Goal: Information Seeking & Learning: Find specific fact

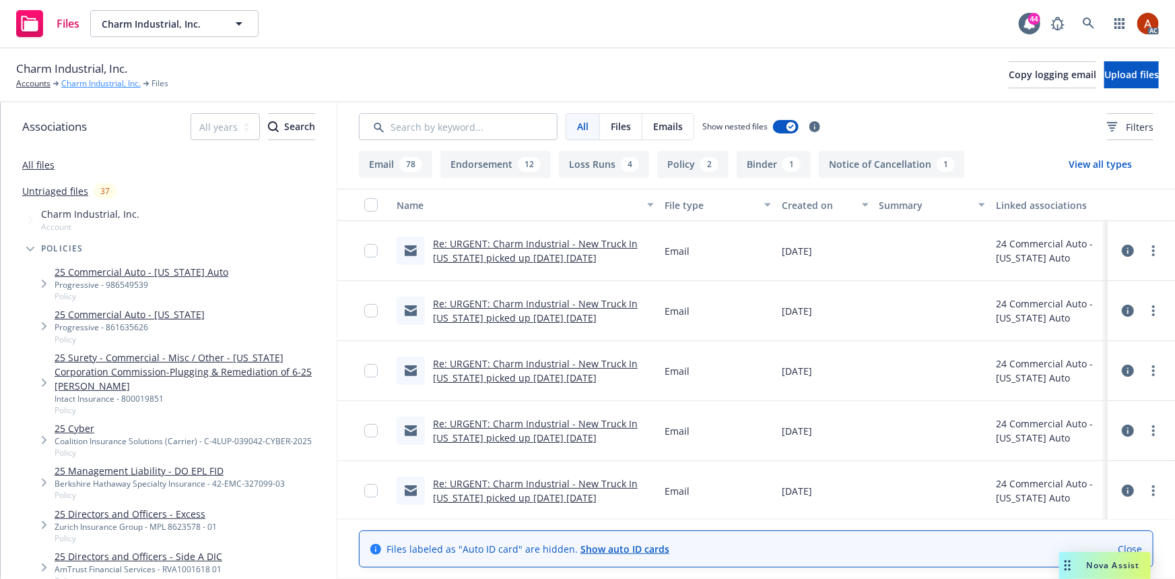
click at [94, 84] on link "Charm Industrial, Inc." at bounding box center [100, 83] width 79 height 12
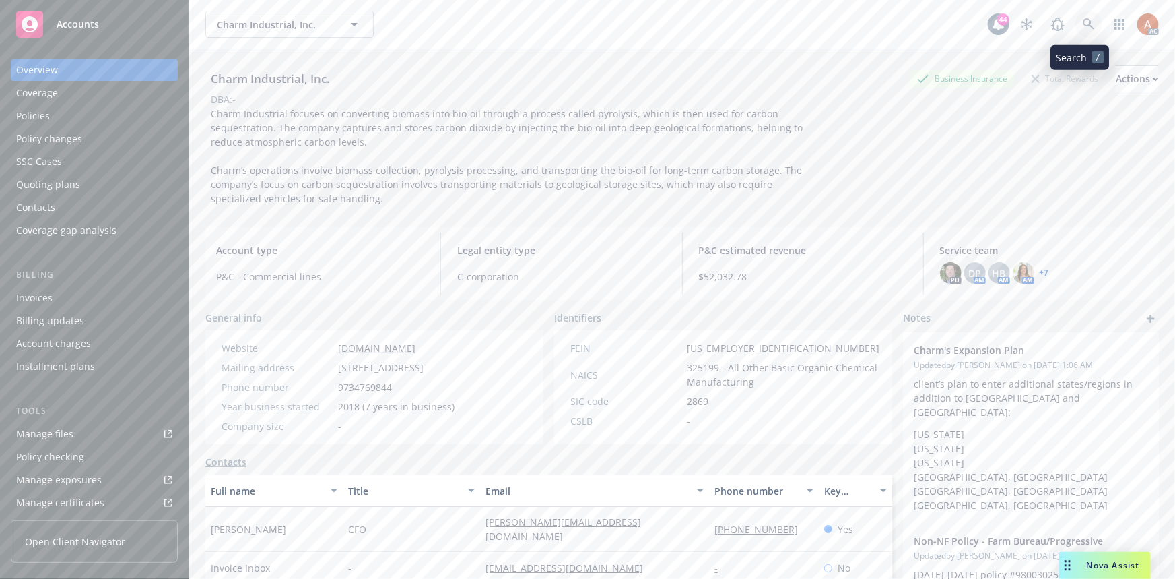
click at [1083, 24] on icon at bounding box center [1089, 24] width 12 height 12
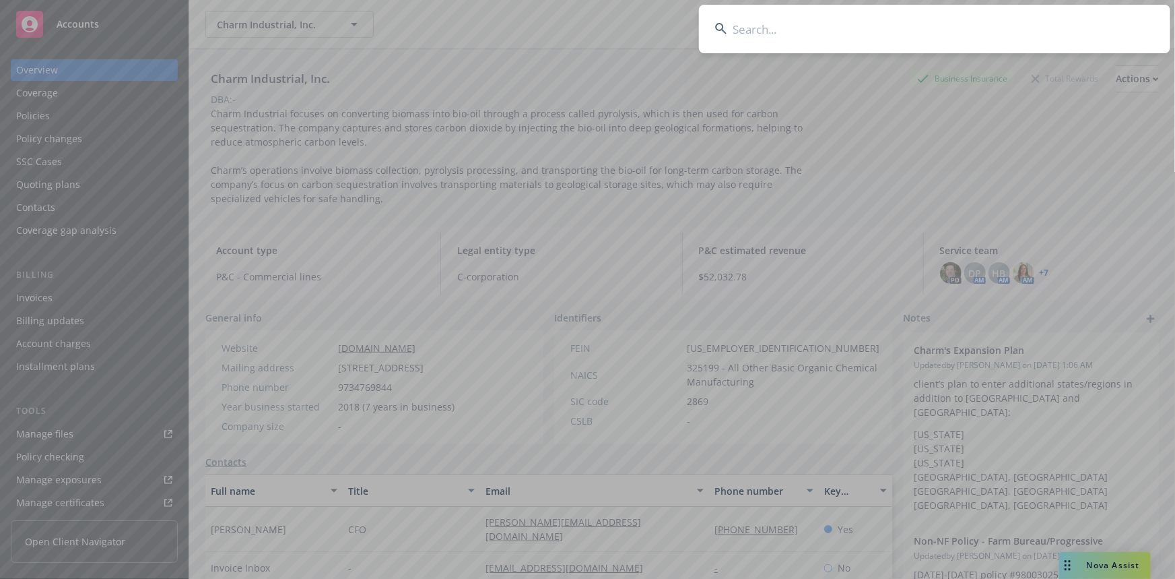
type input "NOT_ALLOWED"
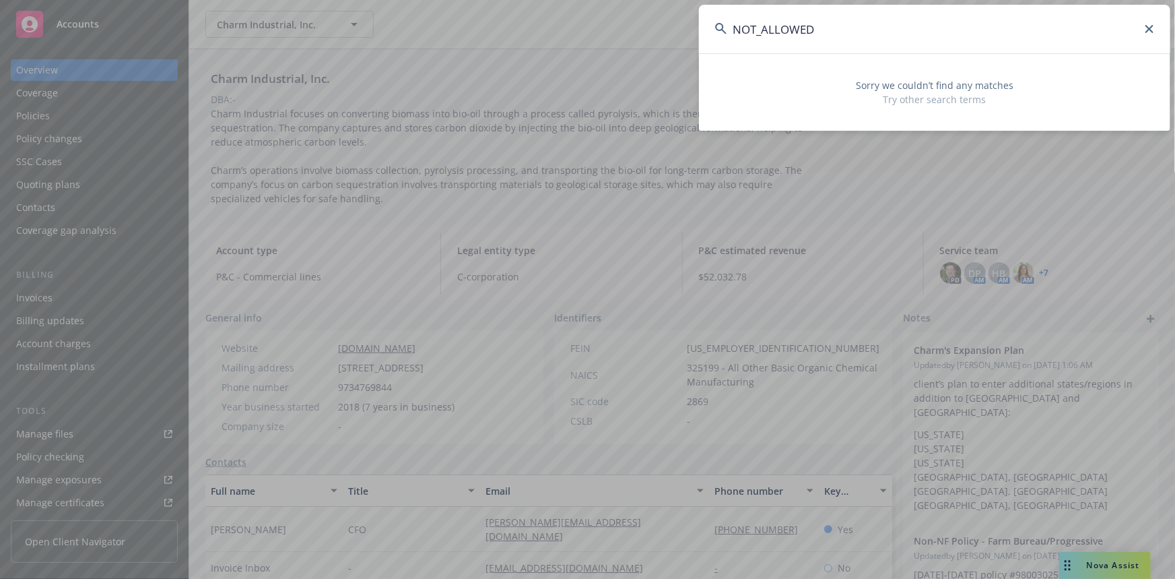
drag, startPoint x: 823, startPoint y: 30, endPoint x: 587, endPoint y: 13, distance: 237.0
click at [587, 13] on div "NOT_ALLOWED Sorry we couldn’t find any matches Try other search terms" at bounding box center [587, 289] width 1175 height 579
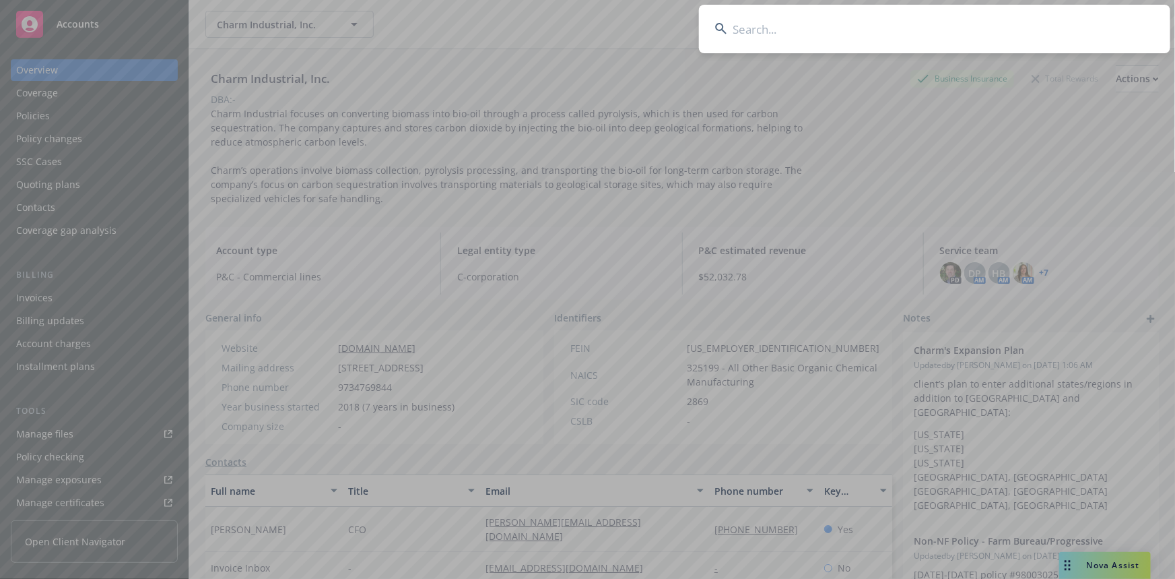
click at [743, 26] on input at bounding box center [935, 29] width 472 height 49
paste input "Encontro North Park. LLC"
click at [765, 36] on input "Encontro North Park. LLC" at bounding box center [935, 29] width 472 height 49
click at [754, 30] on input "Encontro North Park. LLC" at bounding box center [935, 29] width 472 height 49
paste input "Encontro North Park. LLC"
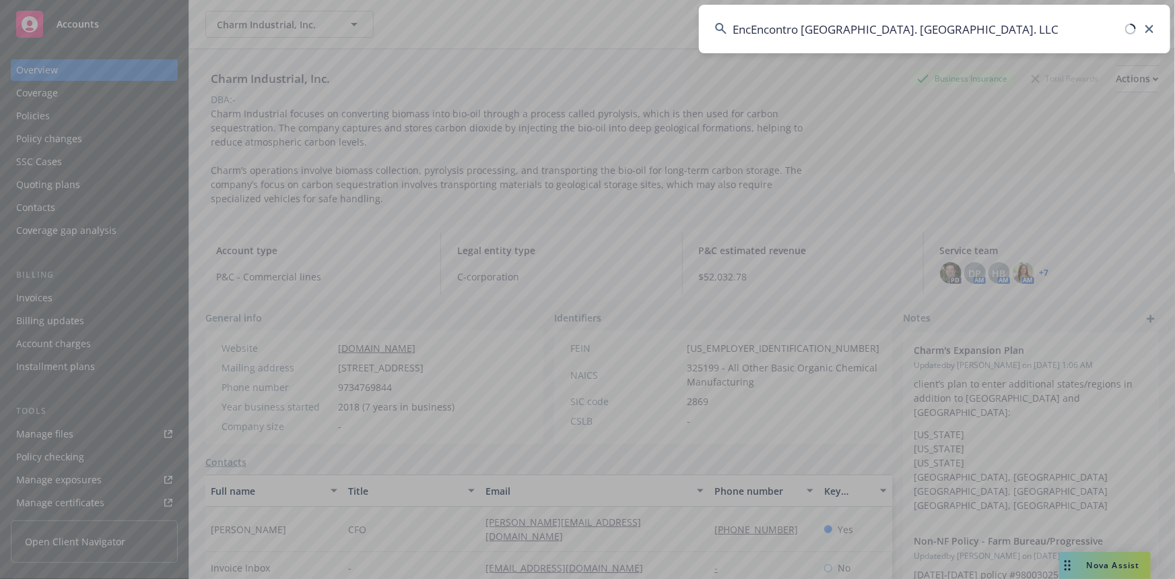
drag, startPoint x: 983, startPoint y: 30, endPoint x: 613, endPoint y: 15, distance: 370.8
click at [600, 16] on div "EncEncontro North Park. LLContro North Park. LLC" at bounding box center [587, 289] width 1175 height 579
paste input
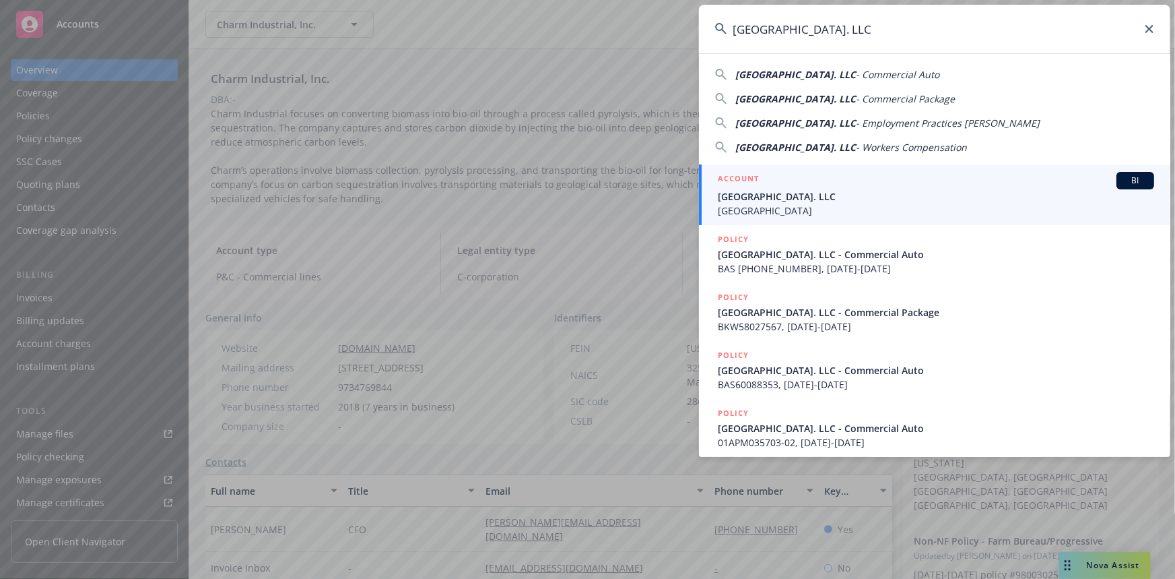
type input "Encontro North Park. LLC"
click at [730, 176] on h5 "ACCOUNT" at bounding box center [738, 180] width 41 height 16
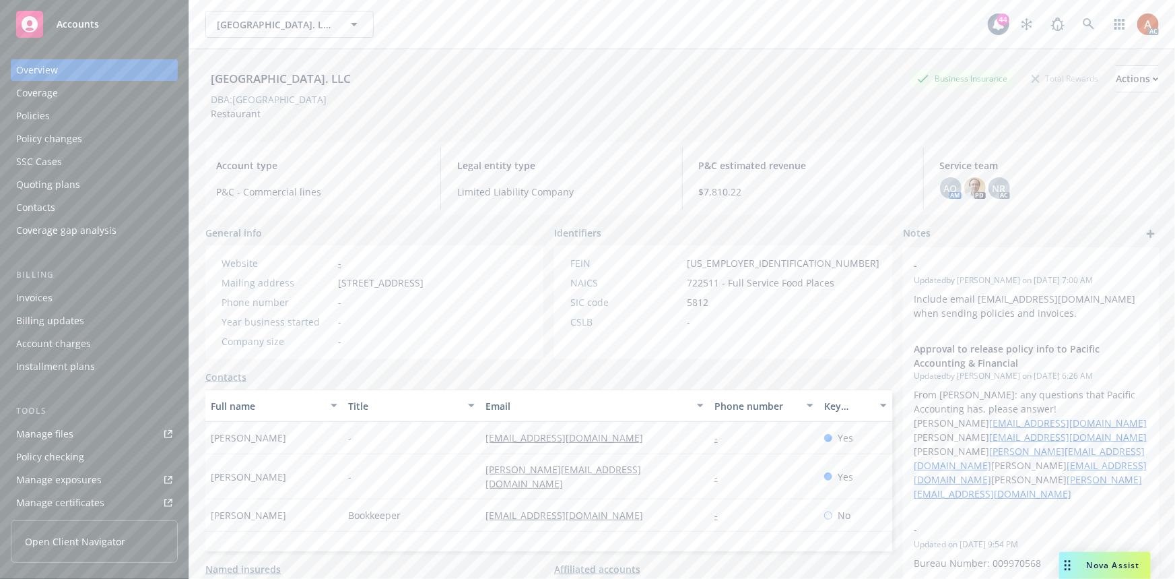
click at [30, 115] on div "Policies" at bounding box center [33, 116] width 34 height 22
click at [32, 119] on div "Policies" at bounding box center [33, 116] width 34 height 22
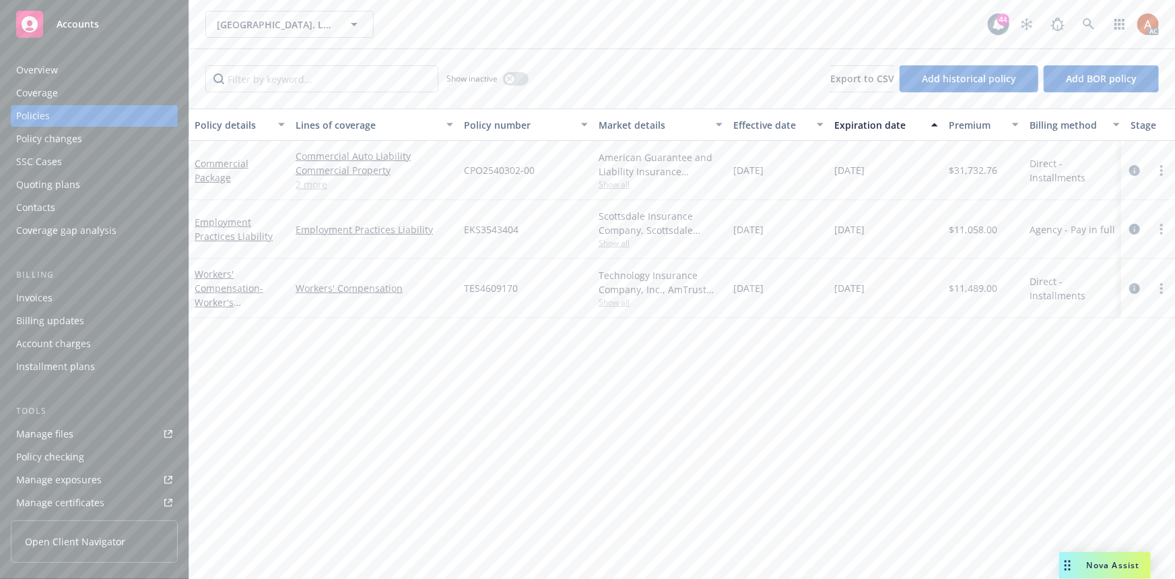
click at [320, 185] on link "2 more" at bounding box center [375, 184] width 158 height 14
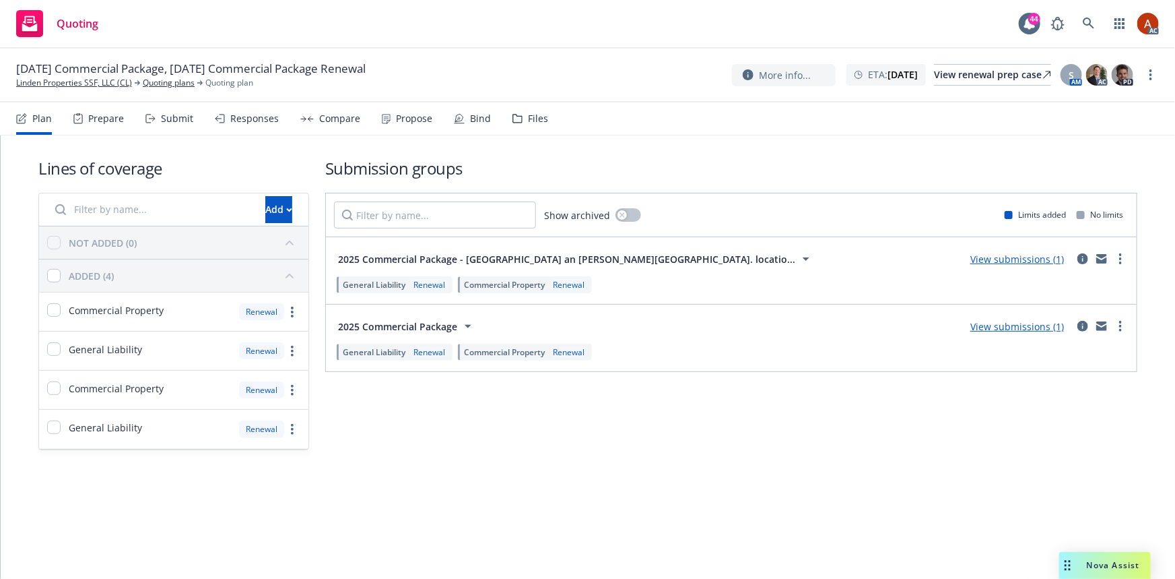
click at [91, 115] on div "Prepare" at bounding box center [106, 118] width 36 height 11
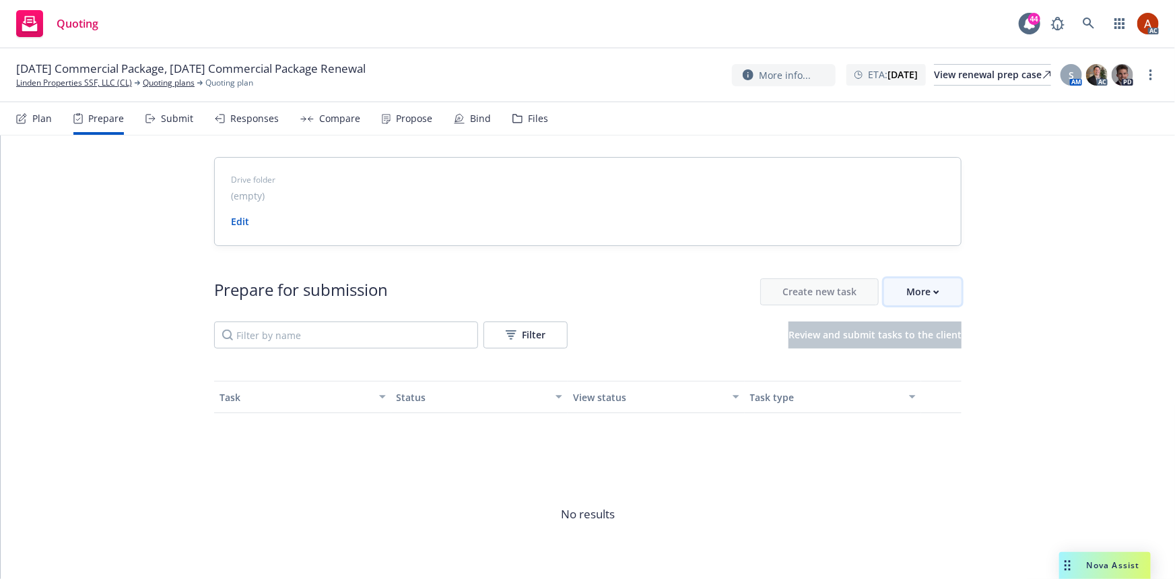
click at [909, 295] on div "More" at bounding box center [923, 292] width 33 height 26
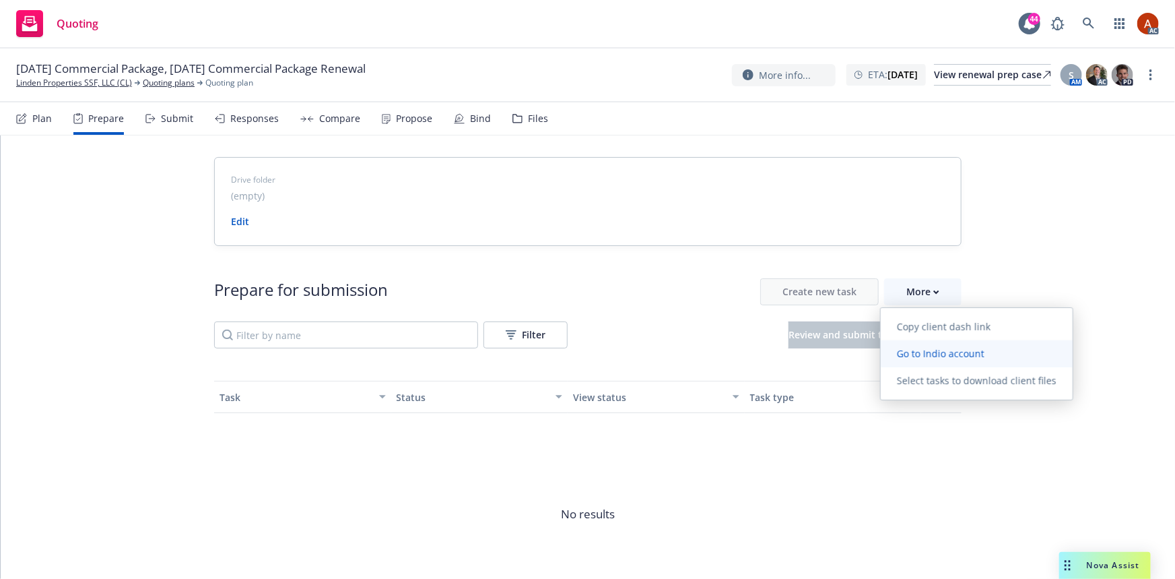
click at [938, 364] on link "Go to Indio account" at bounding box center [977, 353] width 192 height 27
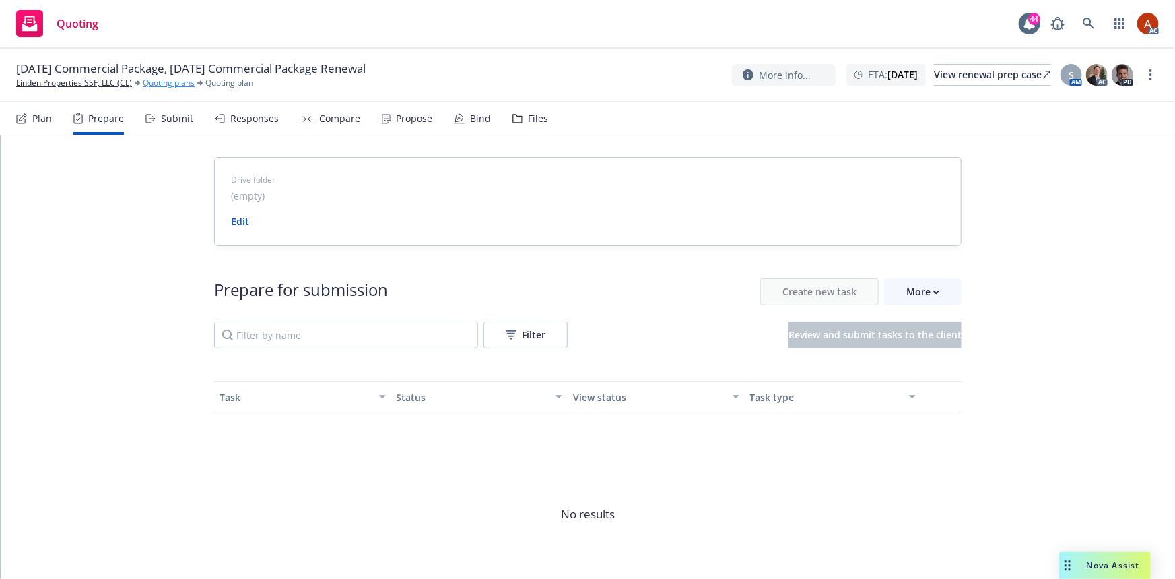
click at [164, 87] on link "Quoting plans" at bounding box center [169, 83] width 52 height 12
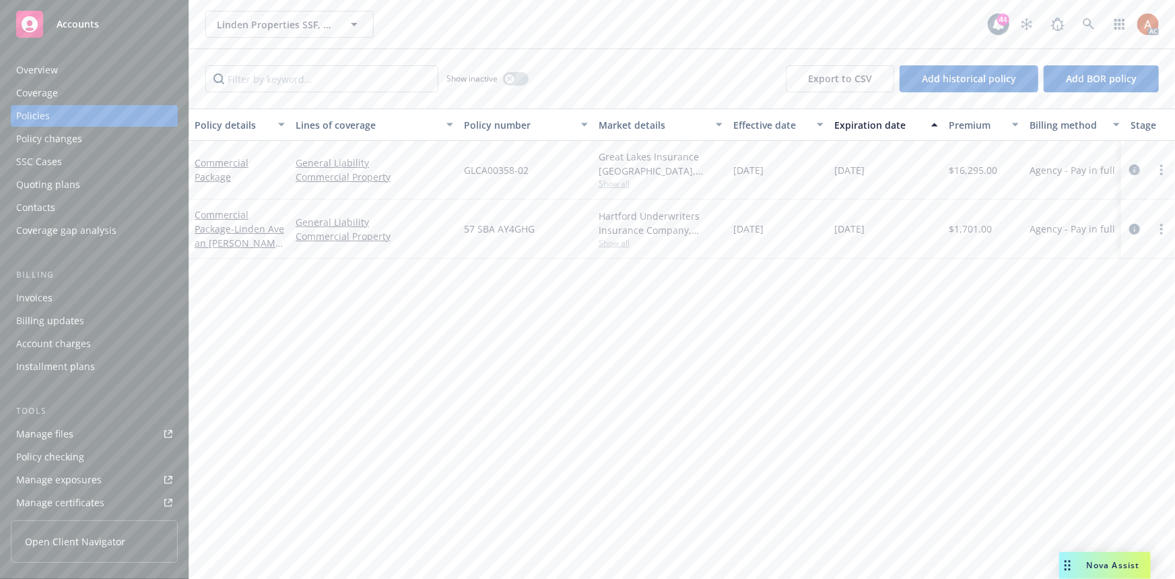
click at [613, 245] on span "Show all" at bounding box center [661, 242] width 124 height 11
click at [615, 246] on span "Show all" at bounding box center [661, 242] width 124 height 11
click at [345, 78] on input "Filter by keyword..." at bounding box center [321, 78] width 233 height 27
paste input "GLCA00358-02"
type input "GLCA00358-02"
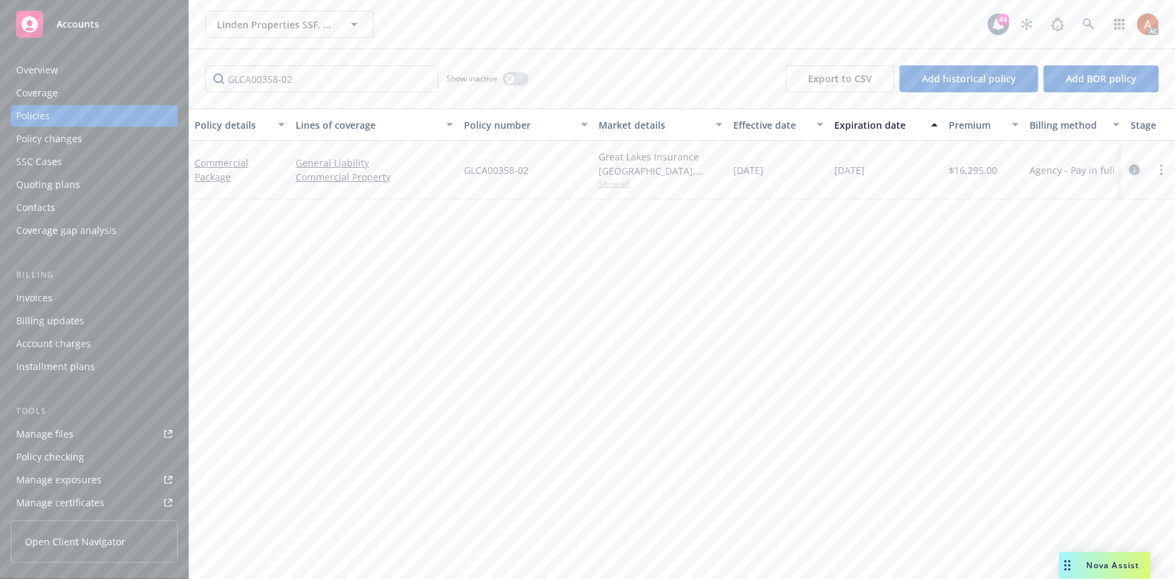
click at [1133, 170] on icon "circleInformation" at bounding box center [1135, 169] width 11 height 11
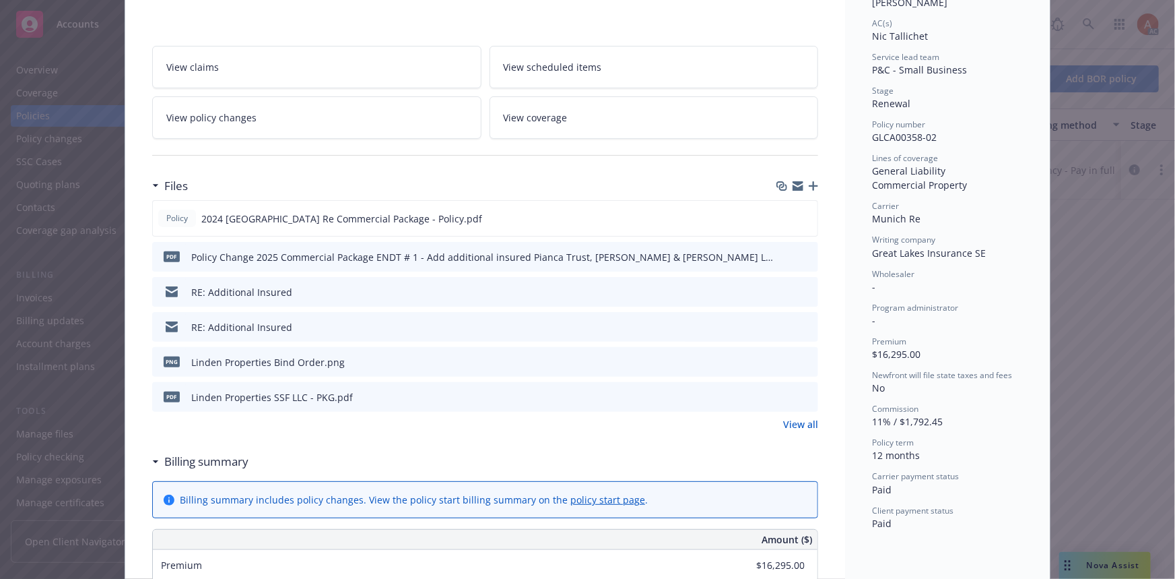
scroll to position [245, 0]
click at [791, 420] on link "View all" at bounding box center [800, 422] width 35 height 14
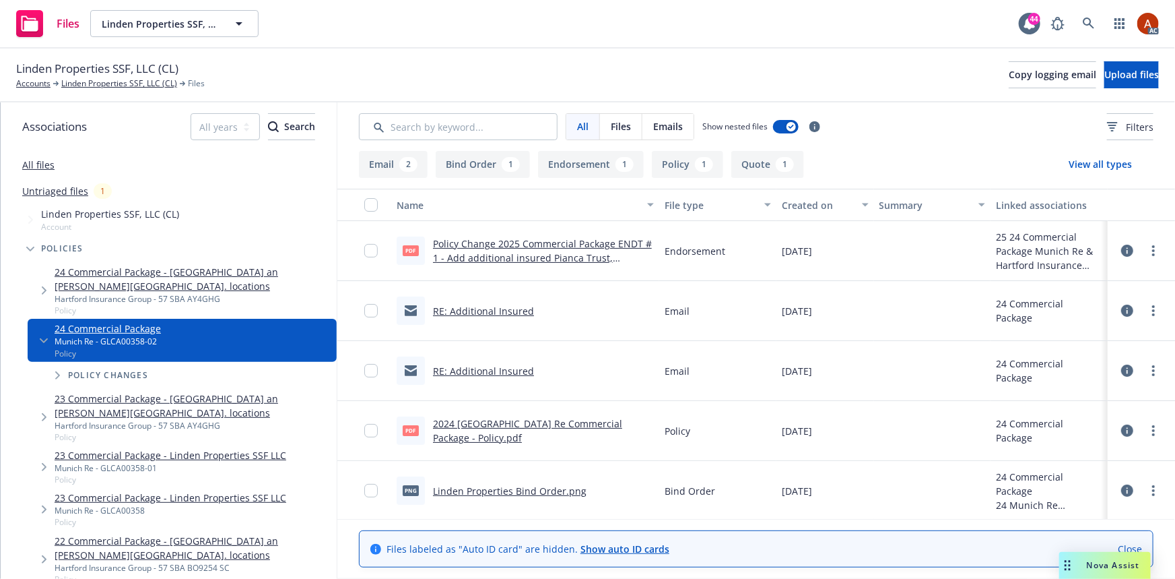
click at [1122, 248] on icon at bounding box center [1128, 251] width 12 height 12
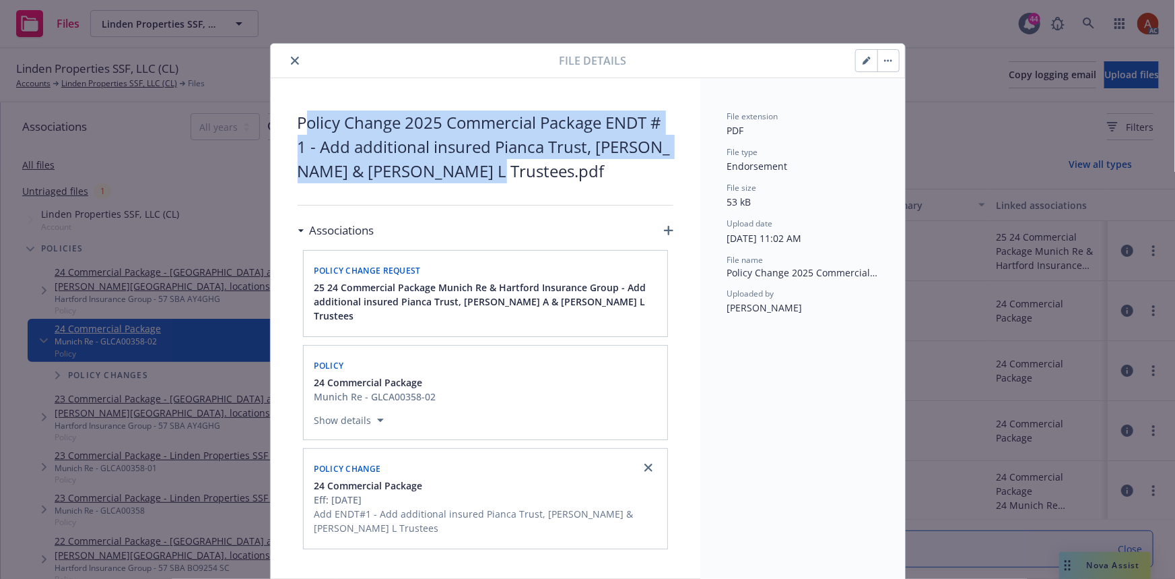
drag, startPoint x: 298, startPoint y: 117, endPoint x: 558, endPoint y: 176, distance: 266.7
click at [558, 176] on span "Policy Change 2025 Commercial Package ENDT # 1 - Add additional insured Pianca …" at bounding box center [486, 146] width 376 height 73
click at [291, 59] on icon "close" at bounding box center [295, 61] width 8 height 8
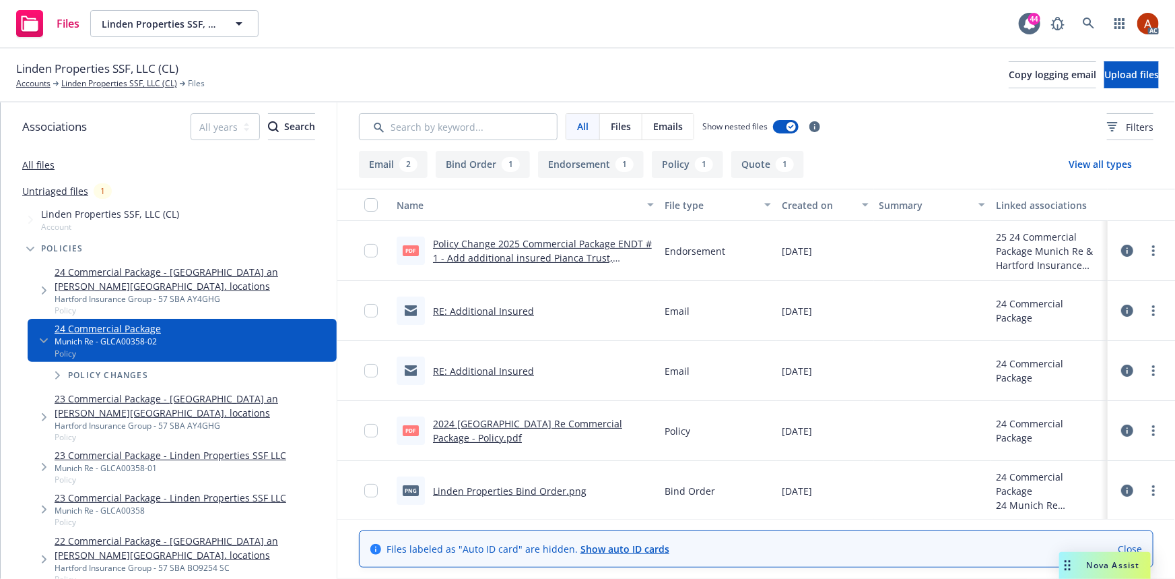
click at [498, 243] on link "Policy Change 2025 Commercial Package ENDT # 1 - Add additional insured Pianca …" at bounding box center [542, 264] width 219 height 55
click at [680, 167] on button "Policy 1" at bounding box center [687, 164] width 71 height 27
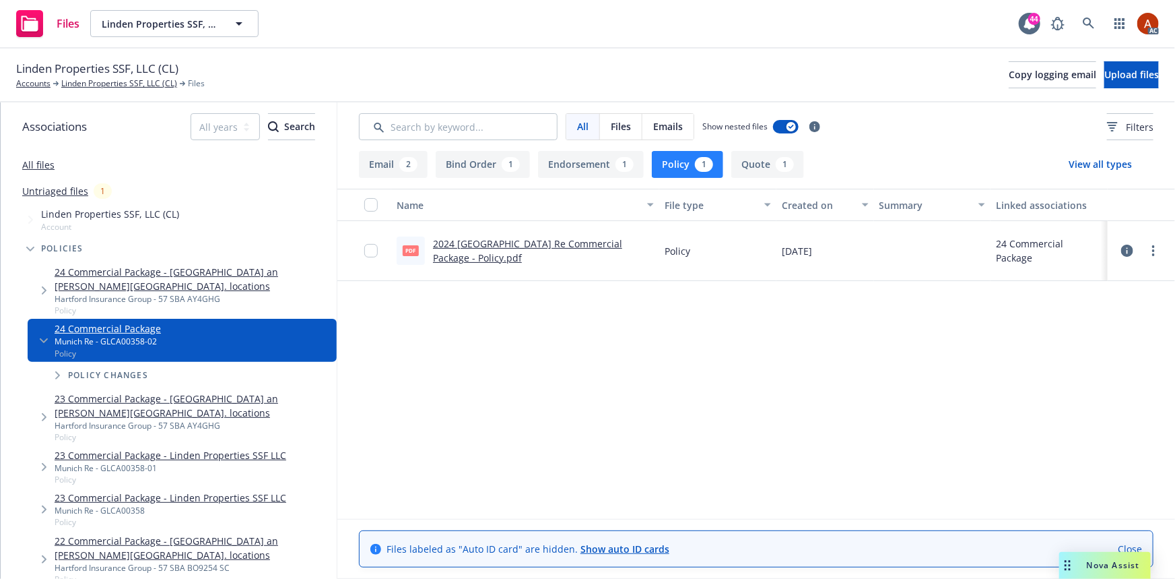
click at [463, 252] on link "2024 Munich Re Commercial Package - Policy.pdf" at bounding box center [527, 250] width 189 height 27
click at [146, 80] on link "Linden Properties SSF, LLC (CL)" at bounding box center [119, 83] width 116 height 12
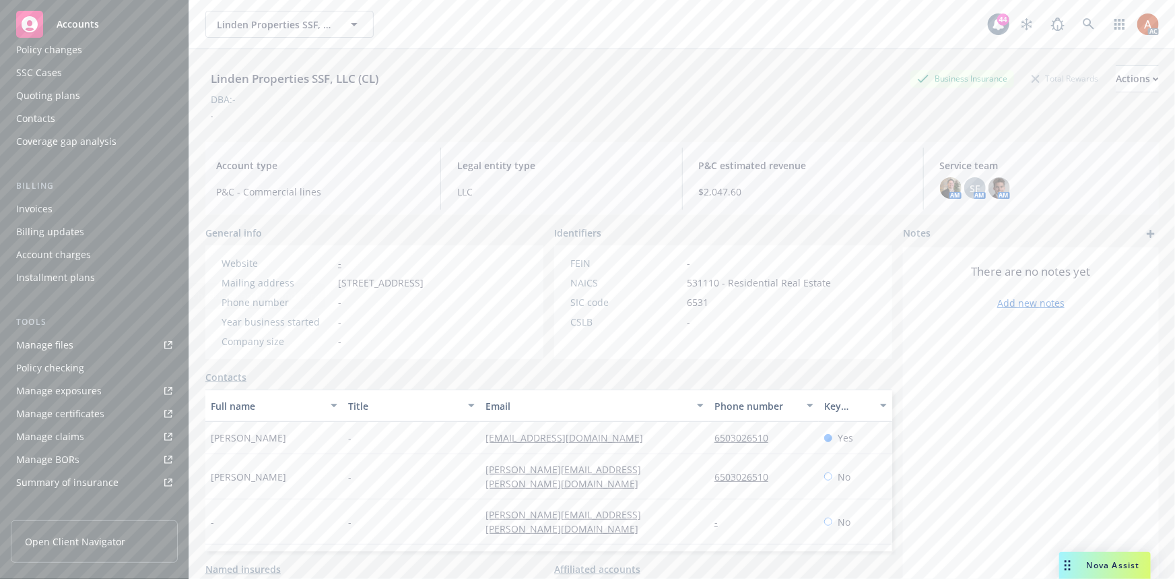
scroll to position [183, 0]
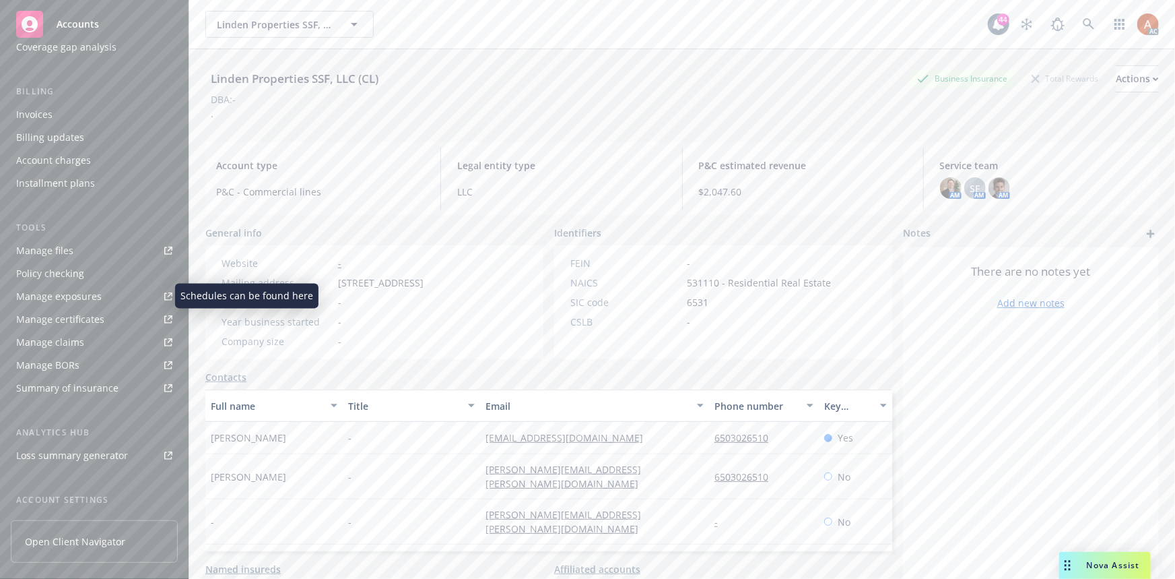
click at [75, 296] on div "Manage exposures" at bounding box center [59, 297] width 86 height 22
click at [44, 250] on div "Manage files" at bounding box center [44, 251] width 57 height 22
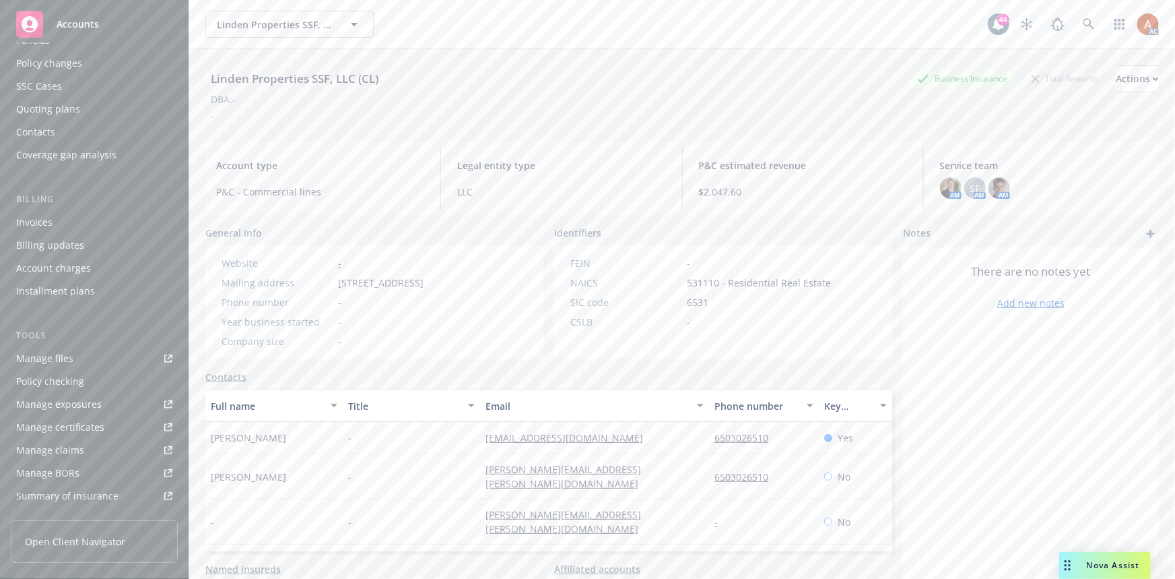
scroll to position [0, 0]
click at [44, 117] on div "Policies" at bounding box center [33, 116] width 34 height 22
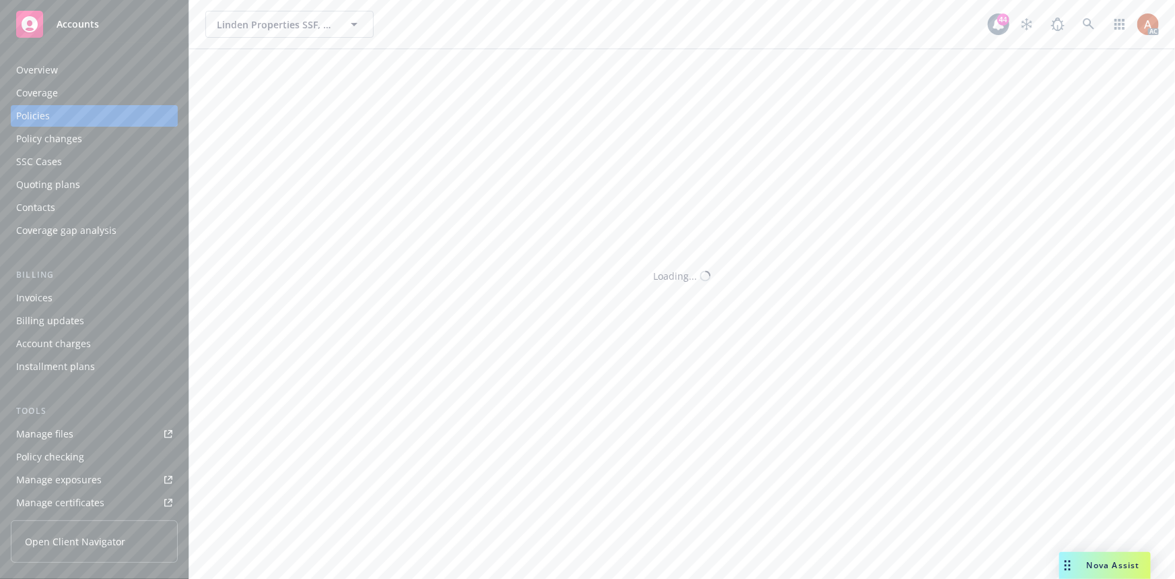
click at [41, 121] on div "Policies" at bounding box center [33, 116] width 34 height 22
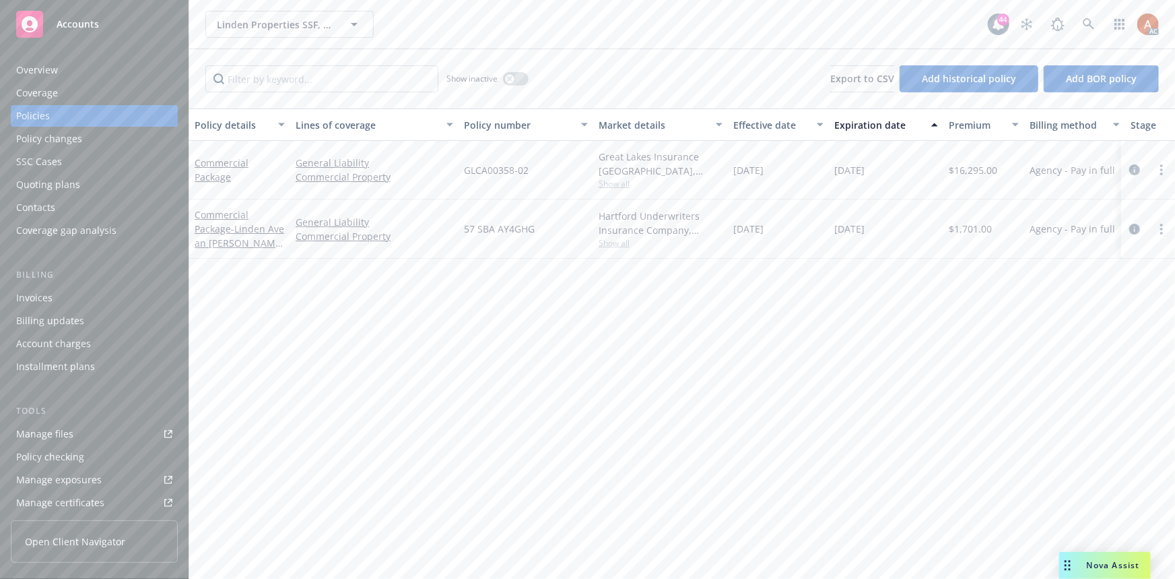
drag, startPoint x: 791, startPoint y: 170, endPoint x: 891, endPoint y: 168, distance: 99.0
click at [891, 168] on div "Commercial Package General Liability Commercial Property GLCA00358-02 Great Lak…" at bounding box center [839, 170] width 1300 height 59
drag, startPoint x: 763, startPoint y: 232, endPoint x: 887, endPoint y: 233, distance: 124.6
click at [887, 233] on div "Commercial Package - Linden Ave an Britton Ave. locations General Liability Com…" at bounding box center [839, 228] width 1300 height 59
click at [38, 73] on div "Overview" at bounding box center [37, 70] width 42 height 22
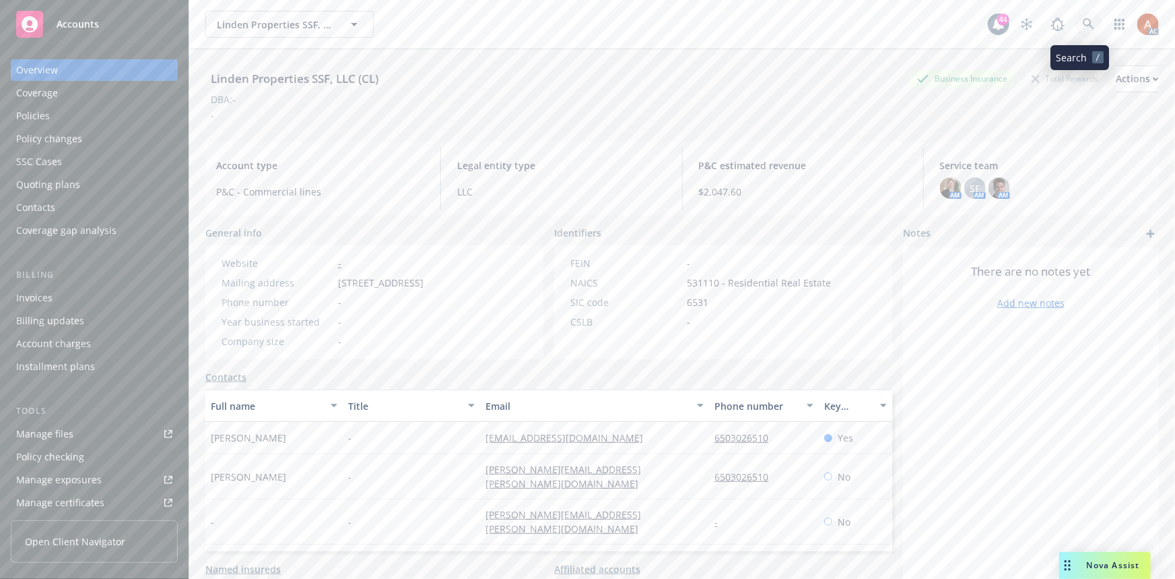
click at [1087, 29] on link at bounding box center [1089, 24] width 27 height 27
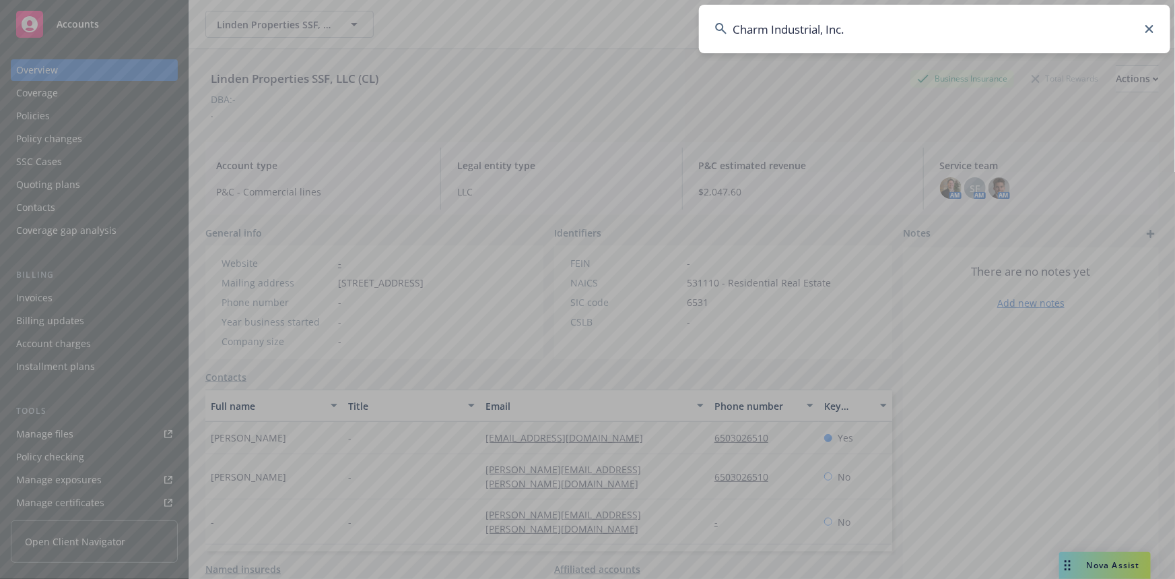
type input "Charm Industrial, Inc."
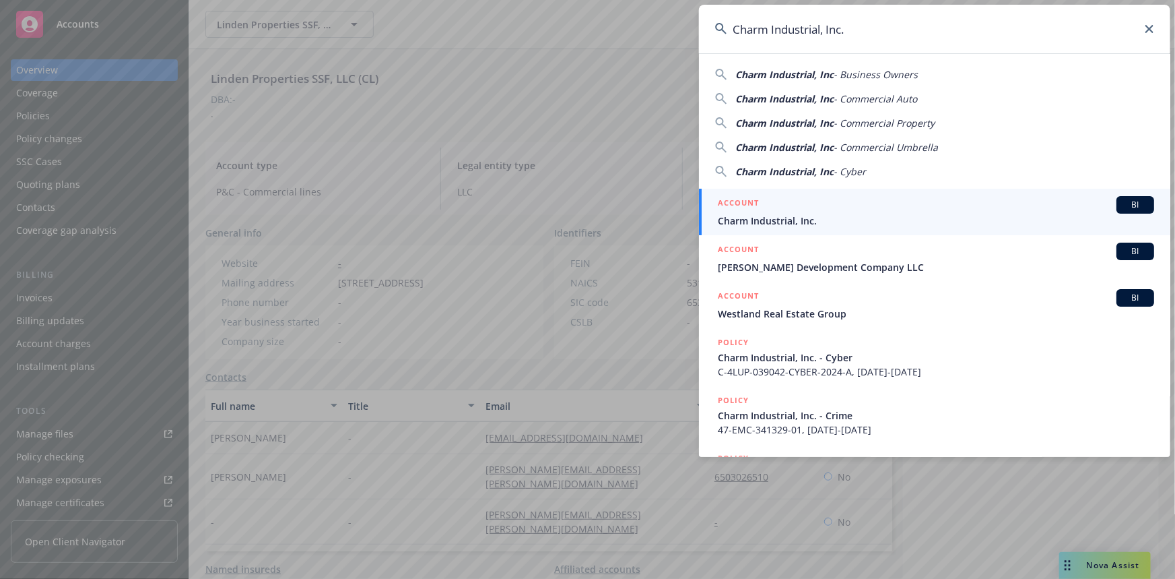
drag, startPoint x: 743, startPoint y: 201, endPoint x: 788, endPoint y: 200, distance: 45.1
click at [743, 201] on h5 "ACCOUNT" at bounding box center [738, 204] width 41 height 16
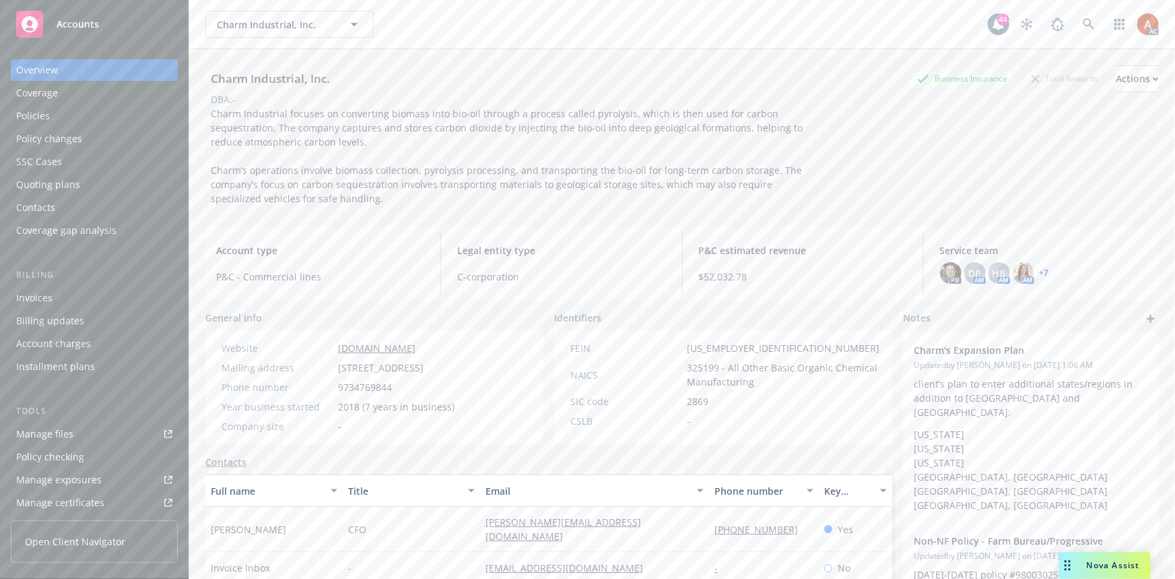
click at [30, 118] on div "Policies" at bounding box center [33, 116] width 34 height 22
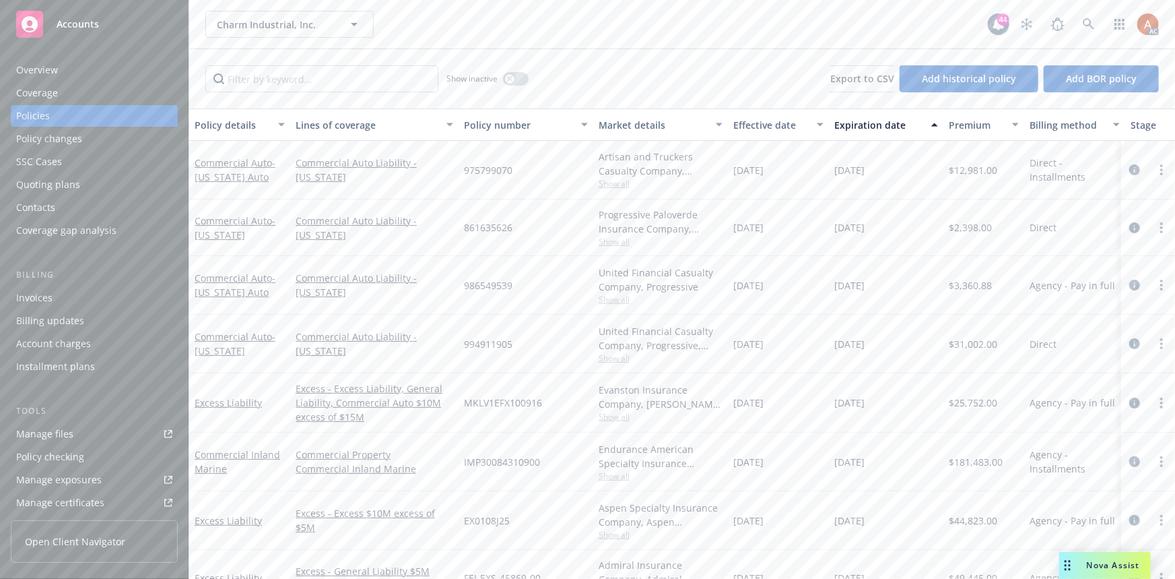
click at [48, 73] on div "Overview" at bounding box center [37, 70] width 42 height 22
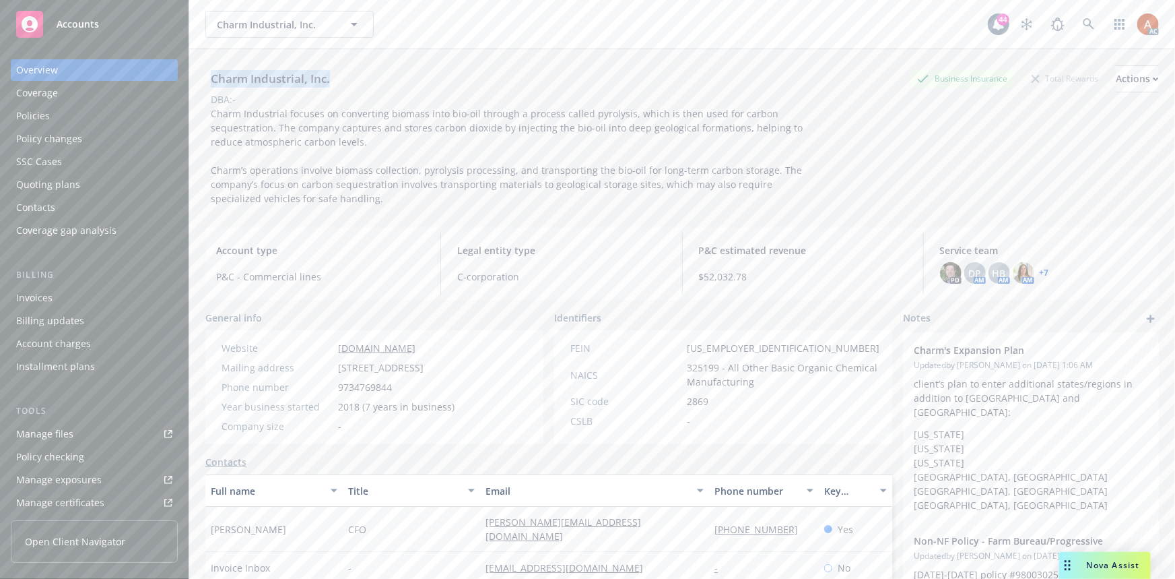
drag, startPoint x: 209, startPoint y: 77, endPoint x: 385, endPoint y: 79, distance: 176.5
click at [385, 79] on div "Charm Industrial, Inc. Business Insurance Total Rewards Actions" at bounding box center [682, 78] width 954 height 27
copy div "Charm Industrial, Inc."
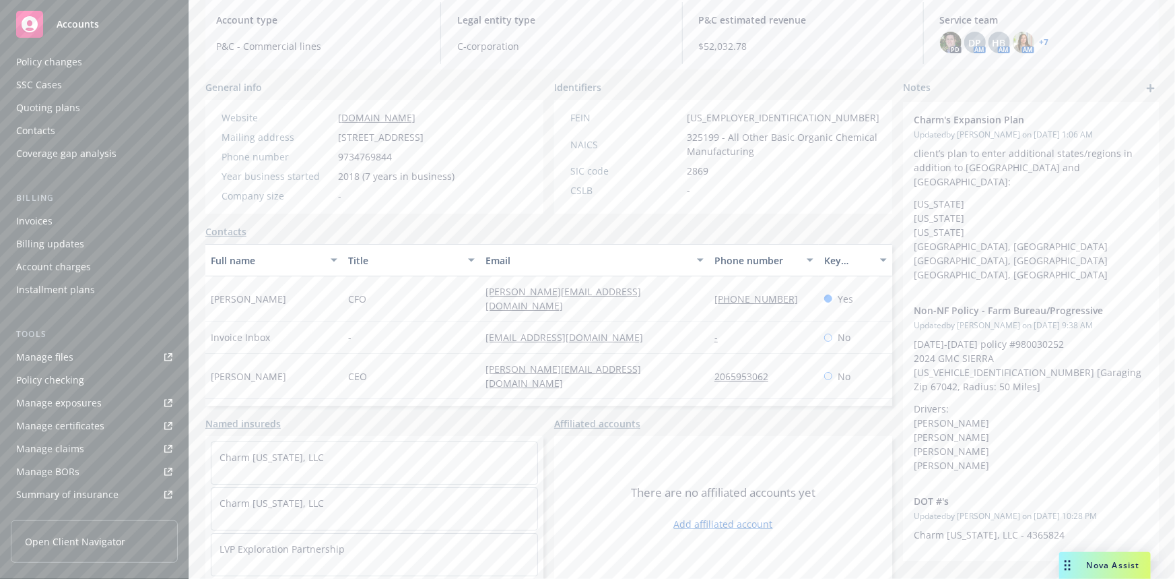
scroll to position [298, 0]
click at [43, 416] on div "Service team" at bounding box center [45, 408] width 58 height 22
click at [47, 411] on div "Service team" at bounding box center [45, 408] width 58 height 22
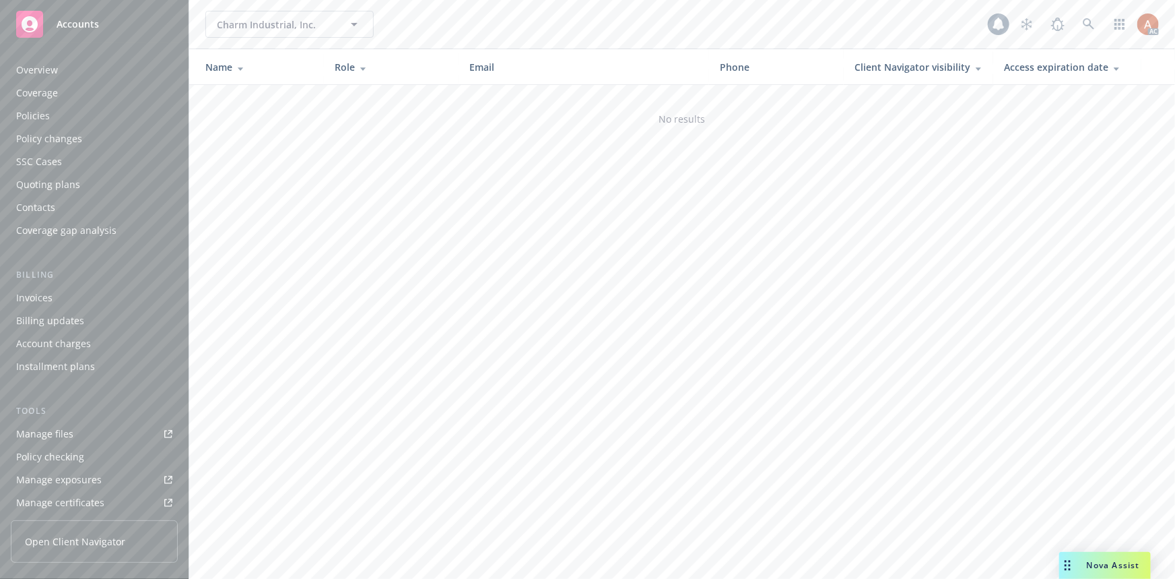
scroll to position [298, 0]
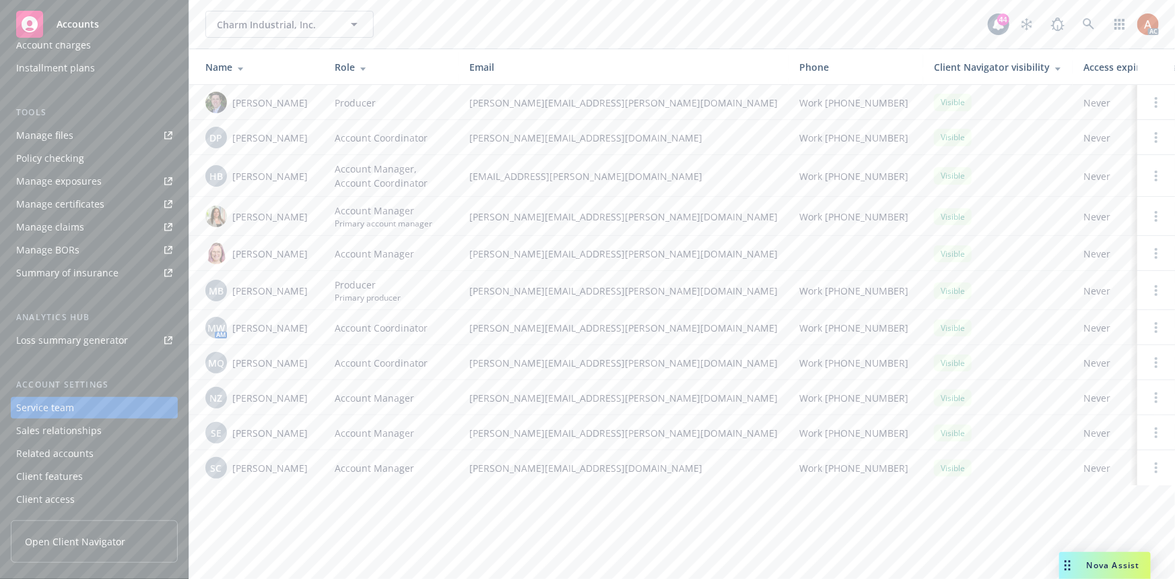
drag, startPoint x: 253, startPoint y: 292, endPoint x: 271, endPoint y: 313, distance: 27.7
click at [322, 295] on td "MB Michele Baierl" at bounding box center [256, 290] width 135 height 39
drag, startPoint x: 243, startPoint y: 331, endPoint x: 288, endPoint y: 331, distance: 45.8
click at [288, 331] on span "Mike Winstanley" at bounding box center [269, 328] width 75 height 14
drag, startPoint x: 249, startPoint y: 362, endPoint x: 304, endPoint y: 374, distance: 55.9
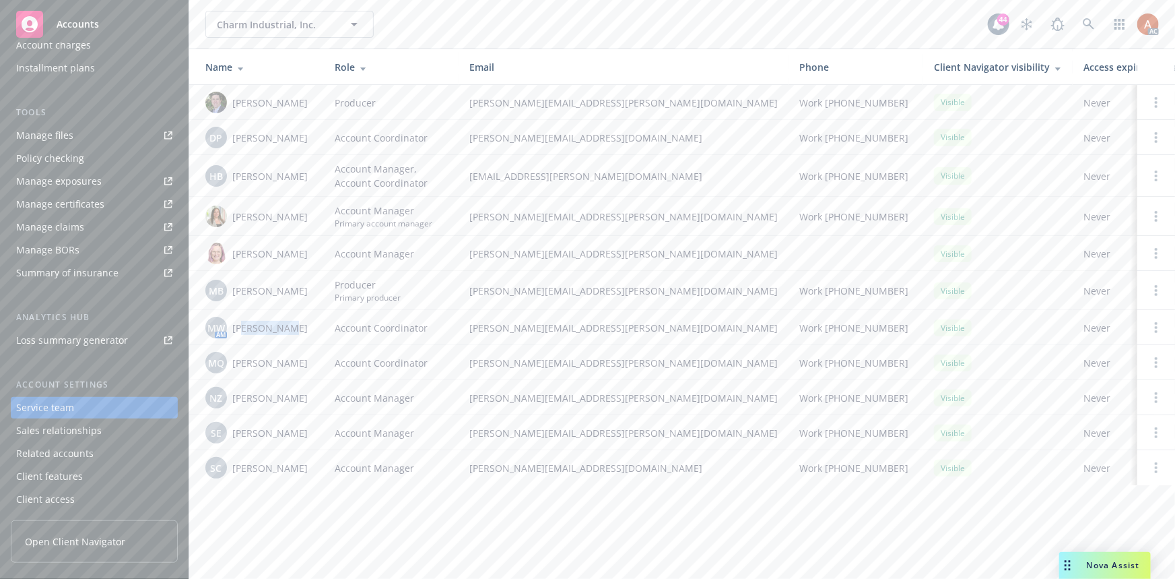
click at [304, 374] on td "MQ Monica Quesada" at bounding box center [256, 362] width 135 height 35
drag, startPoint x: 243, startPoint y: 399, endPoint x: 299, endPoint y: 398, distance: 56.6
click at [299, 398] on span "Nameer Zaheer" at bounding box center [269, 398] width 75 height 14
drag, startPoint x: 238, startPoint y: 436, endPoint x: 292, endPoint y: 456, distance: 56.9
click at [294, 438] on div "SE Susan Exline" at bounding box center [259, 433] width 108 height 22
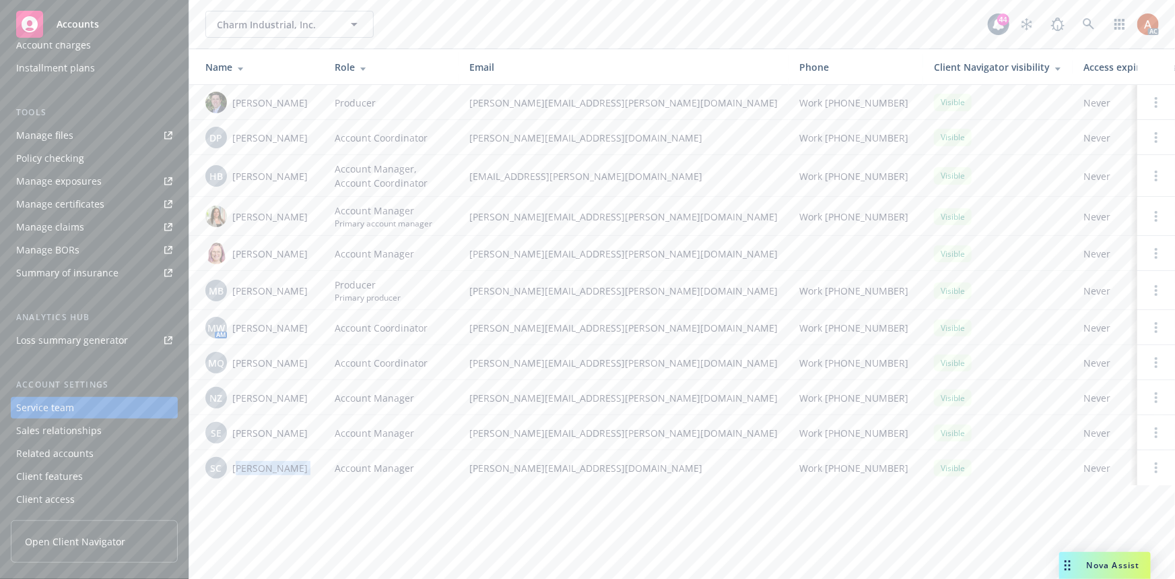
drag, startPoint x: 239, startPoint y: 472, endPoint x: 324, endPoint y: 474, distance: 84.9
click at [324, 474] on tr "SC Sven Cederwall Account Manager sven.cederwall@newfront.com Work (630) 337-10…" at bounding box center [724, 467] width 1070 height 35
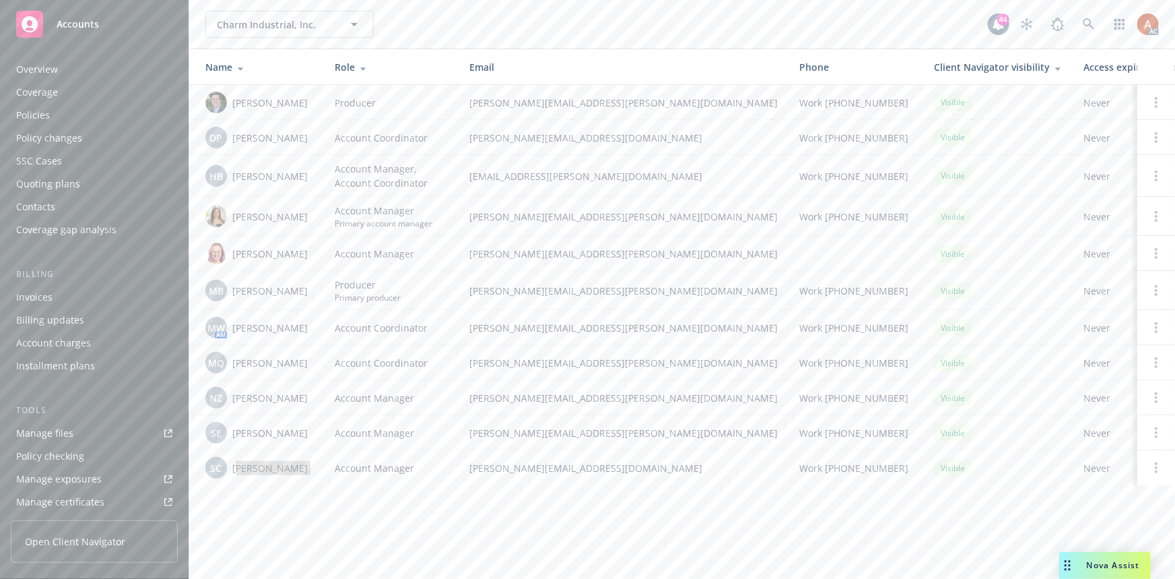
scroll to position [0, 0]
click at [41, 71] on div "Overview" at bounding box center [37, 70] width 42 height 22
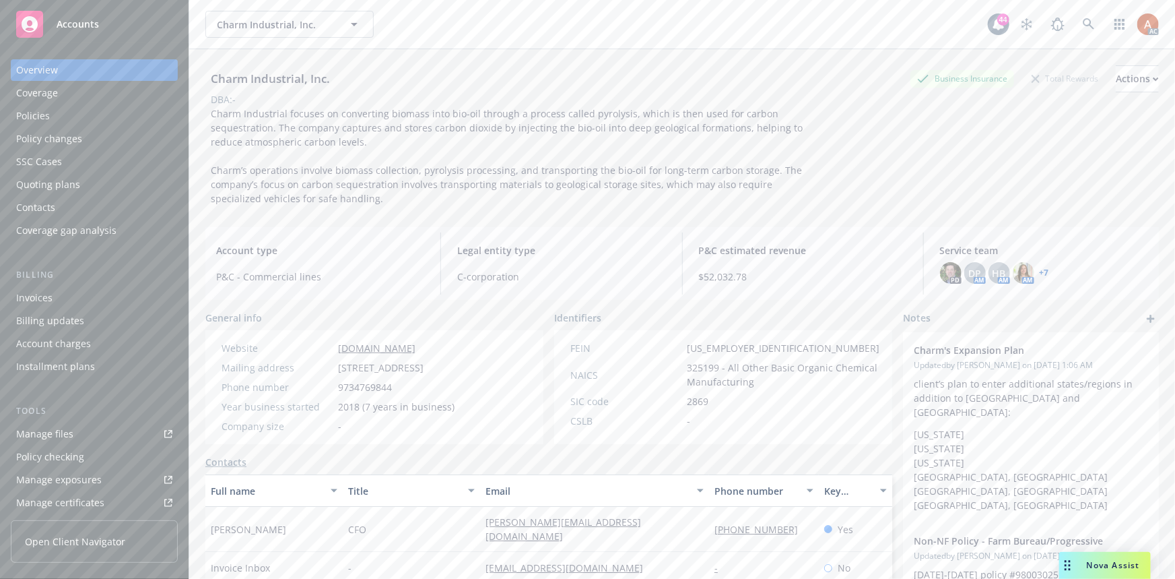
click at [34, 115] on div "Policies" at bounding box center [33, 116] width 34 height 22
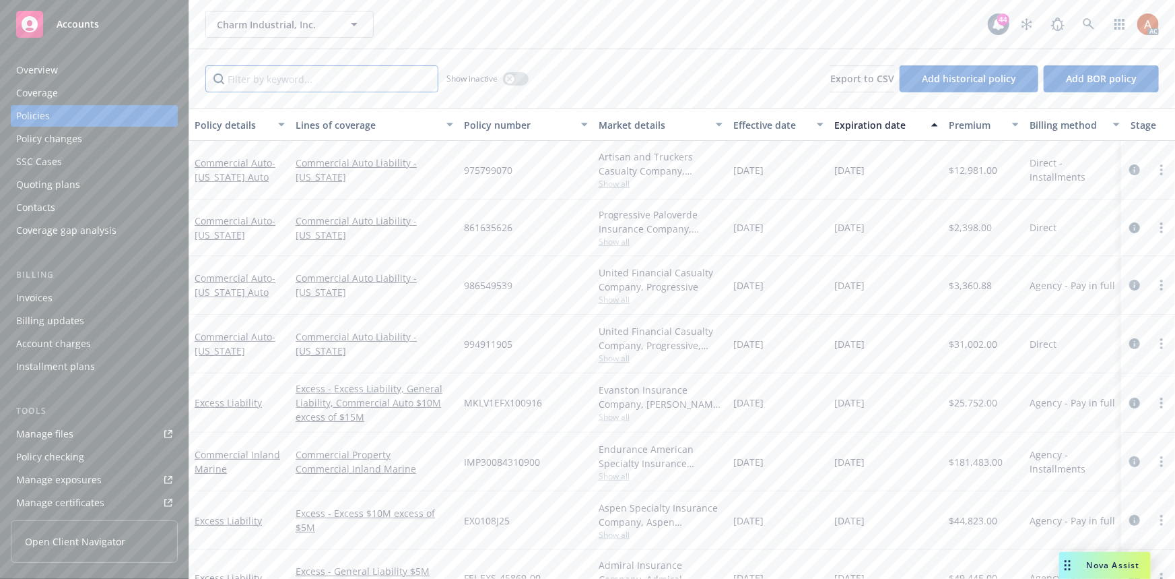
click at [296, 84] on input "Filter by keyword..." at bounding box center [321, 78] width 233 height 27
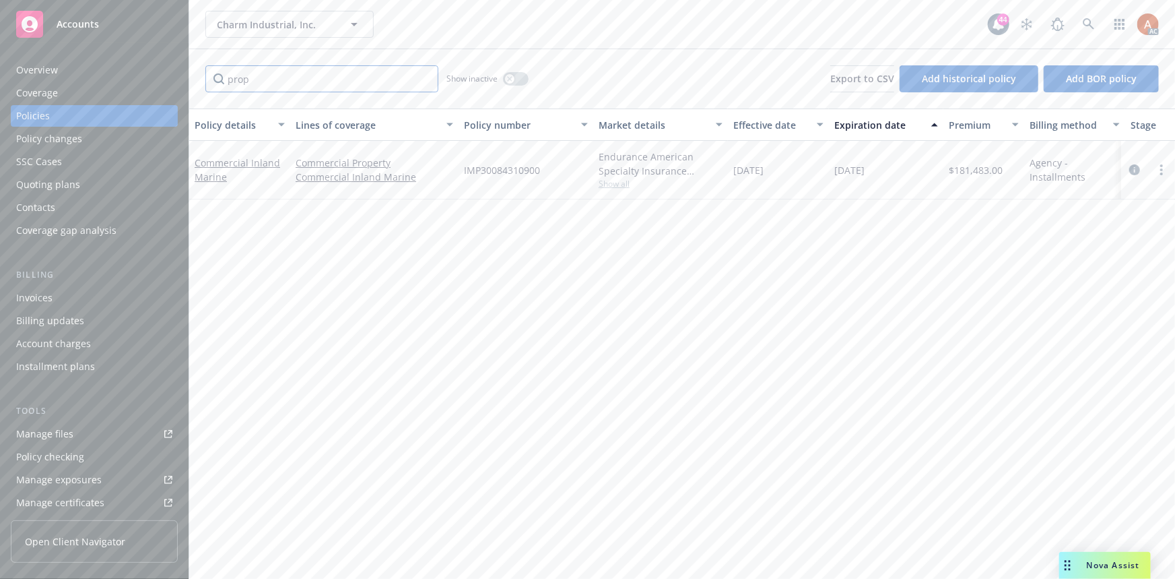
type input "prop"
click at [1136, 167] on icon "circleInformation" at bounding box center [1135, 169] width 11 height 11
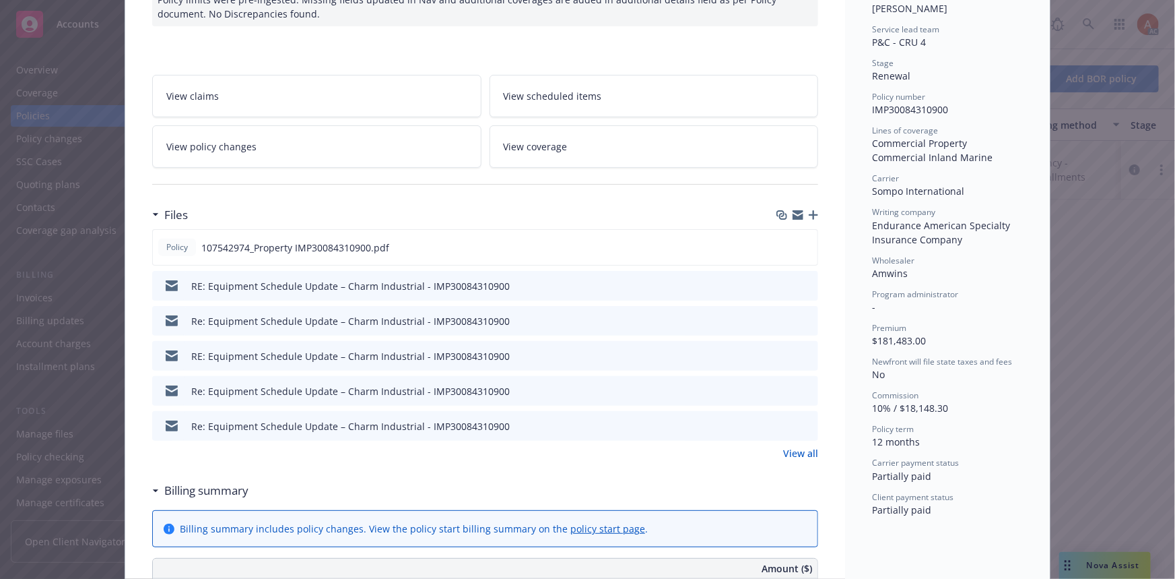
scroll to position [306, 0]
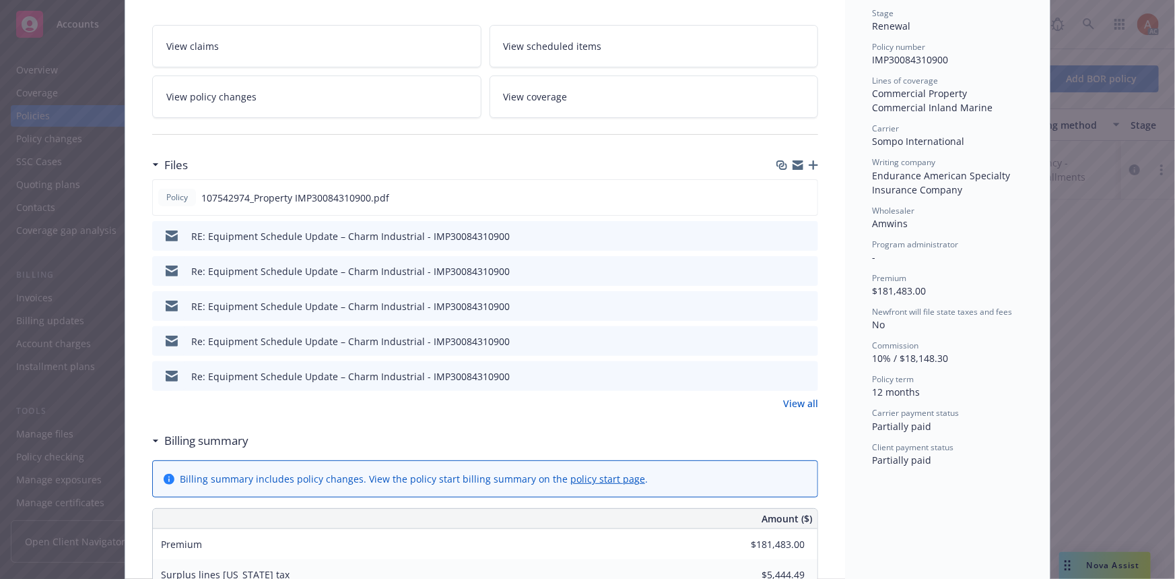
click at [787, 401] on link "View all" at bounding box center [800, 403] width 35 height 14
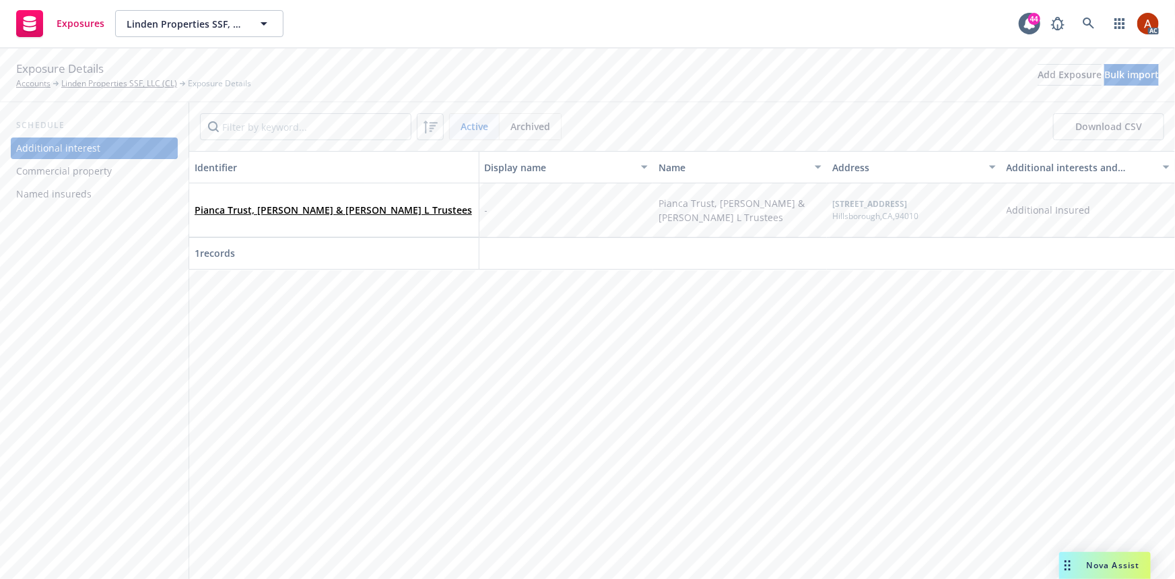
click at [72, 169] on div "Commercial property" at bounding box center [64, 171] width 96 height 22
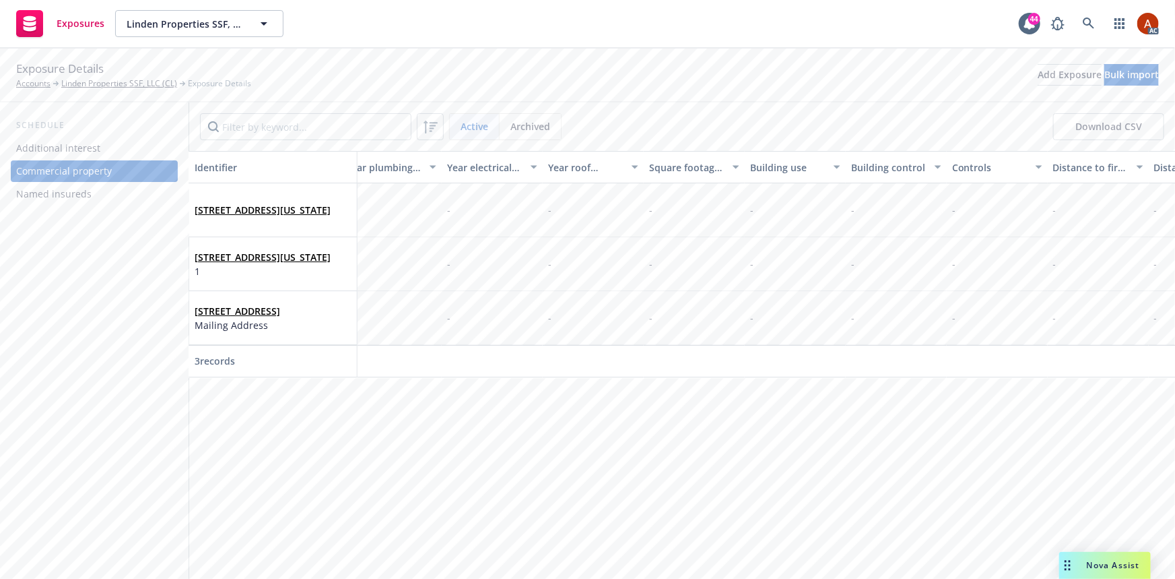
scroll to position [0, 3186]
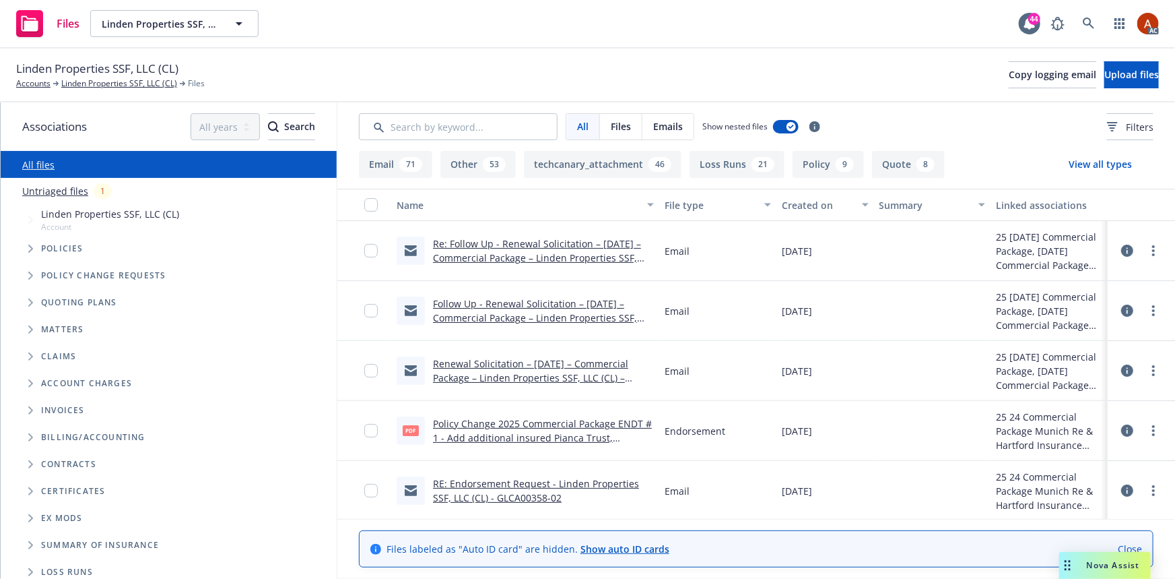
click at [418, 132] on input "Search by keyword..." at bounding box center [458, 126] width 199 height 27
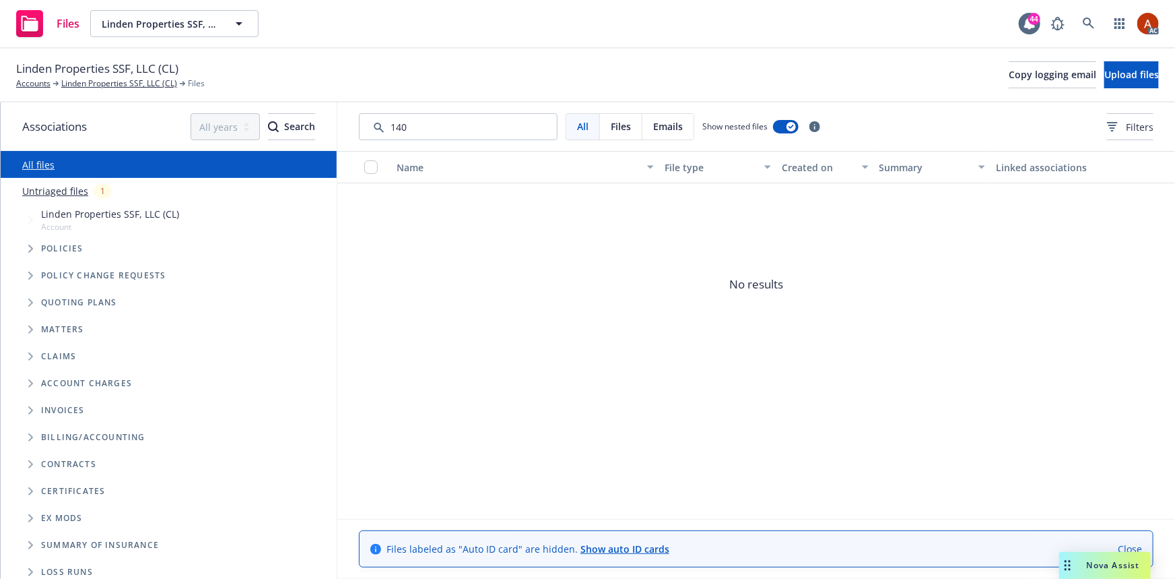
drag, startPoint x: 465, startPoint y: 132, endPoint x: 219, endPoint y: 101, distance: 247.8
click at [219, 101] on div "Linden Properties SSF, LLC (CL) Accounts Linden Properties SSF, LLC (CL) Files …" at bounding box center [587, 314] width 1175 height 530
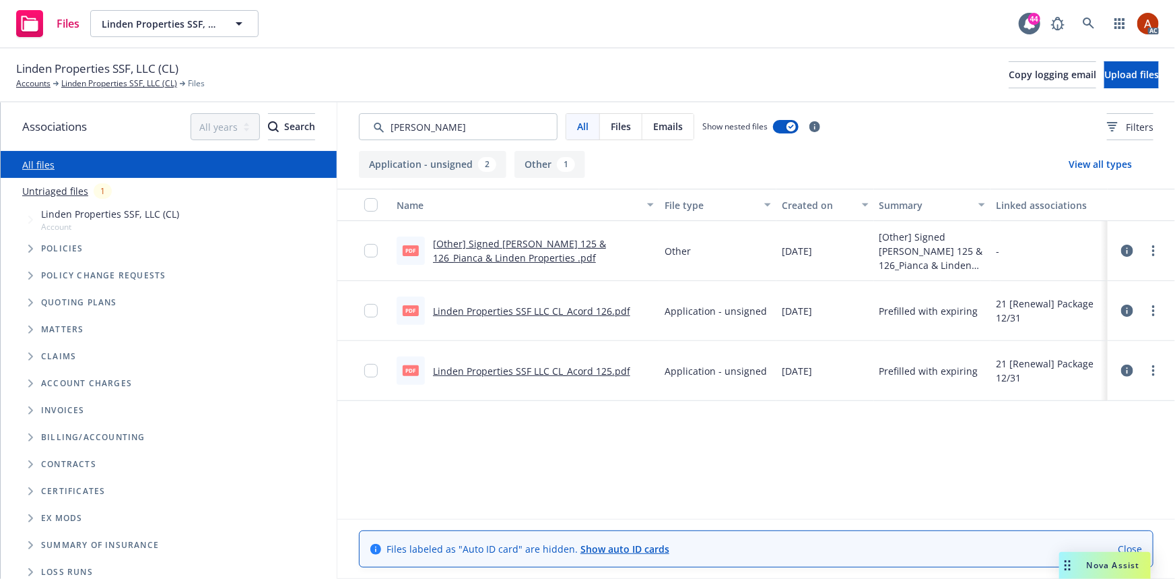
type input "acord"
click at [524, 372] on link "Linden Properties SSF LLC CL_Acord 125.pdf" at bounding box center [531, 370] width 197 height 13
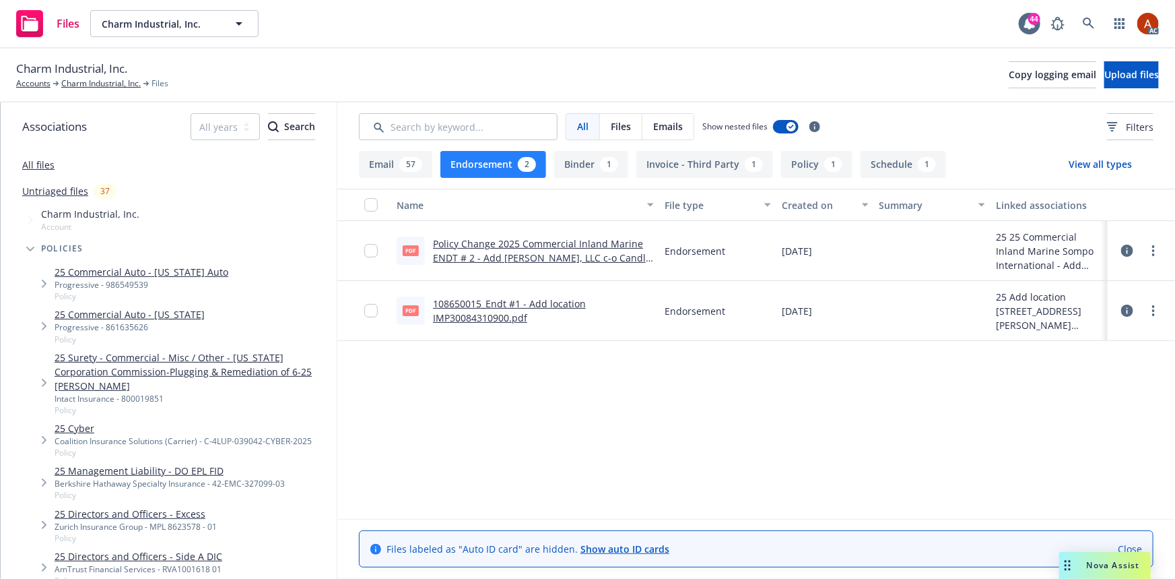
click at [1126, 248] on icon at bounding box center [1128, 251] width 12 height 12
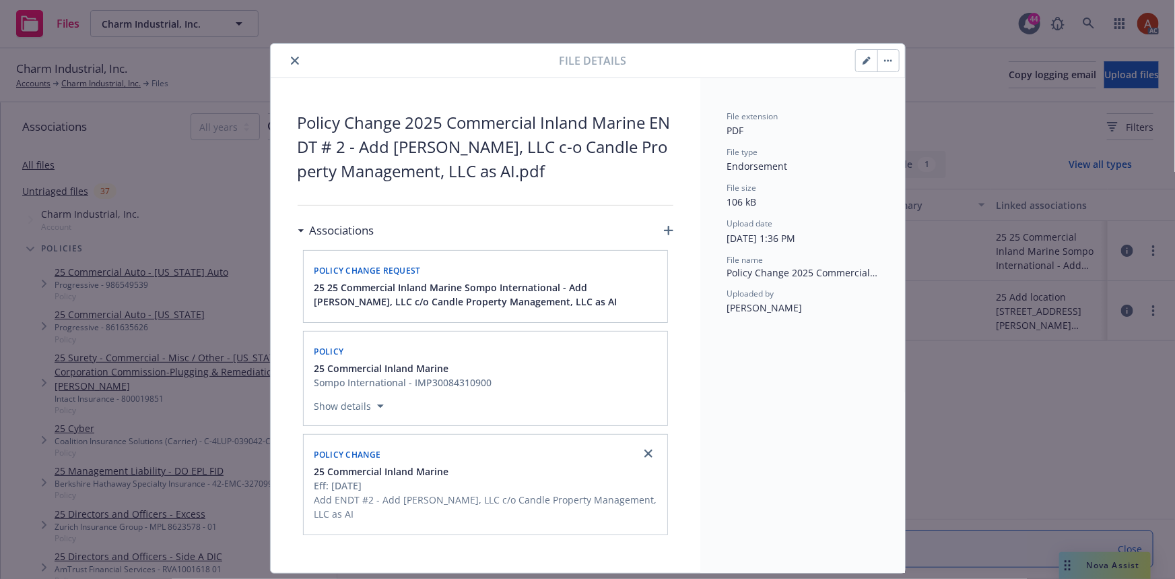
click at [291, 62] on icon "close" at bounding box center [295, 61] width 8 height 8
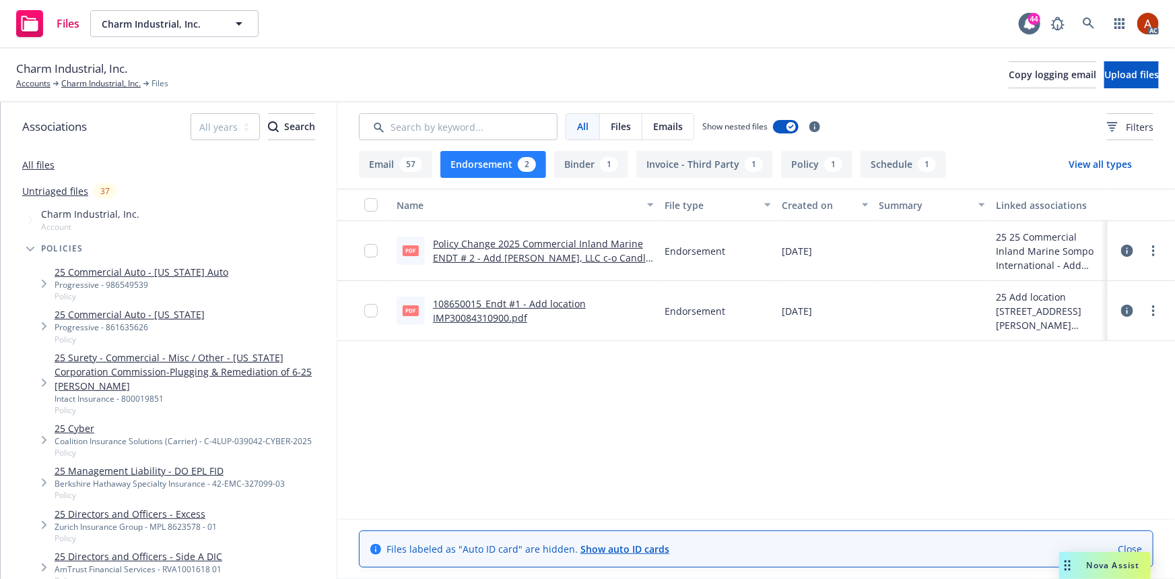
click at [540, 240] on link "Policy Change 2025 Commercial Inland Marine ENDT # 2 - Add Rollie, LLC c-o Cand…" at bounding box center [542, 257] width 218 height 41
click at [545, 304] on link "108650015_Endt #1 - Add location IMP30084310900.pdf" at bounding box center [509, 310] width 153 height 27
click at [501, 168] on button "Endorsement 2" at bounding box center [494, 164] width 106 height 27
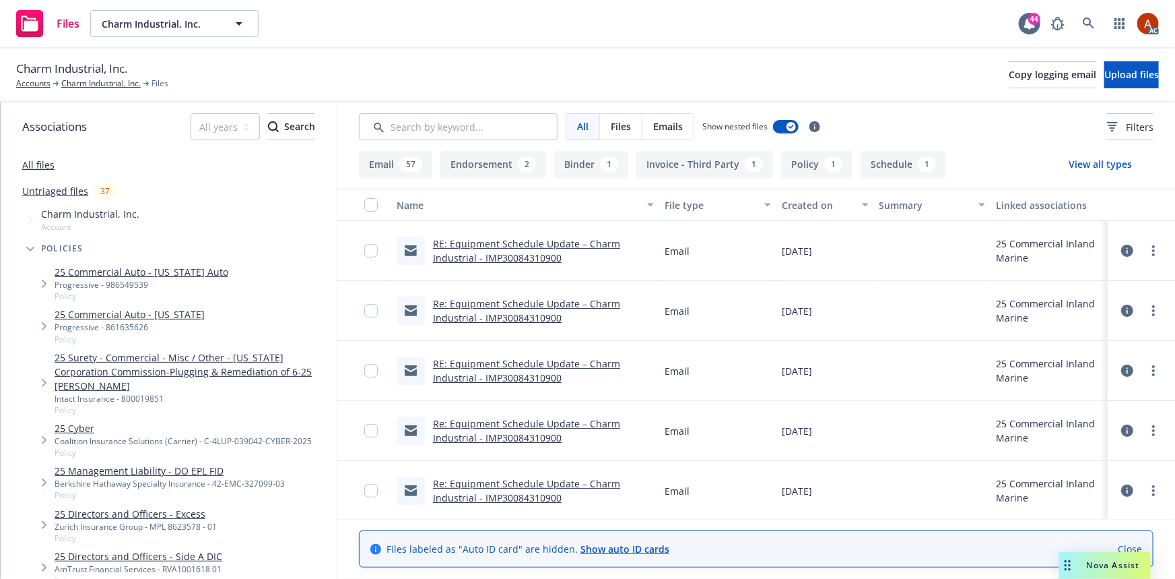
click at [806, 163] on button "Policy 1" at bounding box center [816, 164] width 71 height 27
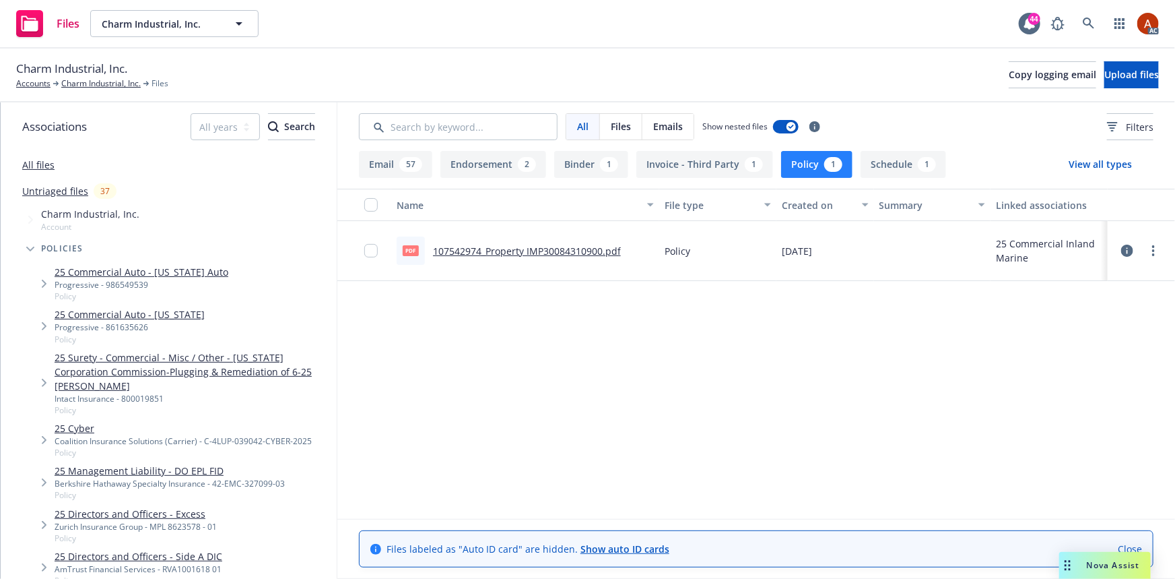
click at [505, 249] on link "107542974_Property IMP30084310900.pdf" at bounding box center [527, 251] width 188 height 13
click at [516, 154] on button "Endorsement 2" at bounding box center [494, 164] width 106 height 27
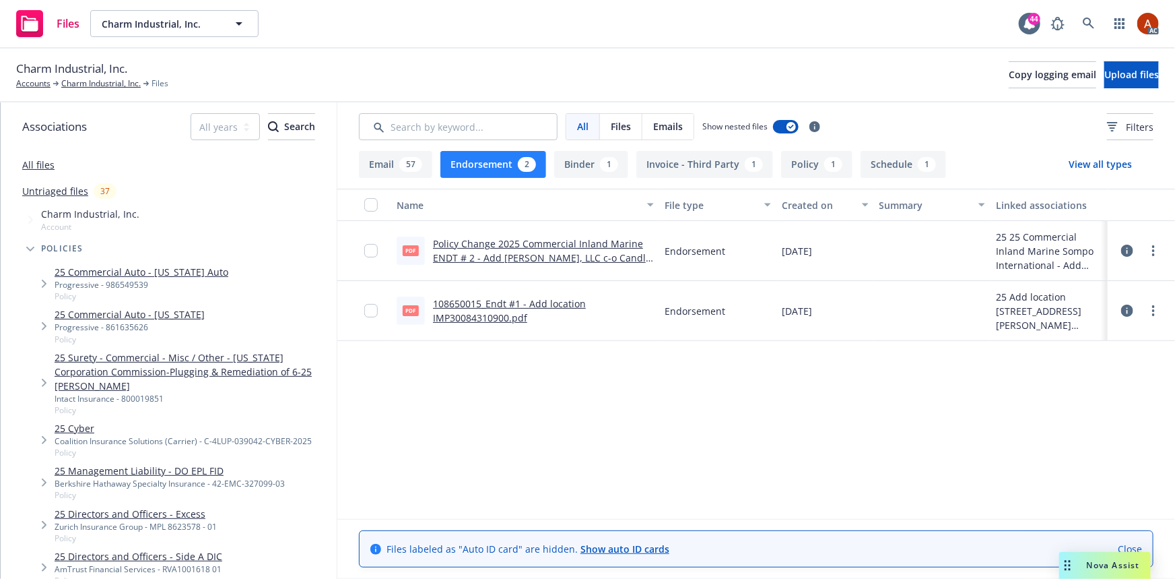
click at [785, 158] on button "Policy 1" at bounding box center [816, 164] width 71 height 27
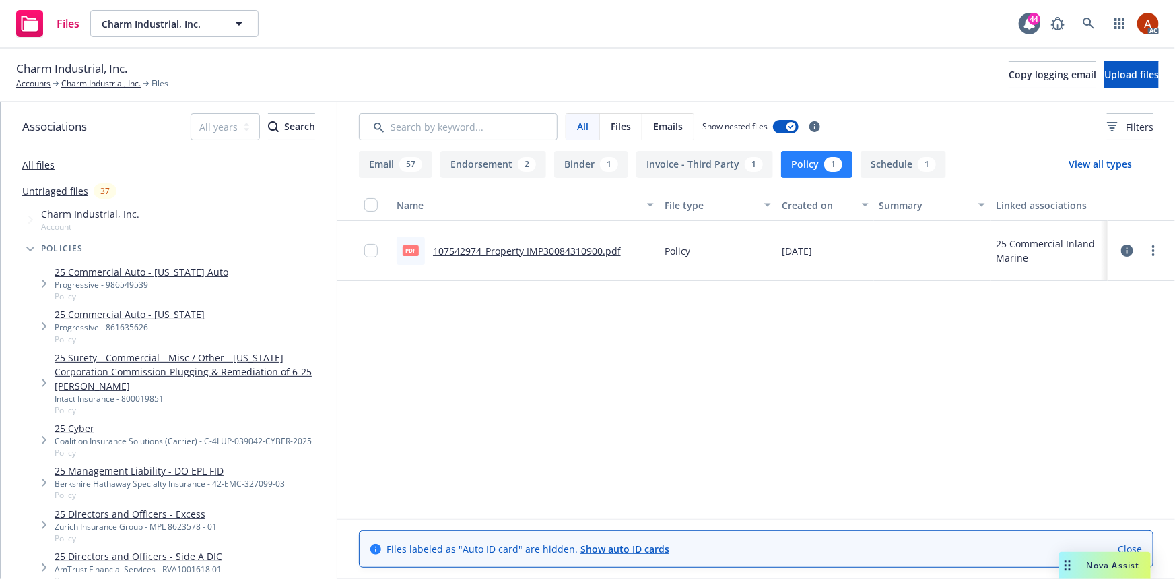
click at [500, 168] on button "Endorsement 2" at bounding box center [494, 164] width 106 height 27
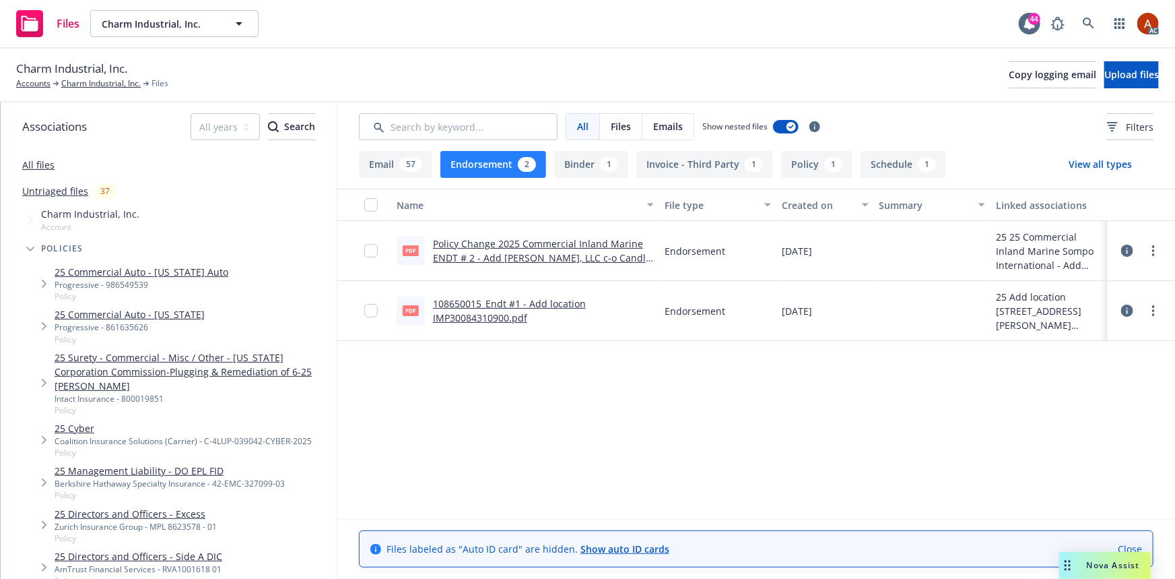
drag, startPoint x: 98, startPoint y: 86, endPoint x: 90, endPoint y: 91, distance: 9.4
click at [98, 86] on link "Charm Industrial, Inc." at bounding box center [100, 83] width 79 height 12
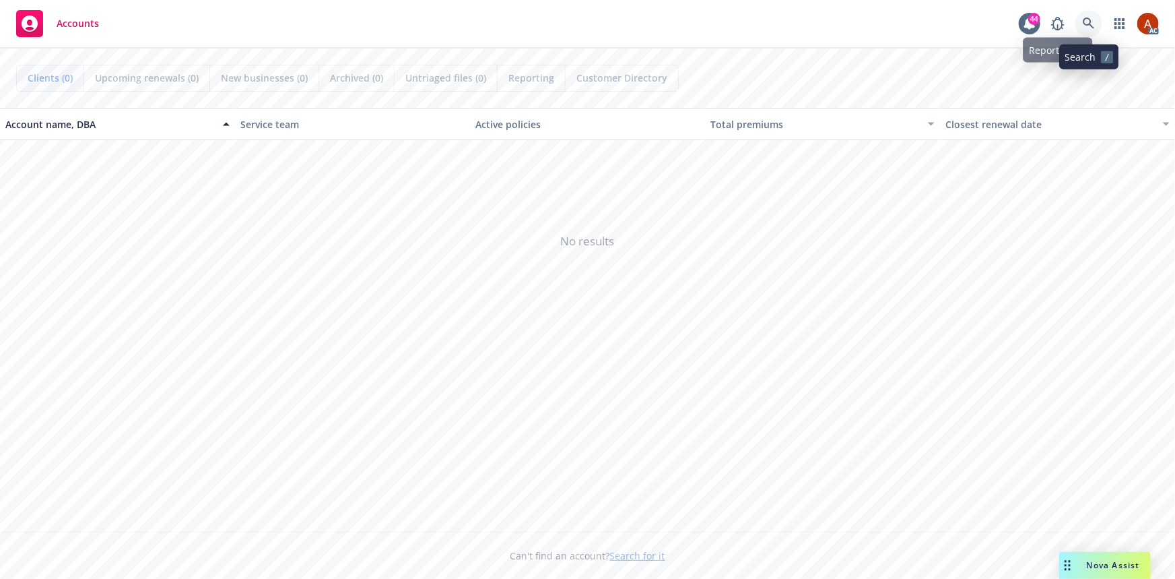
click at [1083, 30] on link at bounding box center [1089, 23] width 27 height 27
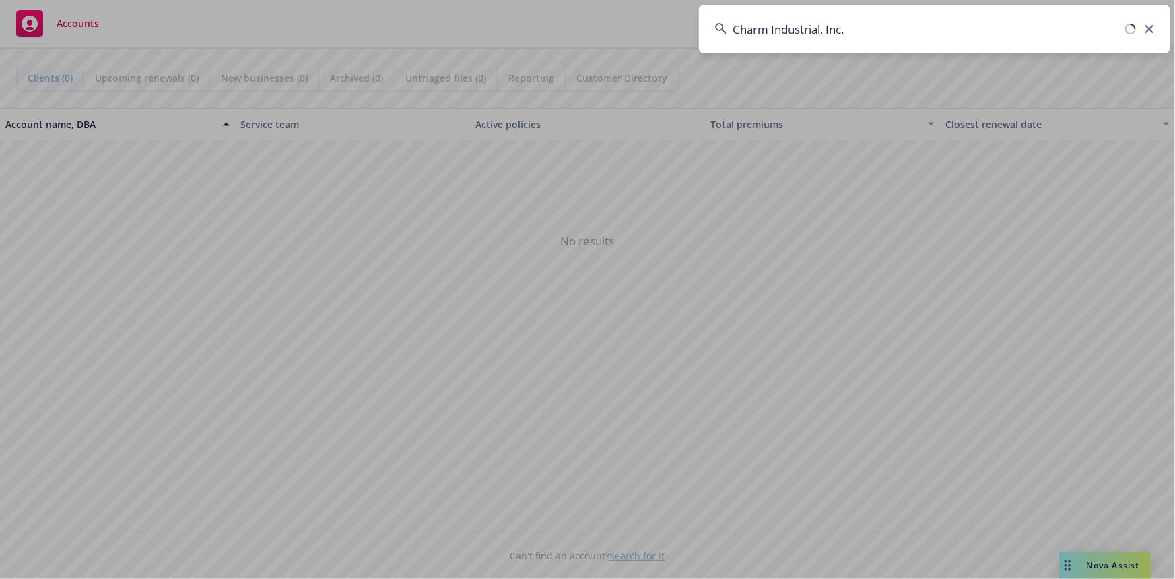
drag, startPoint x: 846, startPoint y: 53, endPoint x: 860, endPoint y: 13, distance: 41.6
click at [860, 13] on input "Charm Industrial, Inc." at bounding box center [935, 29] width 472 height 49
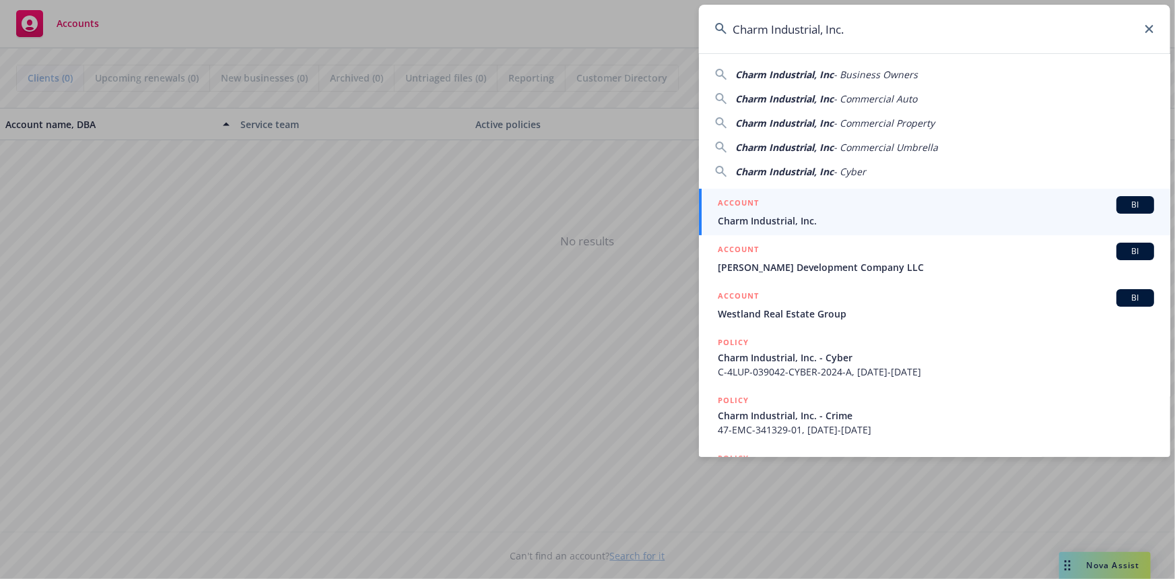
type input "Charm Industrial, Inc."
click at [733, 202] on li "ACCOUNT BI Charm Industrial, Inc." at bounding box center [935, 212] width 472 height 46
click at [741, 202] on h5 "ACCOUNT" at bounding box center [738, 204] width 41 height 16
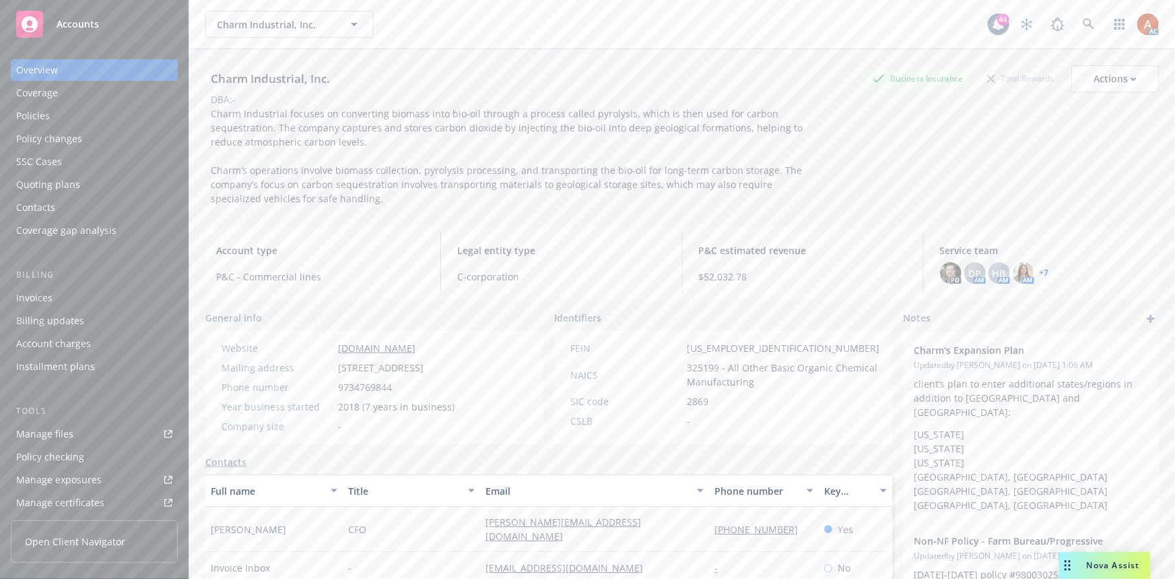
click at [30, 116] on div "Policies" at bounding box center [33, 116] width 34 height 22
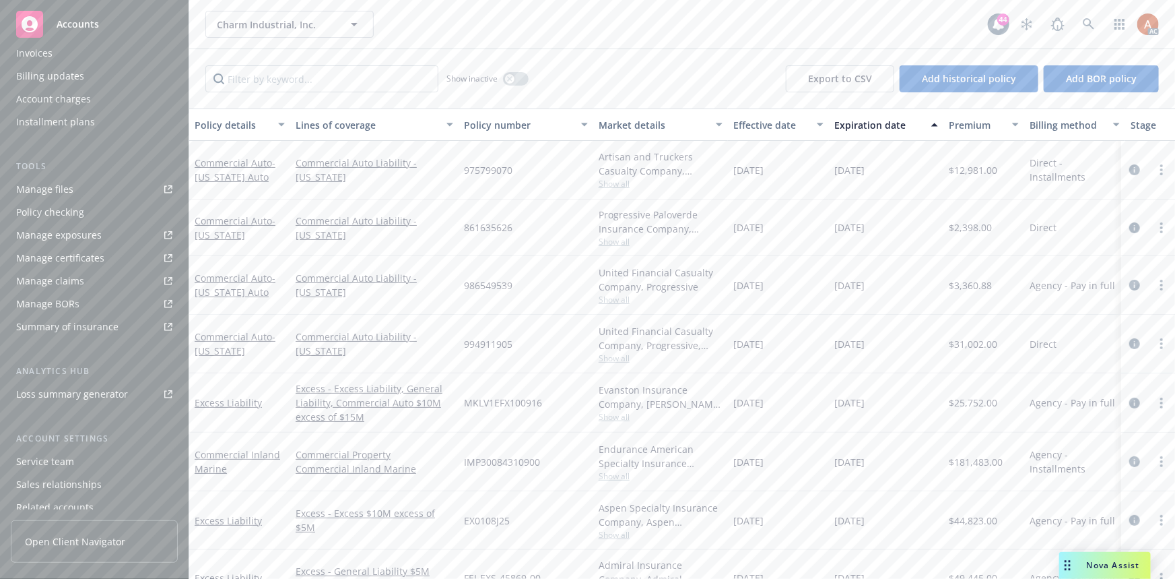
scroll to position [298, 0]
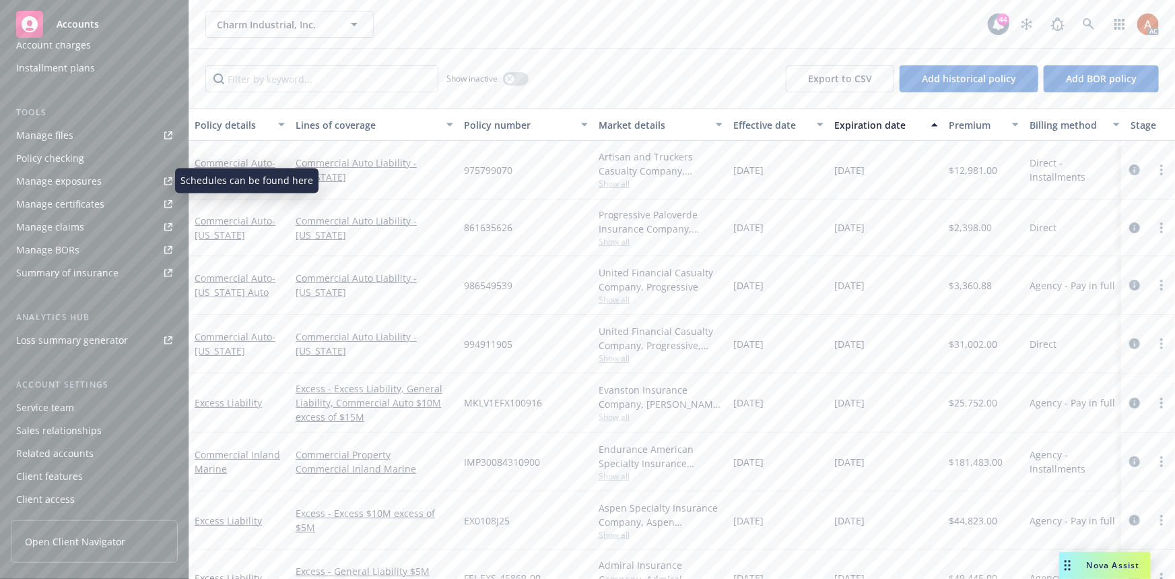
click at [68, 185] on div "Manage exposures" at bounding box center [59, 181] width 86 height 22
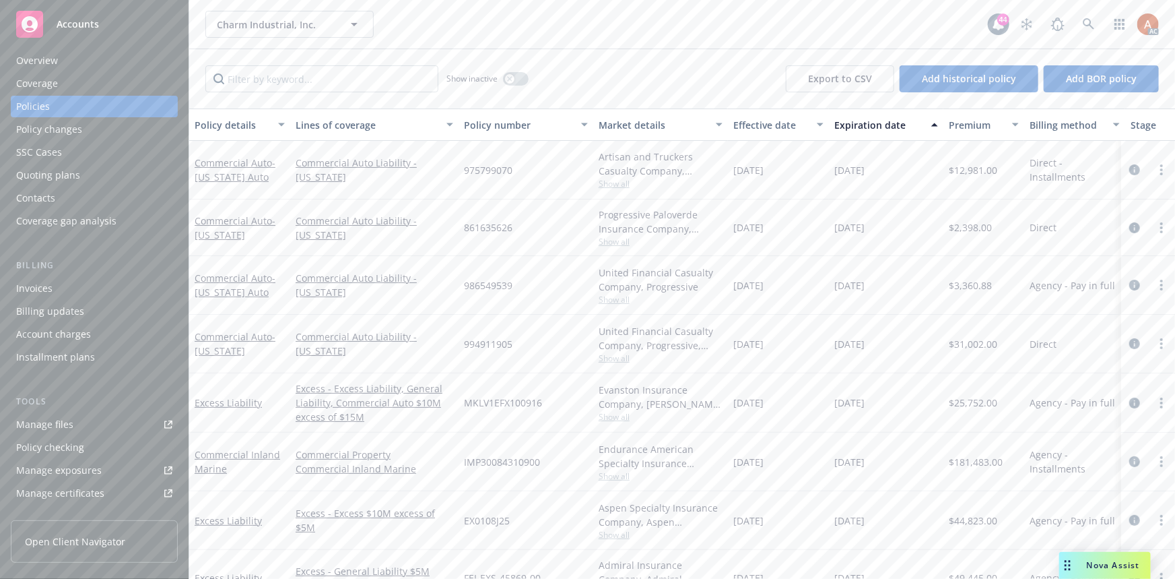
scroll to position [0, 0]
click at [54, 185] on div "Quoting plans" at bounding box center [48, 185] width 64 height 22
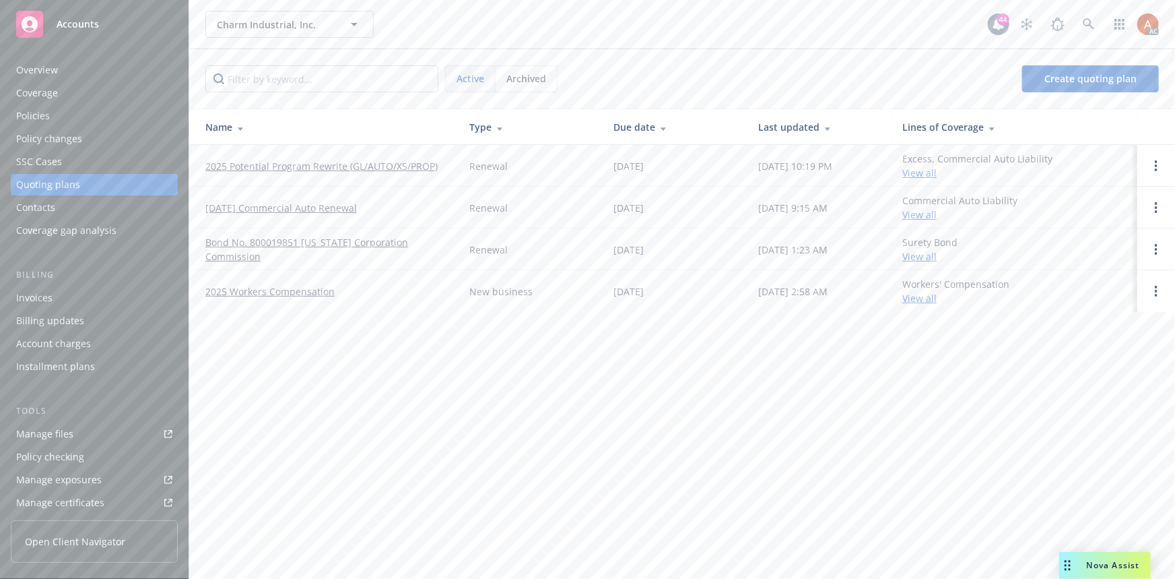
click at [518, 84] on span "Archived" at bounding box center [527, 78] width 40 height 14
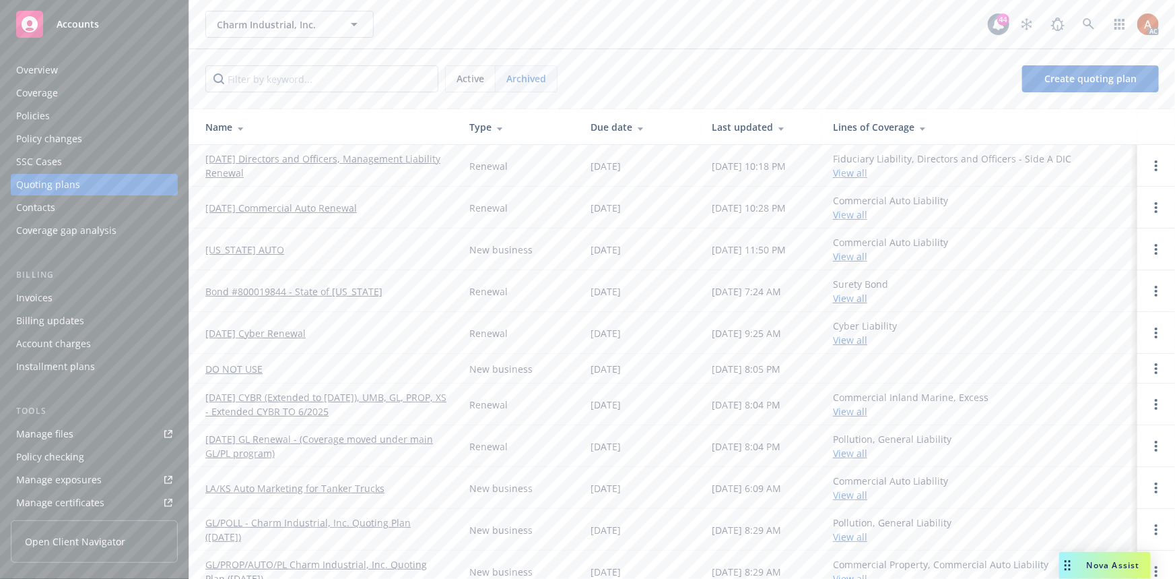
click at [470, 83] on span "Active" at bounding box center [471, 78] width 28 height 14
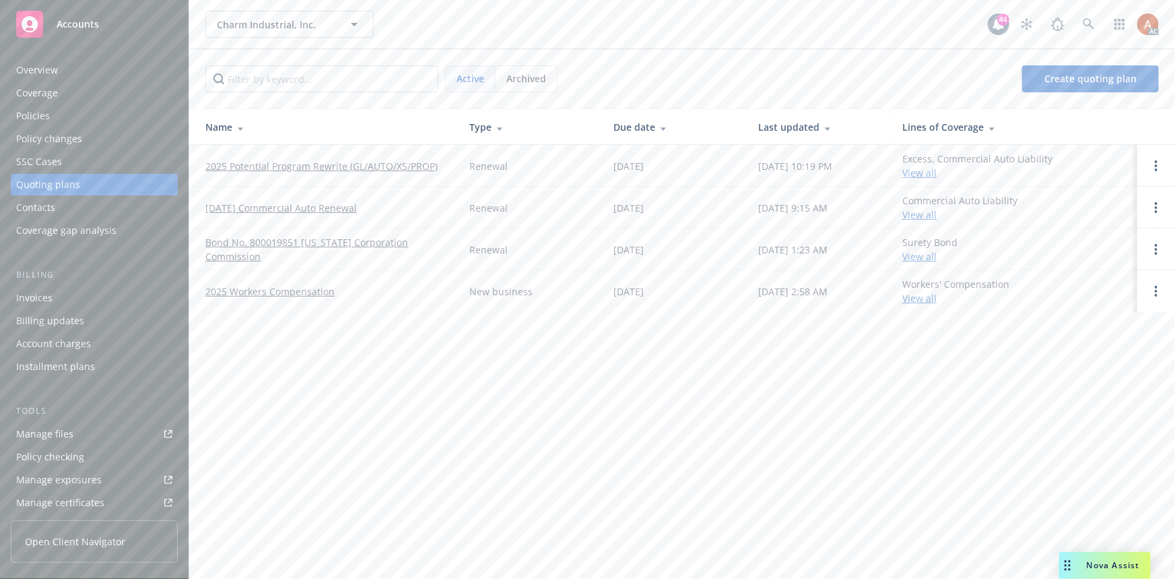
click at [304, 168] on link "2025 Potential Program Rewrite (GL/AUTO/XS/PROP)" at bounding box center [321, 166] width 232 height 14
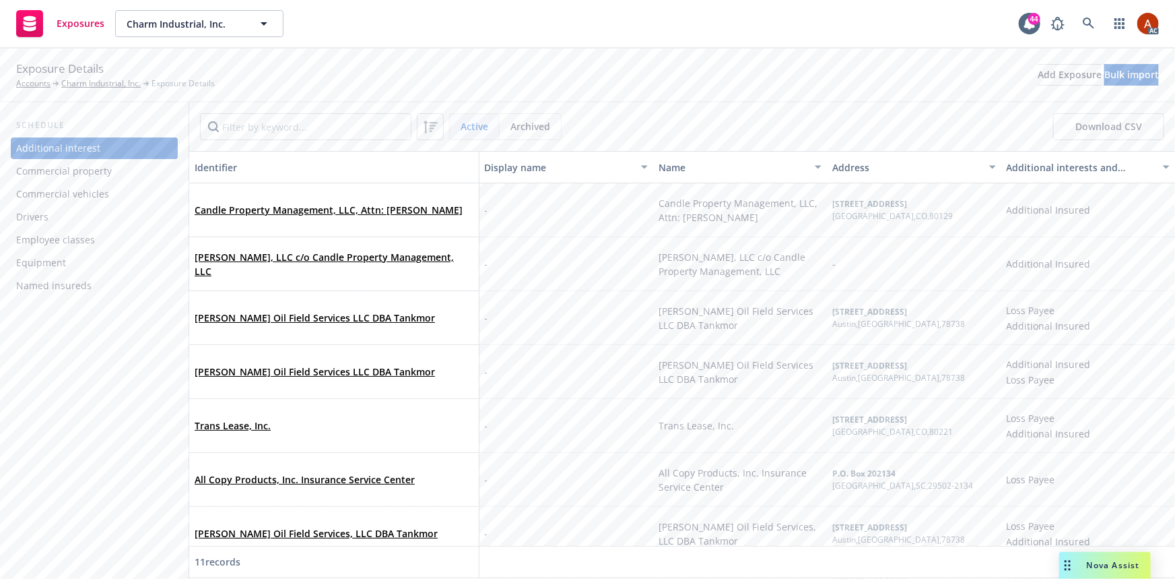
click at [94, 175] on div "Commercial property" at bounding box center [64, 171] width 96 height 22
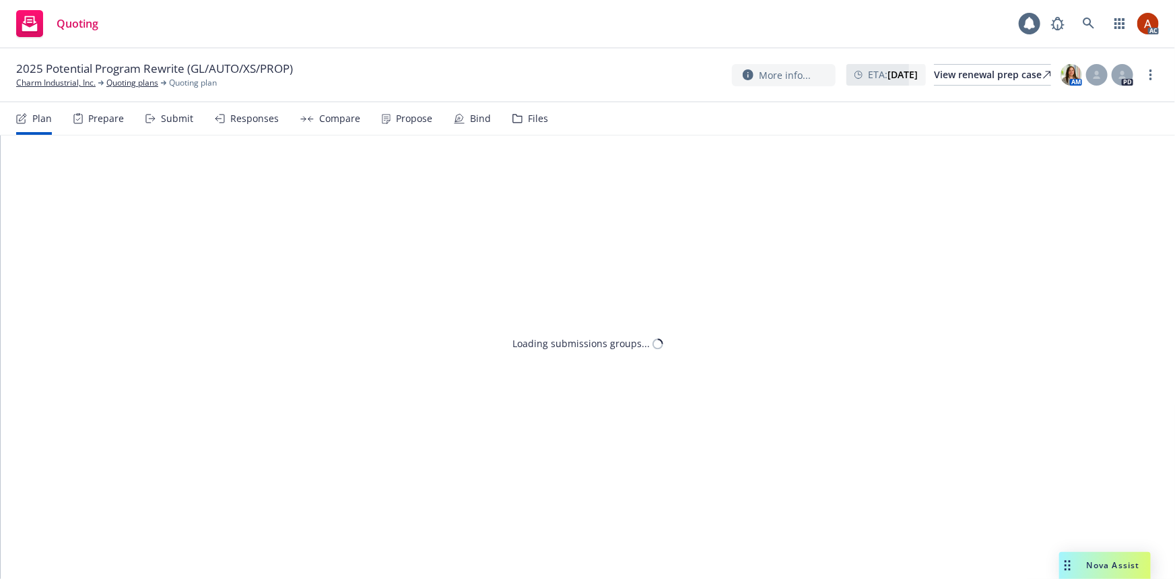
click at [102, 121] on div "Prepare" at bounding box center [106, 118] width 36 height 11
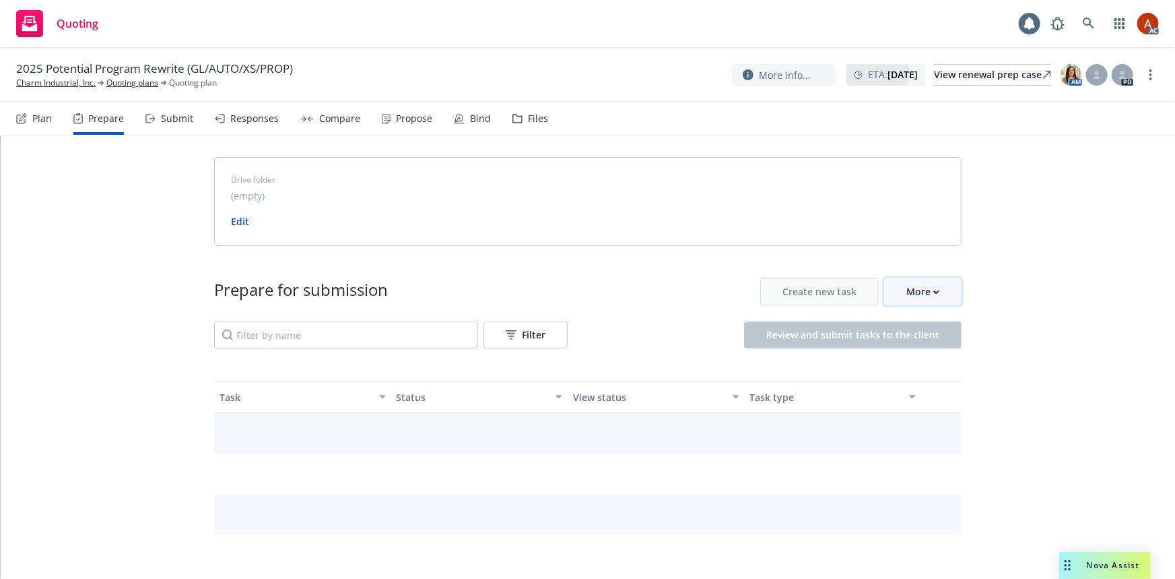
click at [897, 292] on button "More" at bounding box center [922, 291] width 77 height 27
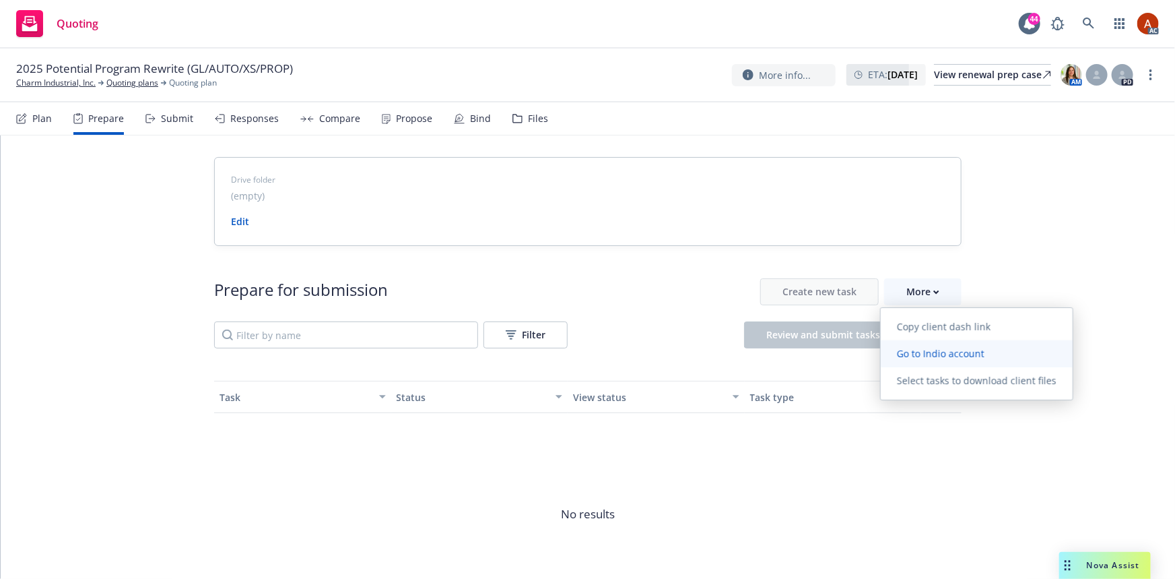
click at [915, 353] on span "Go to Indio account" at bounding box center [941, 353] width 120 height 13
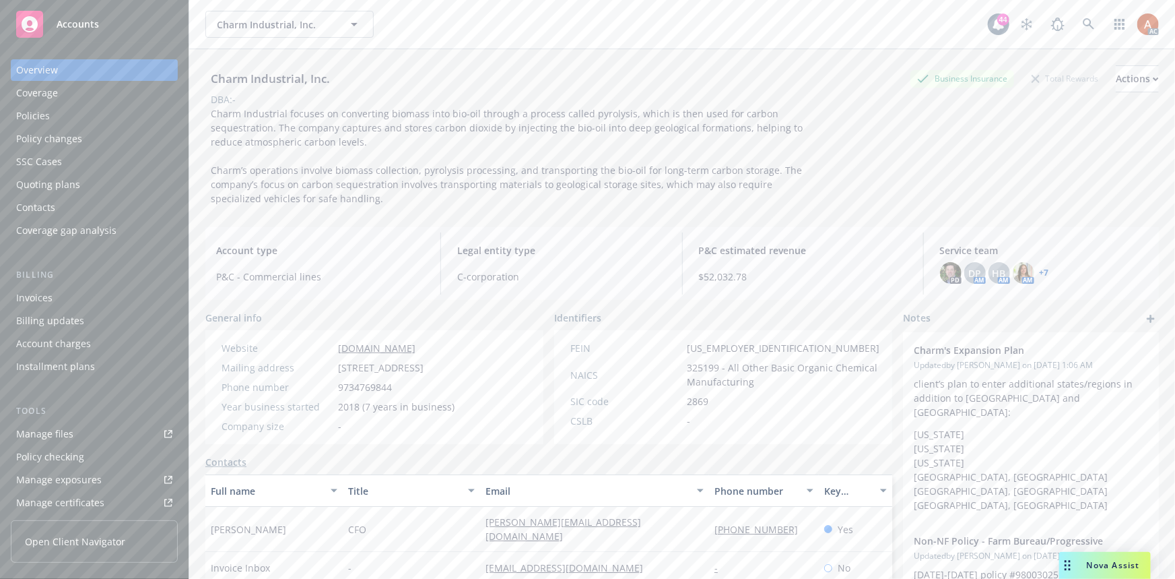
click at [32, 115] on div "Policies" at bounding box center [33, 116] width 34 height 22
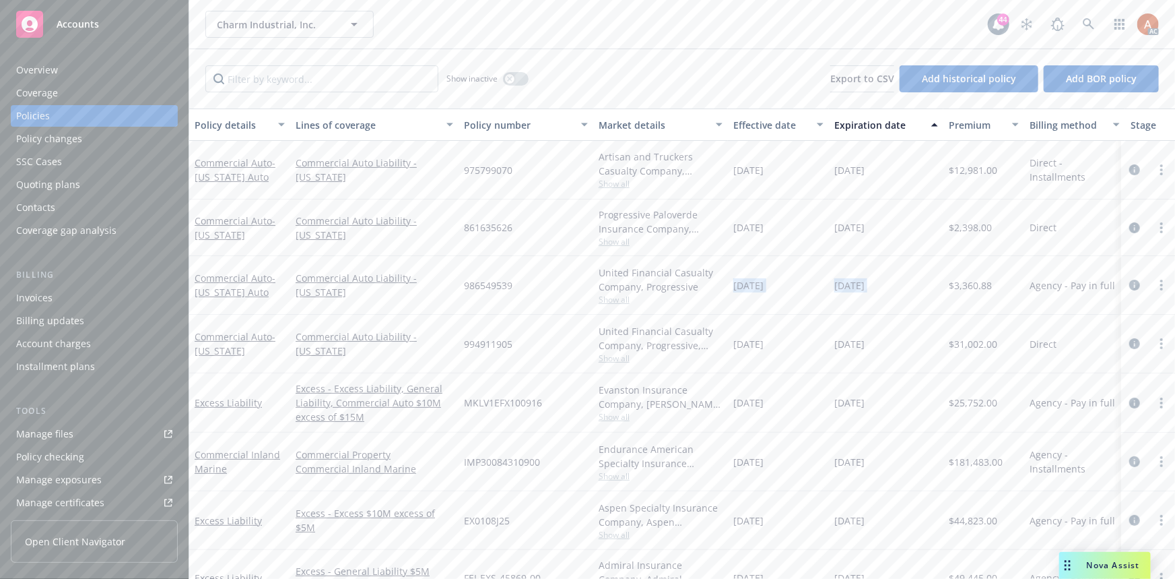
drag, startPoint x: 730, startPoint y: 286, endPoint x: 946, endPoint y: 282, distance: 216.3
click at [946, 282] on div "Commercial Auto - [US_STATE] Auto Commercial Auto Liability - [US_STATE] 986549…" at bounding box center [839, 285] width 1300 height 59
click at [418, 330] on div "Commercial Auto Liability - [US_STATE]" at bounding box center [374, 344] width 168 height 59
drag, startPoint x: 650, startPoint y: 281, endPoint x: 1134, endPoint y: 280, distance: 483.7
click at [1134, 280] on div "Commercial Auto - [US_STATE] Auto Commercial Auto Liability - [US_STATE] 986549…" at bounding box center [839, 285] width 1300 height 59
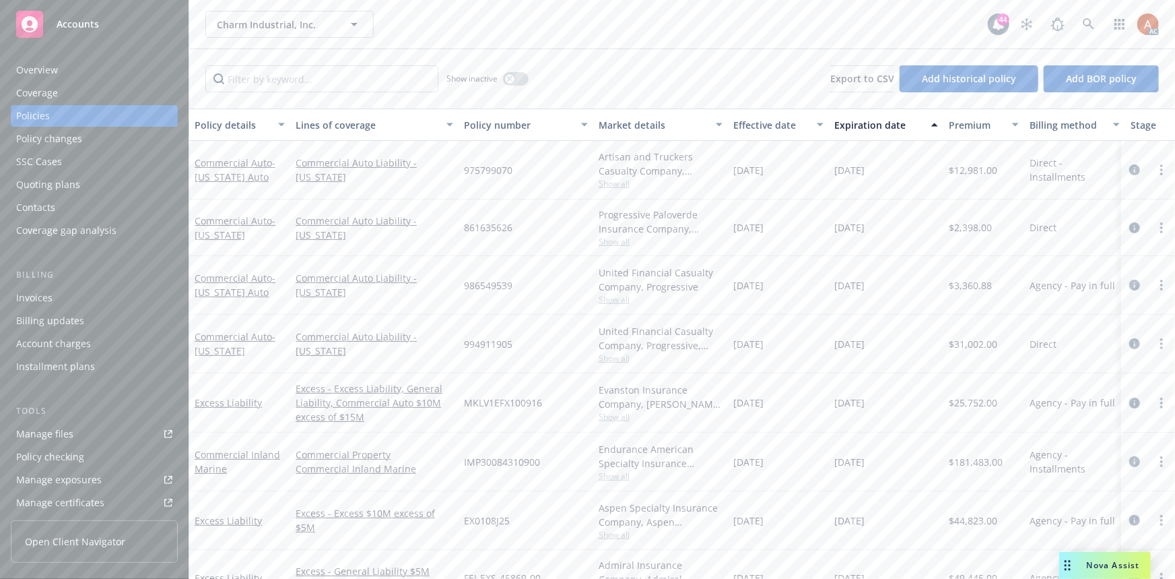
drag, startPoint x: 559, startPoint y: 223, endPoint x: 554, endPoint y: 248, distance: 25.5
click at [559, 223] on div "861635626" at bounding box center [526, 227] width 135 height 57
click at [552, 300] on div "986549539" at bounding box center [526, 285] width 135 height 59
click at [1130, 284] on icon "circleInformation" at bounding box center [1135, 285] width 11 height 11
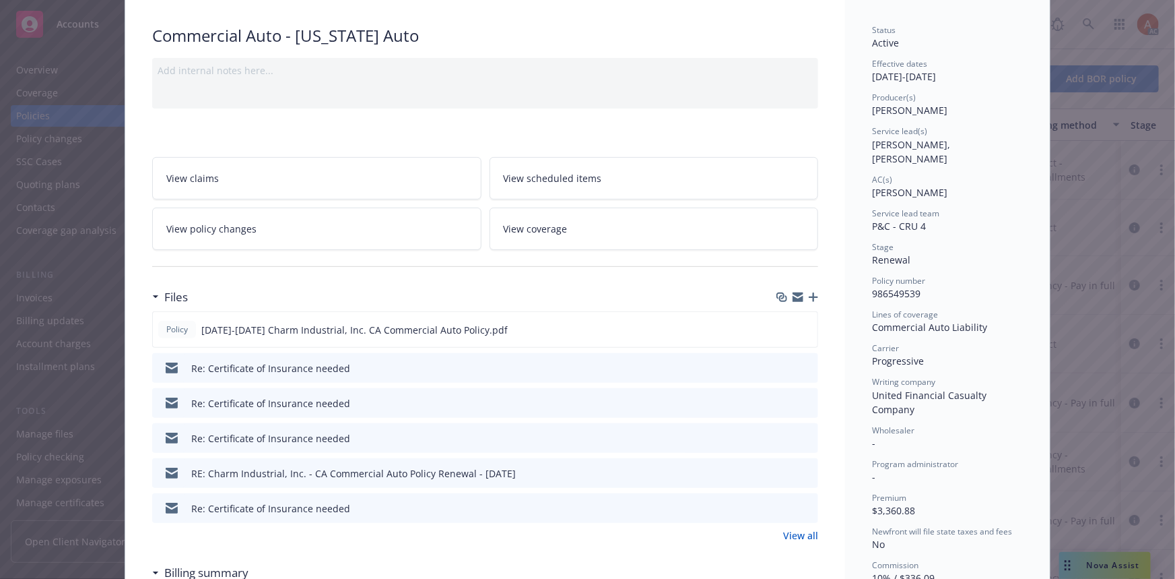
scroll to position [183, 0]
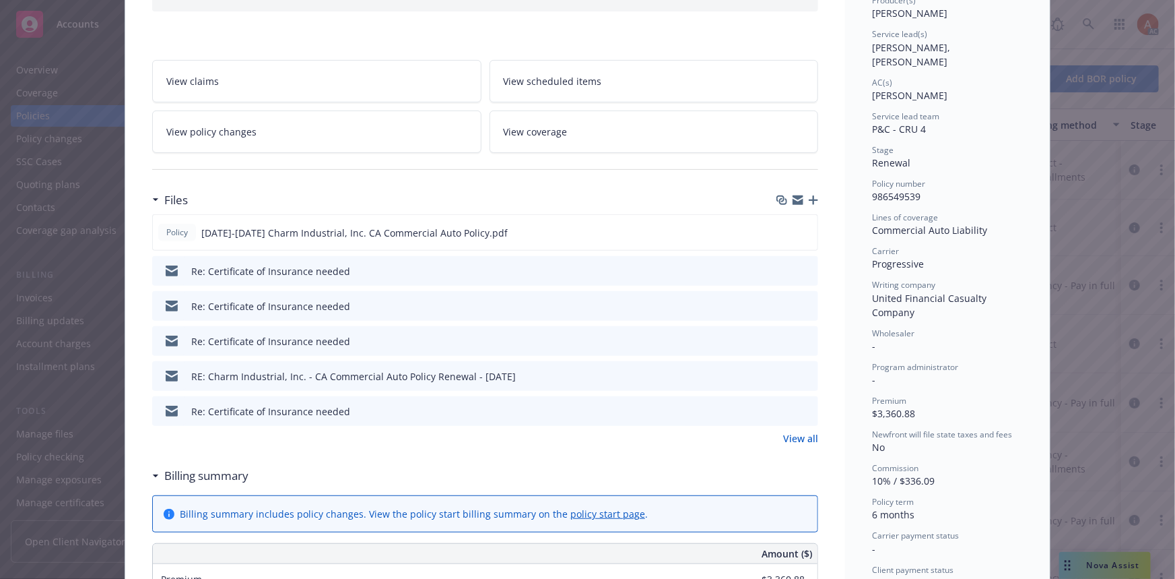
click at [792, 436] on link "View all" at bounding box center [800, 438] width 35 height 14
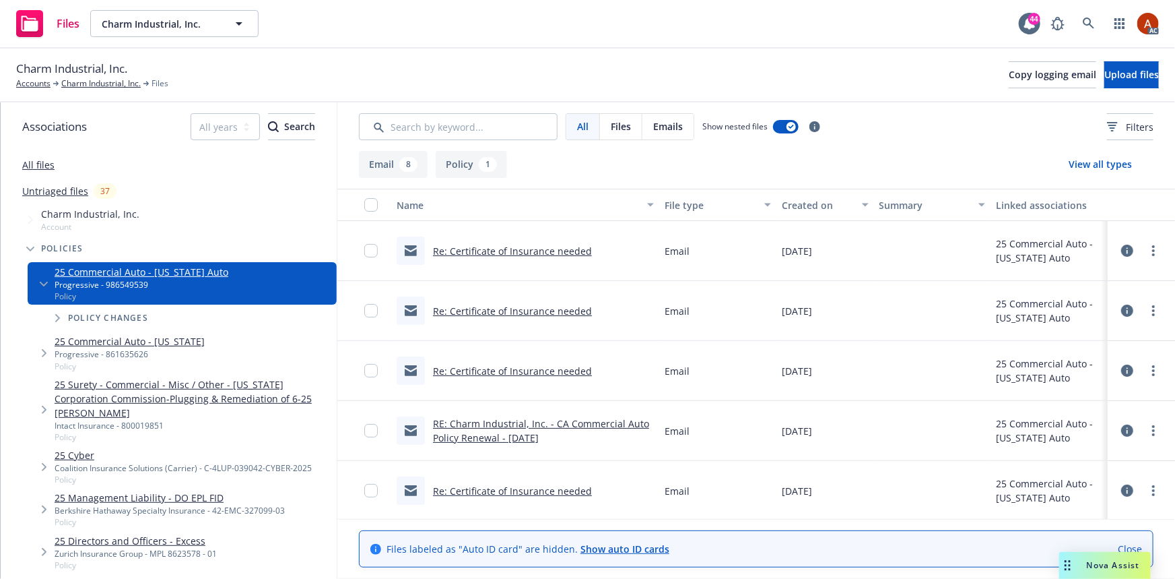
click at [488, 160] on div "1" at bounding box center [488, 164] width 18 height 15
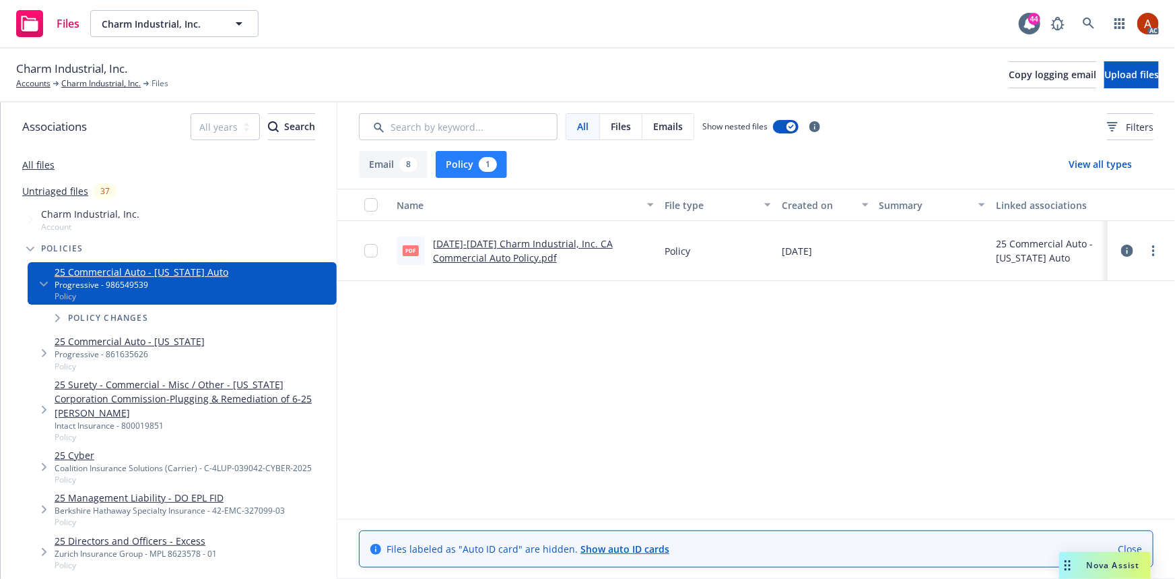
click at [468, 244] on link "[DATE]-[DATE] Charm Industrial, Inc. CA Commercial Auto Policy.pdf" at bounding box center [523, 250] width 180 height 27
click at [152, 343] on link "25 Commercial Auto - [US_STATE]" at bounding box center [130, 341] width 150 height 14
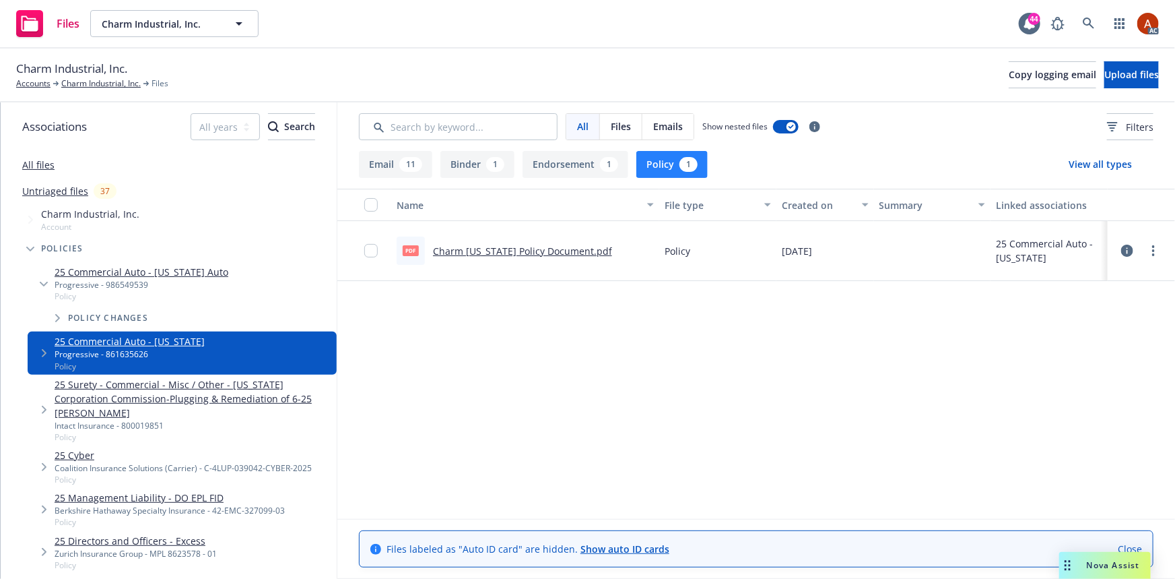
click at [550, 162] on button "Endorsement 1" at bounding box center [576, 164] width 106 height 27
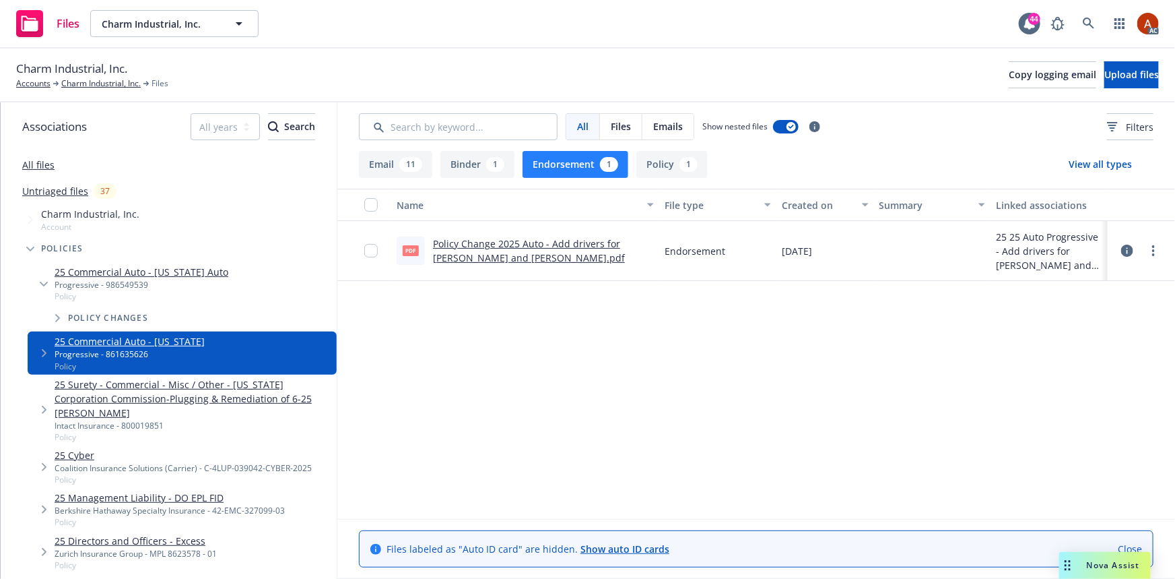
click at [519, 247] on link "Policy Change 2025 Auto - Add drivers for [PERSON_NAME] and [PERSON_NAME].pdf" at bounding box center [529, 250] width 192 height 27
click at [661, 176] on button "Policy 1" at bounding box center [672, 164] width 71 height 27
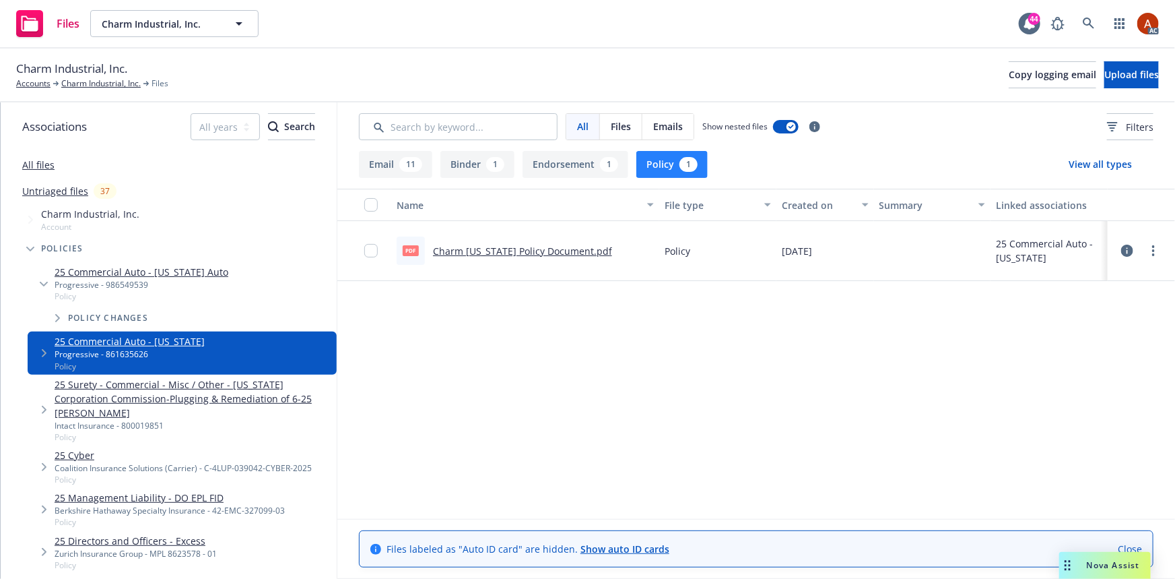
click at [529, 250] on link "Charm [US_STATE] Policy Document.pdf" at bounding box center [522, 251] width 179 height 13
click at [554, 164] on button "Endorsement 1" at bounding box center [576, 164] width 106 height 27
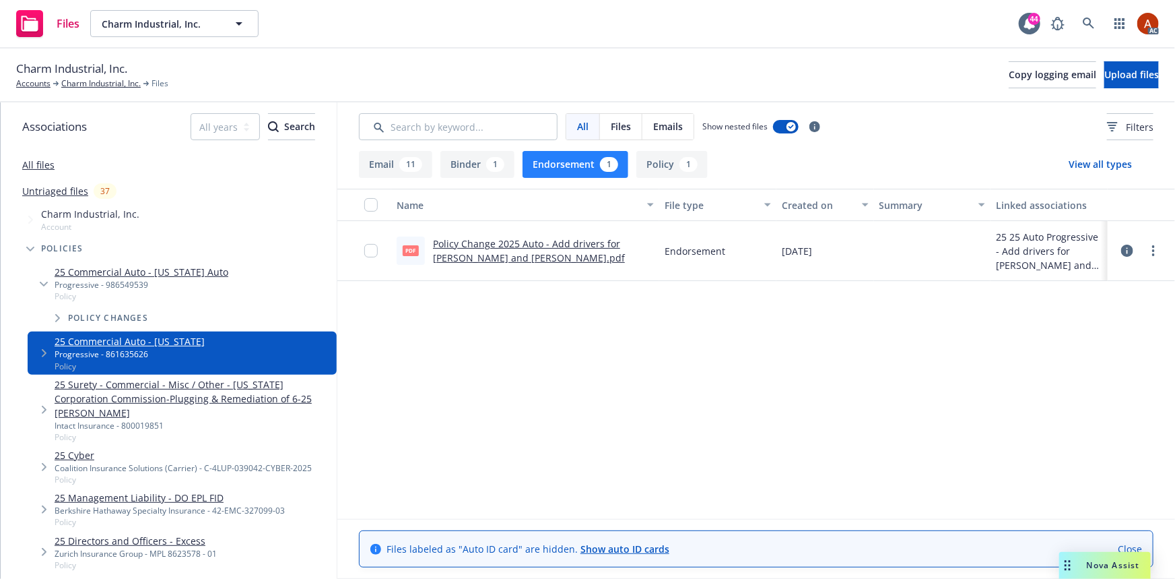
click at [652, 162] on button "Policy 1" at bounding box center [672, 164] width 71 height 27
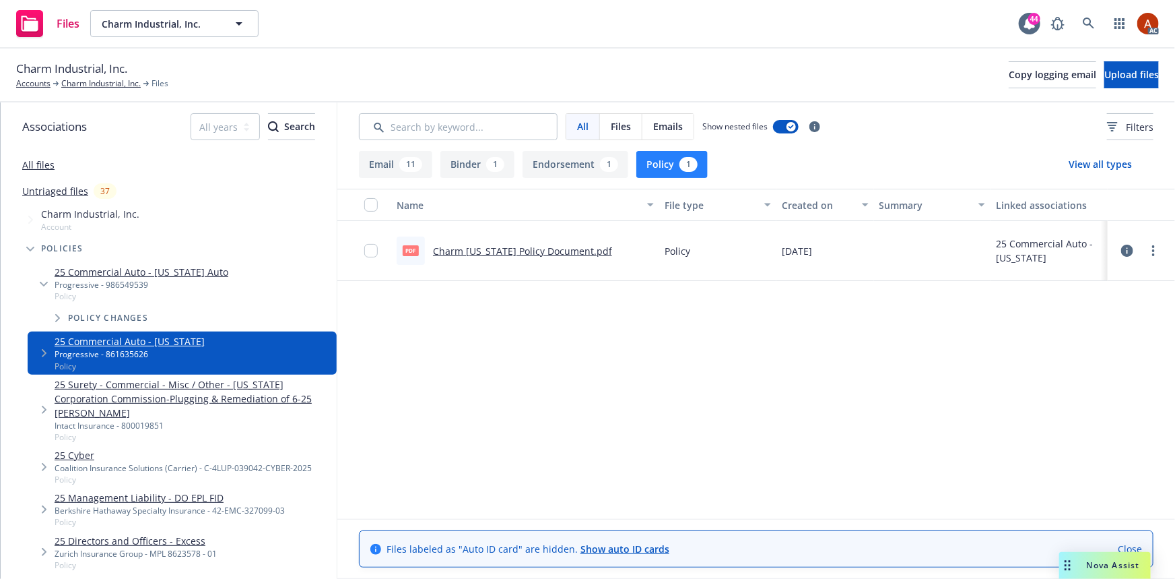
click at [503, 255] on link "Charm Louisiana Policy Document.pdf" at bounding box center [522, 251] width 179 height 13
click at [571, 168] on button "Endorsement 1" at bounding box center [576, 164] width 106 height 27
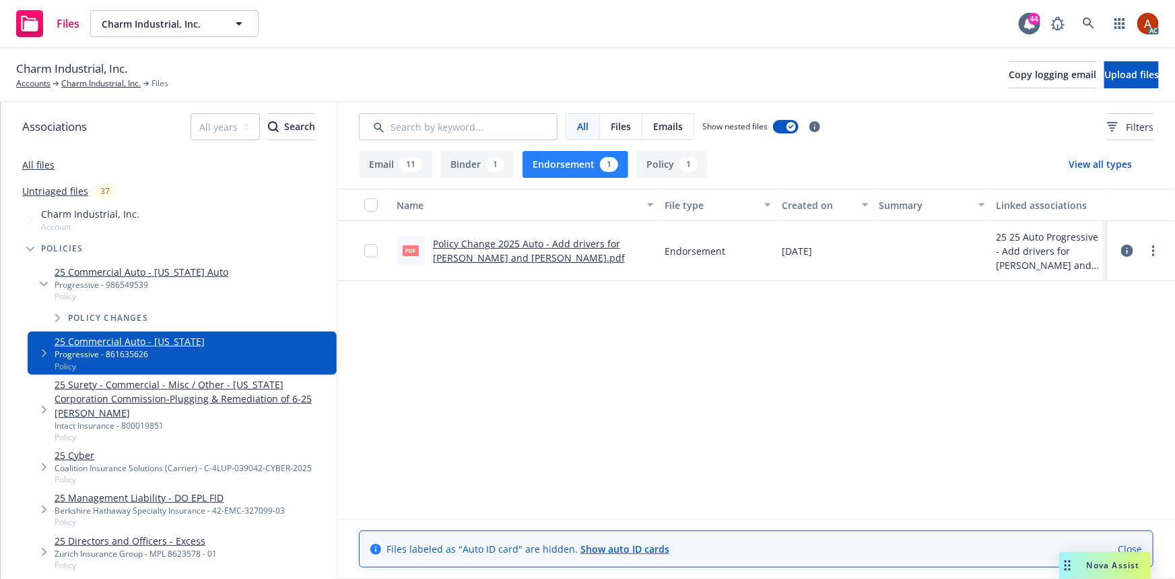
click at [501, 243] on link "Policy Change 2025 Auto - Add drivers for Joseph Warner and Phillip Pless.pdf" at bounding box center [529, 250] width 192 height 27
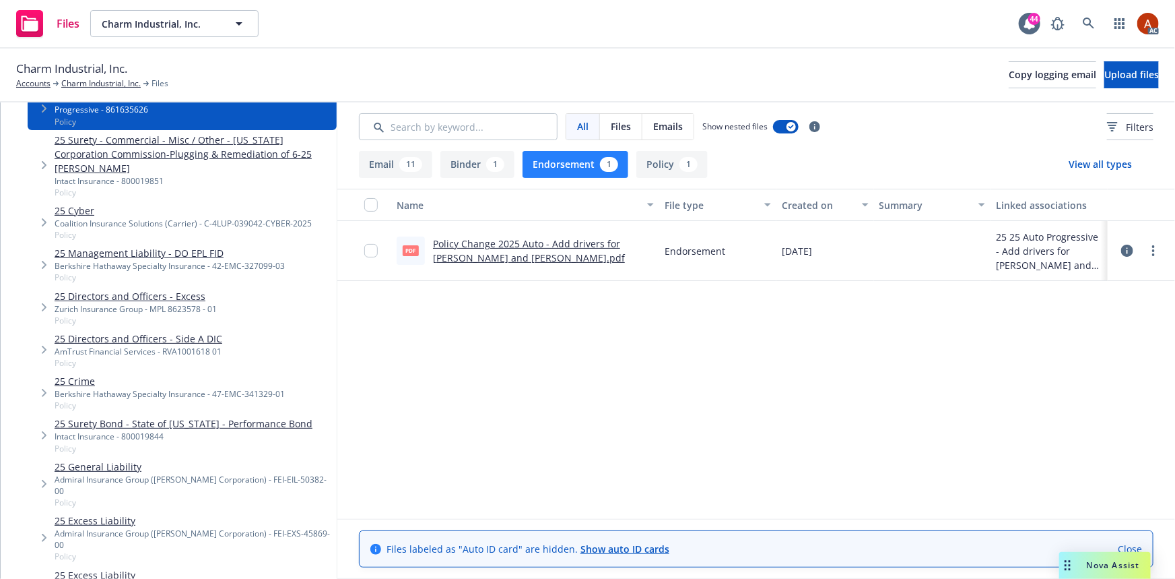
scroll to position [551, 0]
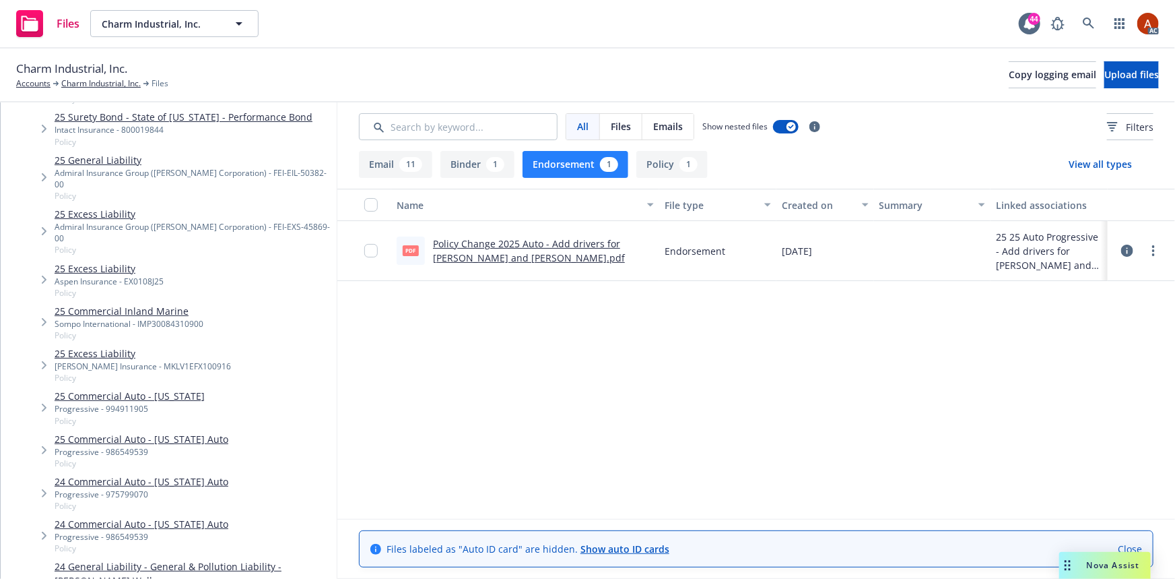
click at [148, 389] on link "25 Commercial Auto - Kansas" at bounding box center [130, 396] width 150 height 14
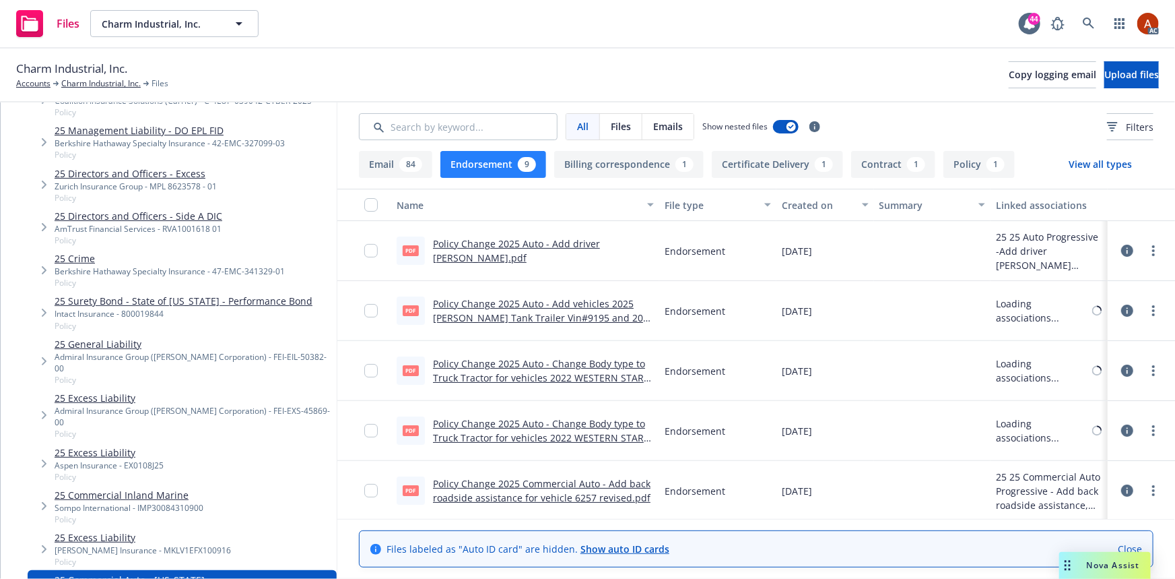
scroll to position [551, 0]
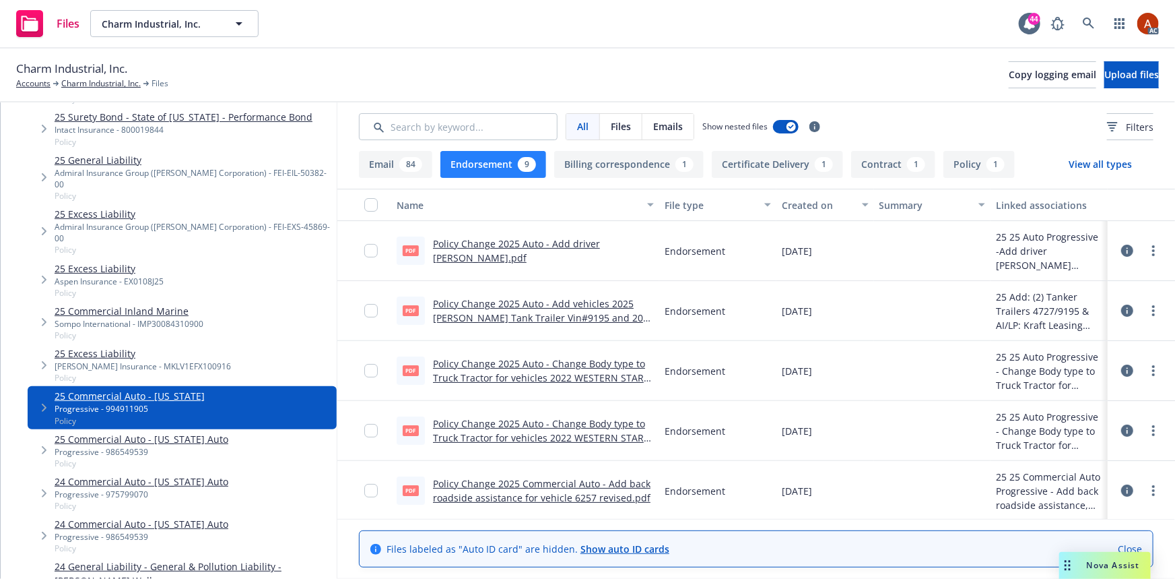
click at [481, 170] on button "Endorsement 9" at bounding box center [494, 164] width 106 height 27
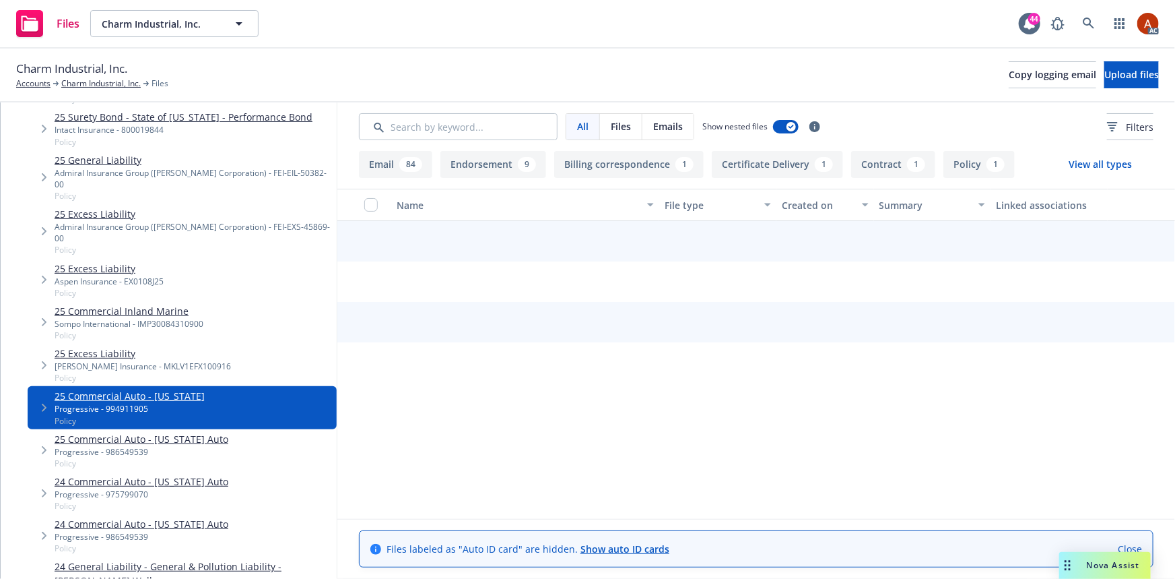
click at [480, 171] on button "Endorsement 9" at bounding box center [494, 164] width 106 height 27
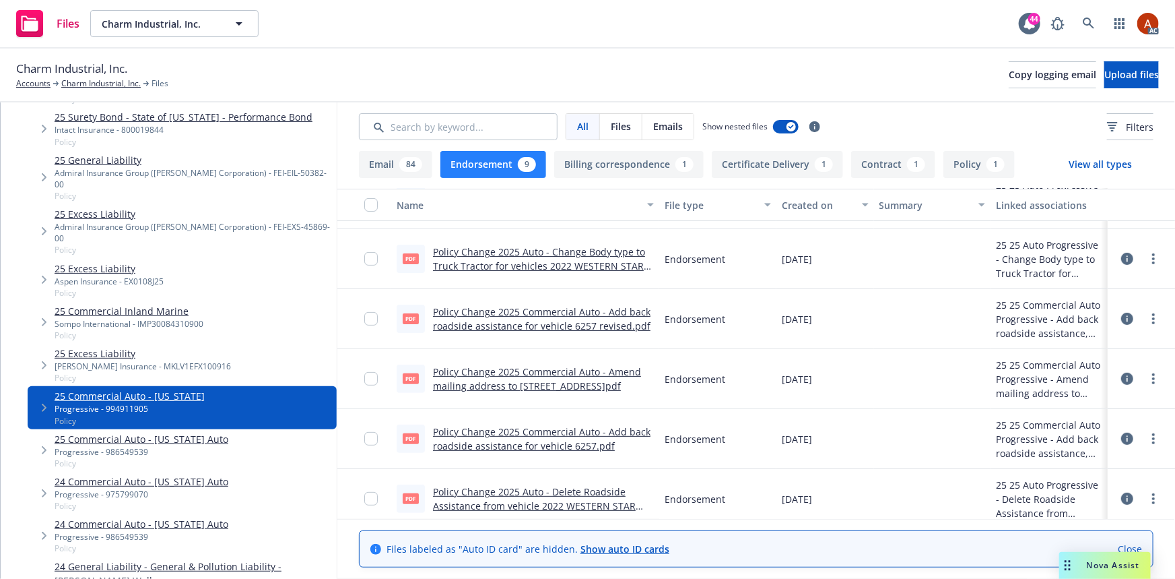
scroll to position [117, 0]
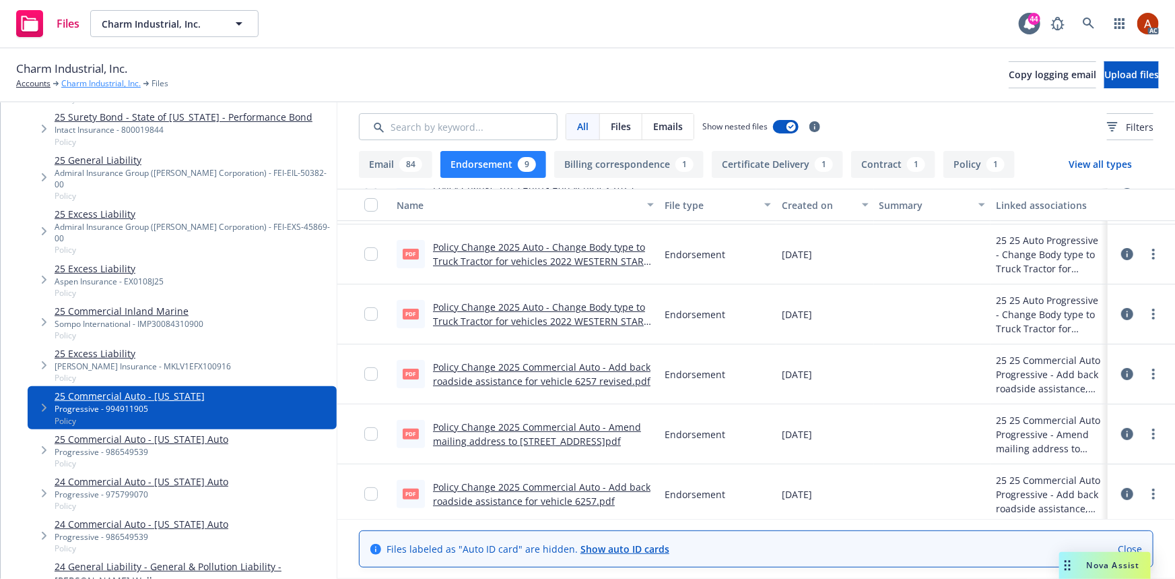
click at [102, 84] on link "Charm Industrial, Inc." at bounding box center [100, 83] width 79 height 12
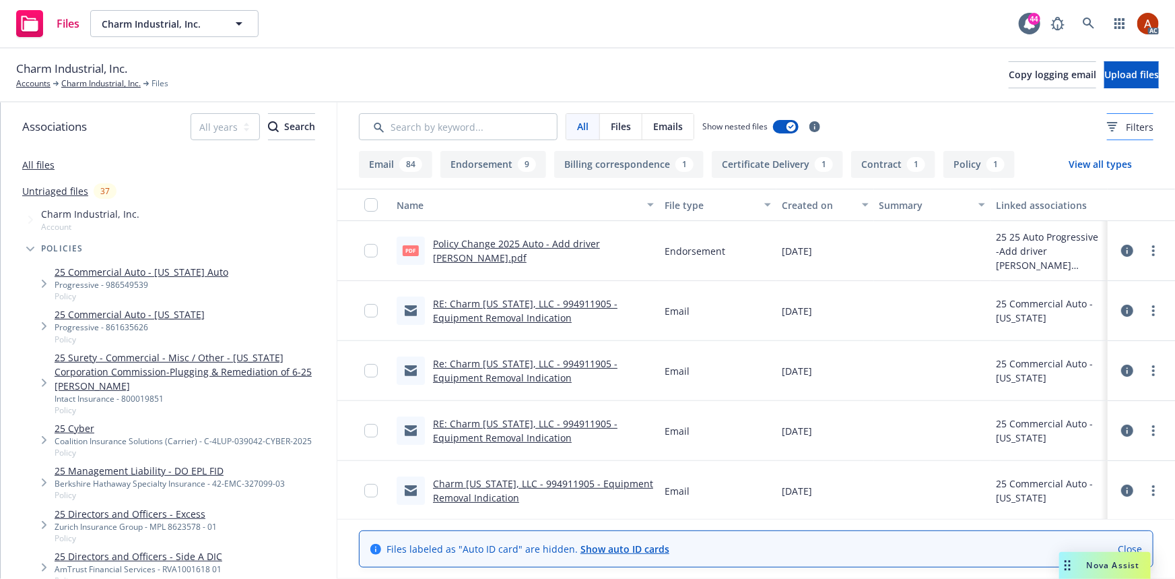
click at [1126, 124] on span "Filters" at bounding box center [1140, 127] width 28 height 14
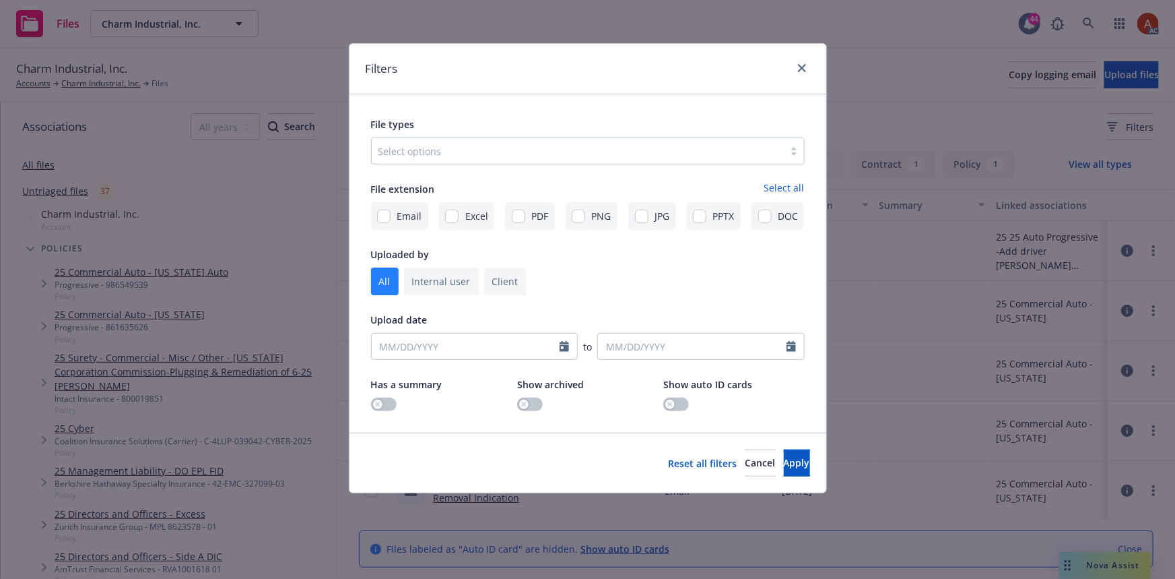
click at [573, 157] on div at bounding box center [578, 151] width 399 height 16
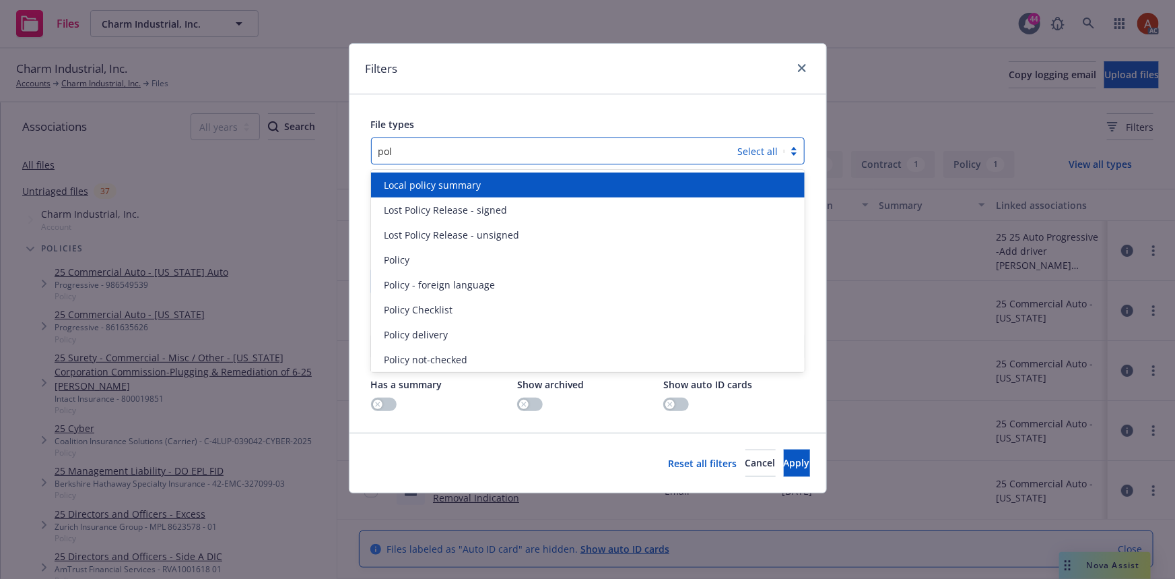
type input "poli"
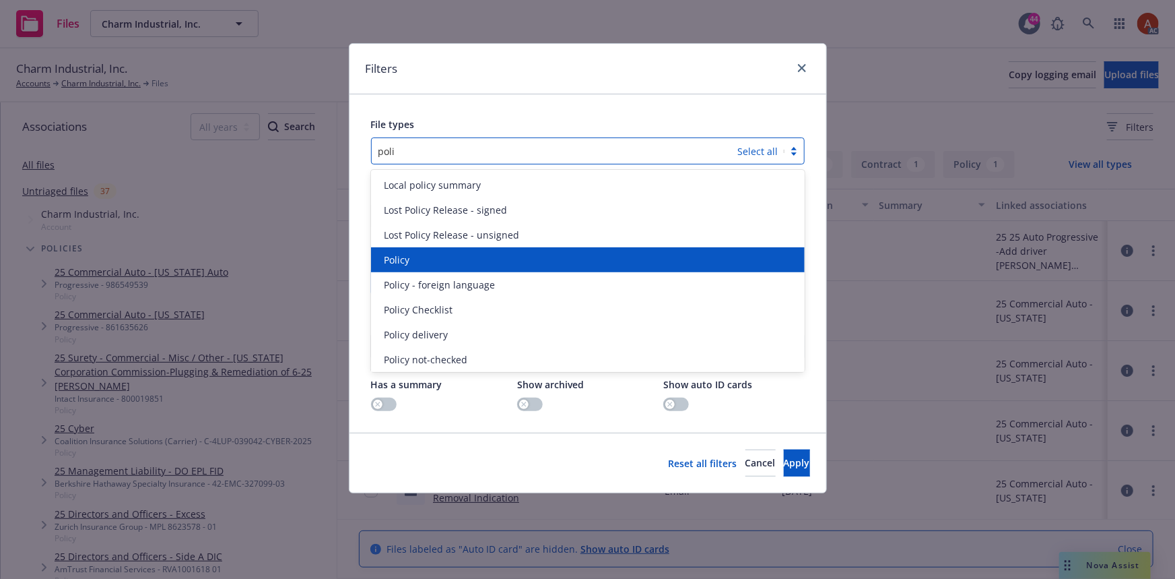
click at [397, 265] on span "Policy" at bounding box center [398, 260] width 26 height 14
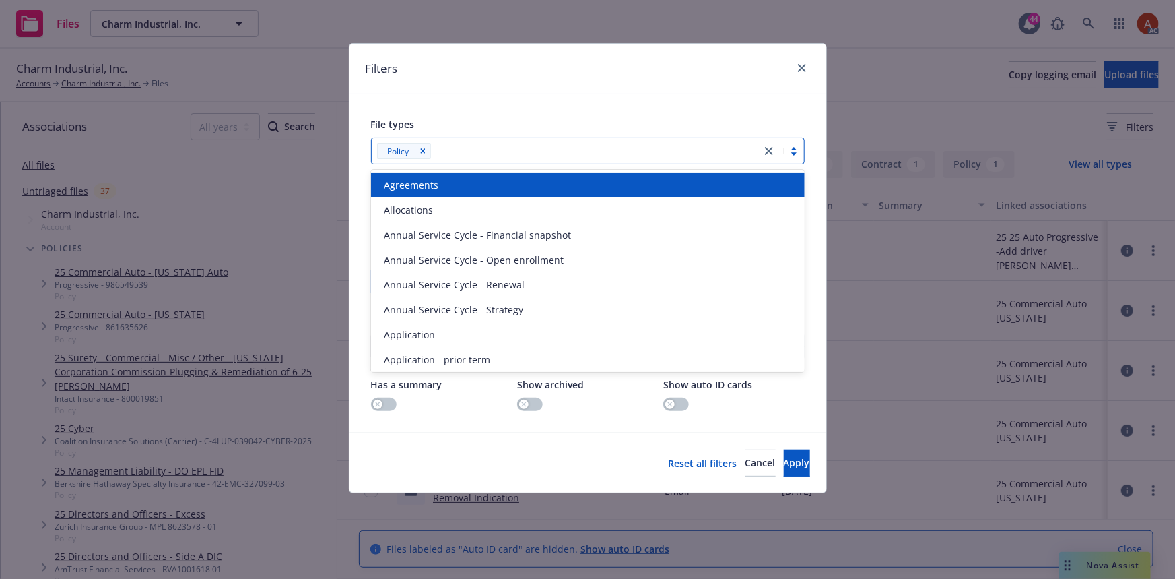
click at [477, 154] on div at bounding box center [594, 151] width 319 height 16
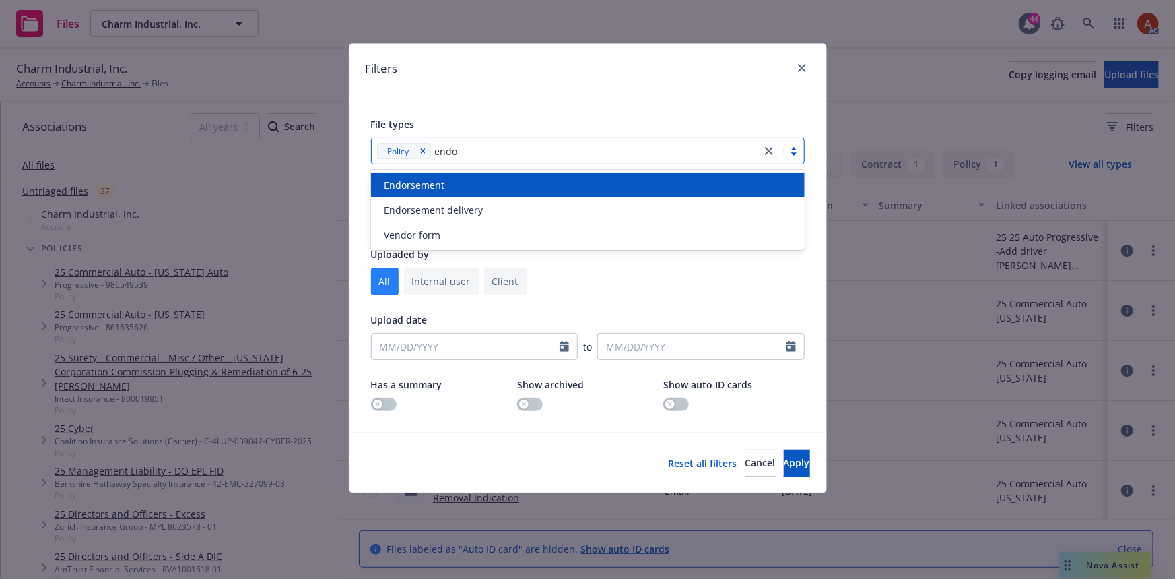
type input "endor"
click at [424, 187] on span "Endorsement" at bounding box center [415, 185] width 61 height 14
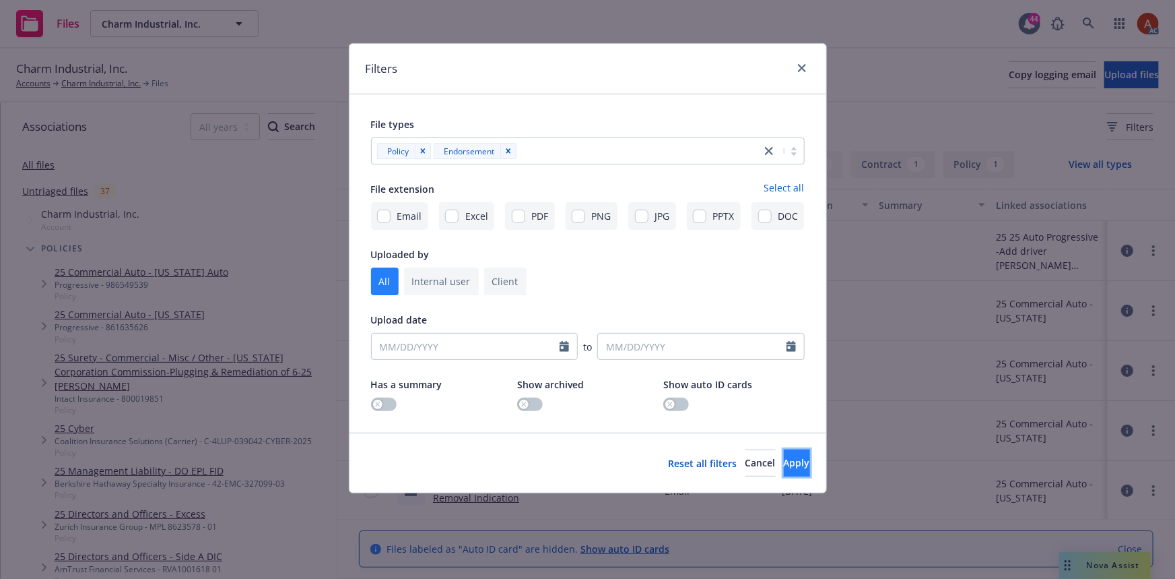
click at [784, 467] on button "Apply" at bounding box center [797, 462] width 26 height 27
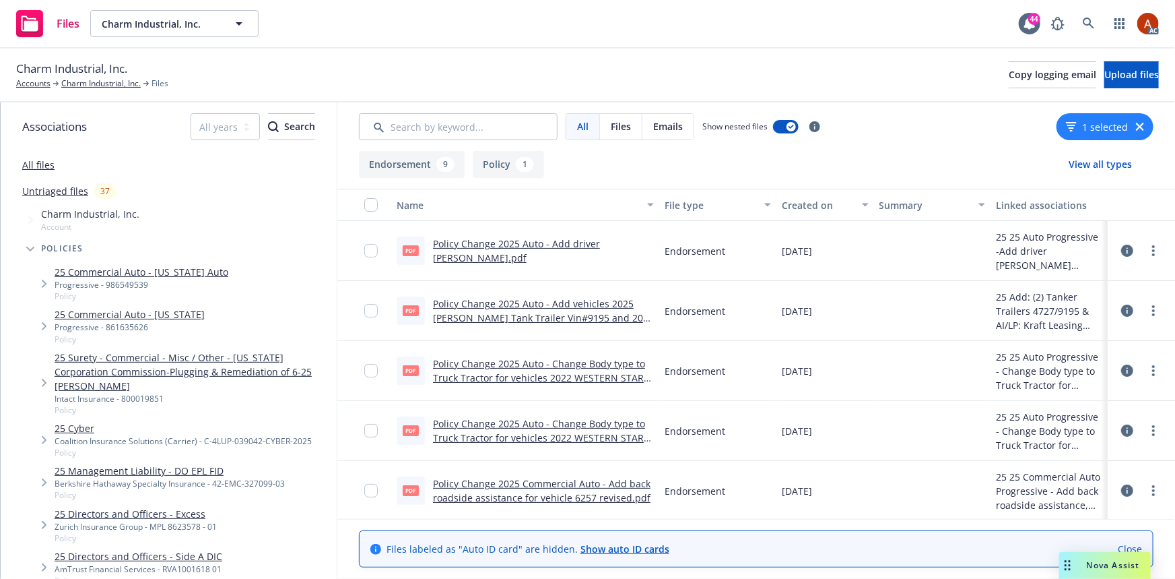
click at [577, 246] on link "Policy Change 2025 Auto - Add driver Ren William Dashner.pdf" at bounding box center [516, 250] width 167 height 27
click at [507, 171] on button "Policy 1" at bounding box center [508, 164] width 71 height 27
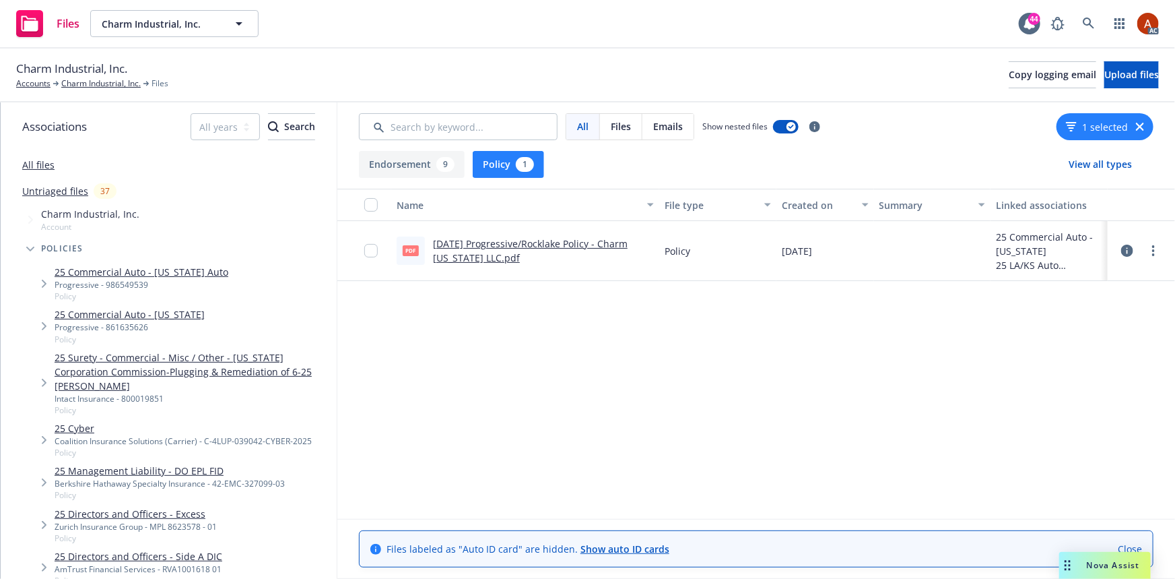
click at [480, 243] on link "3/21/25 Progressive/Rocklake Policy - Charm Kansas LLC.pdf" at bounding box center [530, 250] width 195 height 27
click at [436, 170] on button "Endorsement 9" at bounding box center [412, 164] width 106 height 27
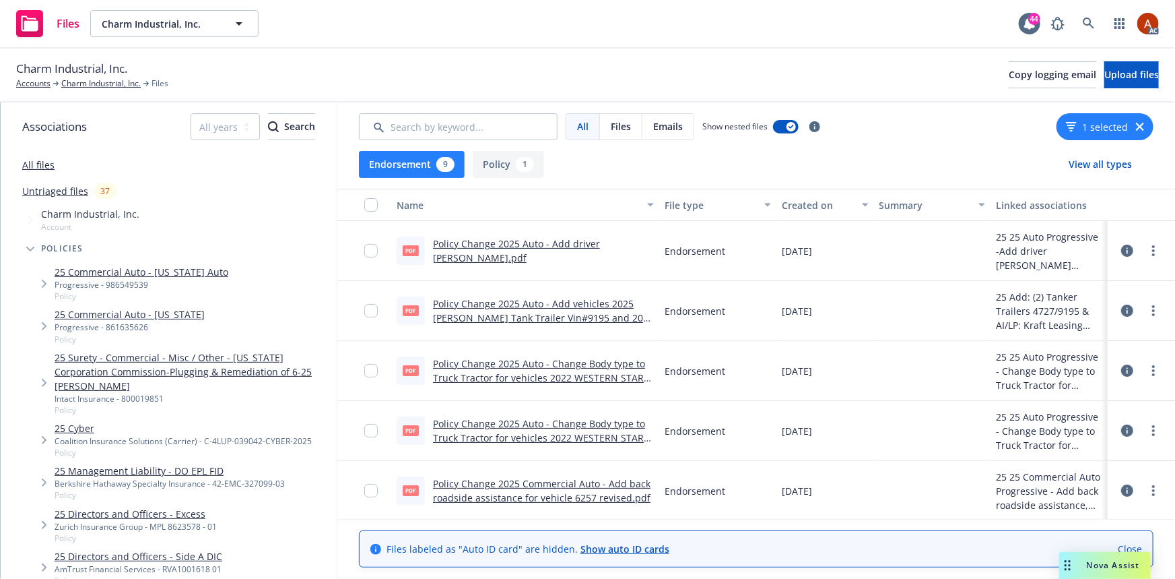
click at [567, 307] on link "Policy Change 2025 Auto - Add vehicles 2025 Brenner Tank Trailer Vin#9195 and 2…" at bounding box center [543, 317] width 221 height 41
click at [491, 165] on button "Policy 1" at bounding box center [508, 164] width 71 height 27
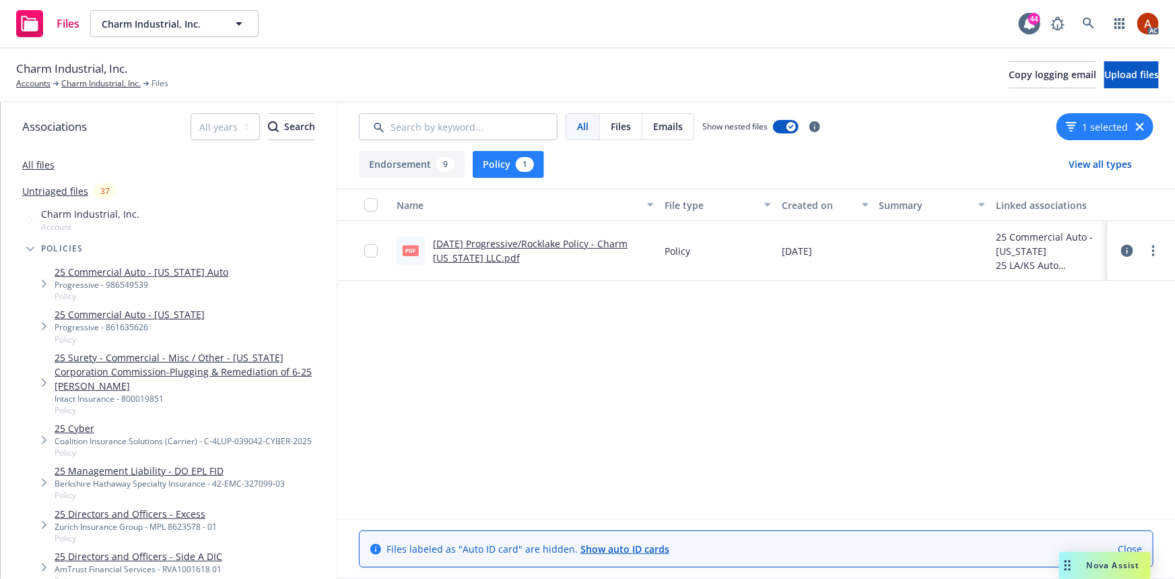
click at [400, 162] on button "Endorsement 9" at bounding box center [412, 164] width 106 height 27
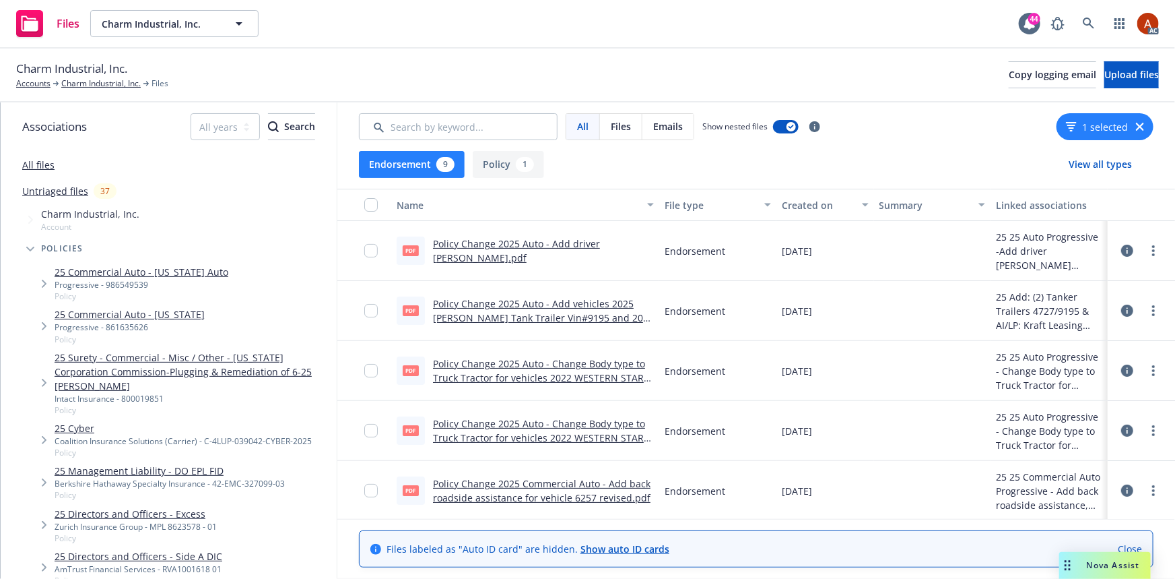
click at [491, 168] on button "Policy 1" at bounding box center [508, 164] width 71 height 27
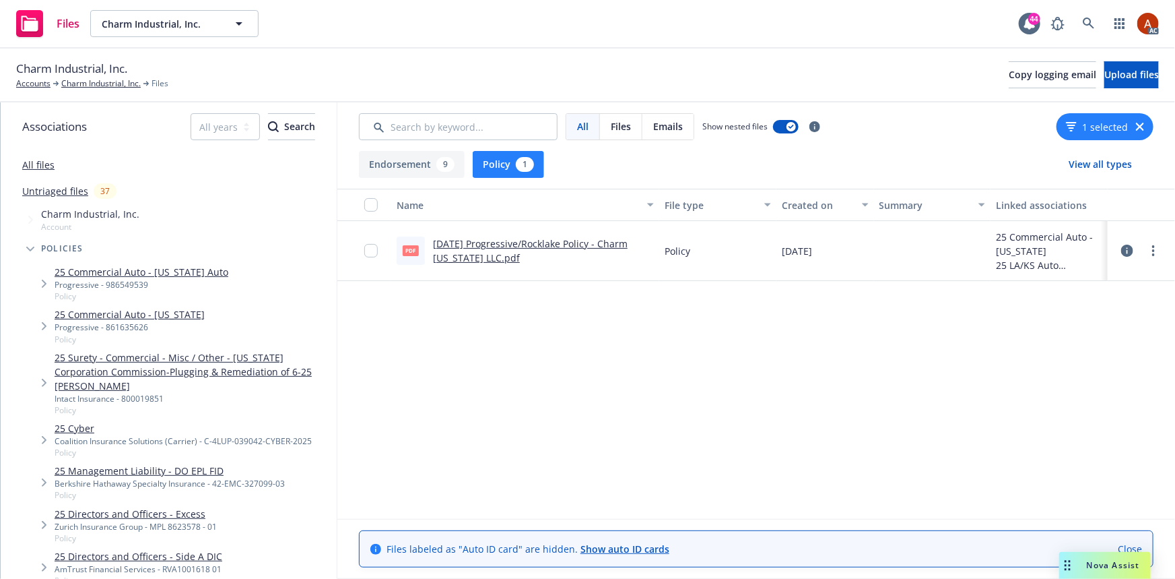
click at [398, 164] on button "Endorsement 9" at bounding box center [412, 164] width 106 height 27
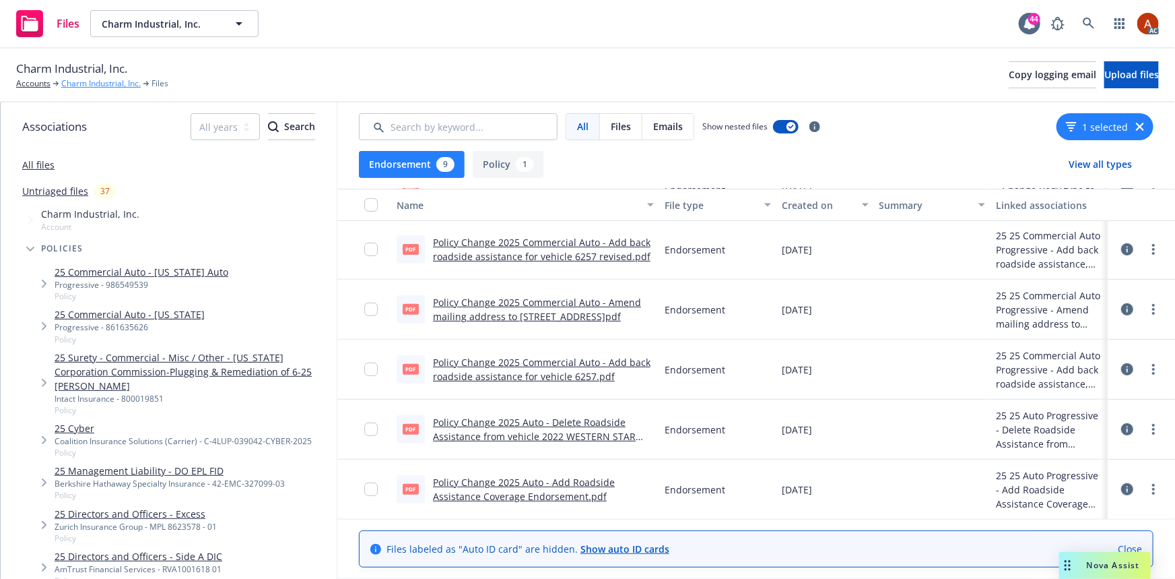
click at [101, 85] on link "Charm Industrial, Inc." at bounding box center [100, 83] width 79 height 12
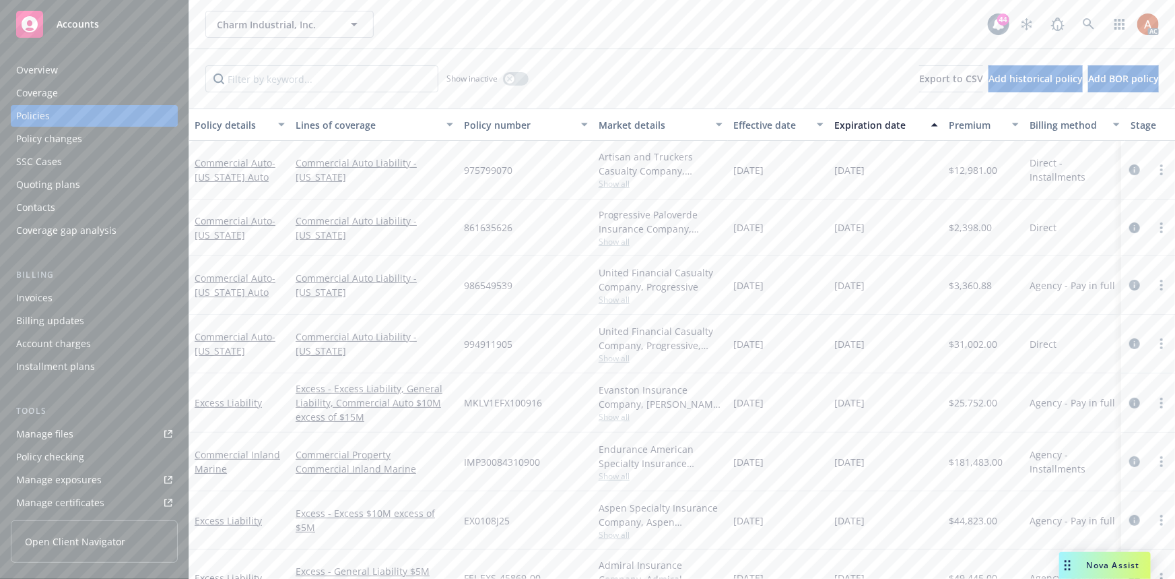
drag, startPoint x: 1126, startPoint y: 170, endPoint x: 1111, endPoint y: 181, distance: 17.4
click at [1130, 170] on icon "circleInformation" at bounding box center [1135, 169] width 11 height 11
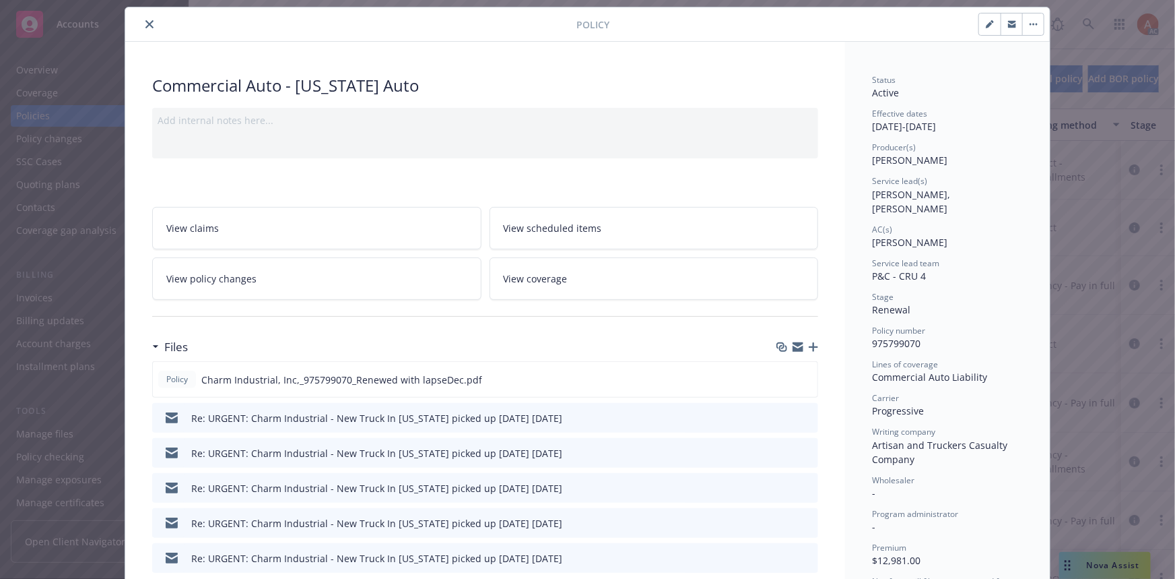
scroll to position [183, 0]
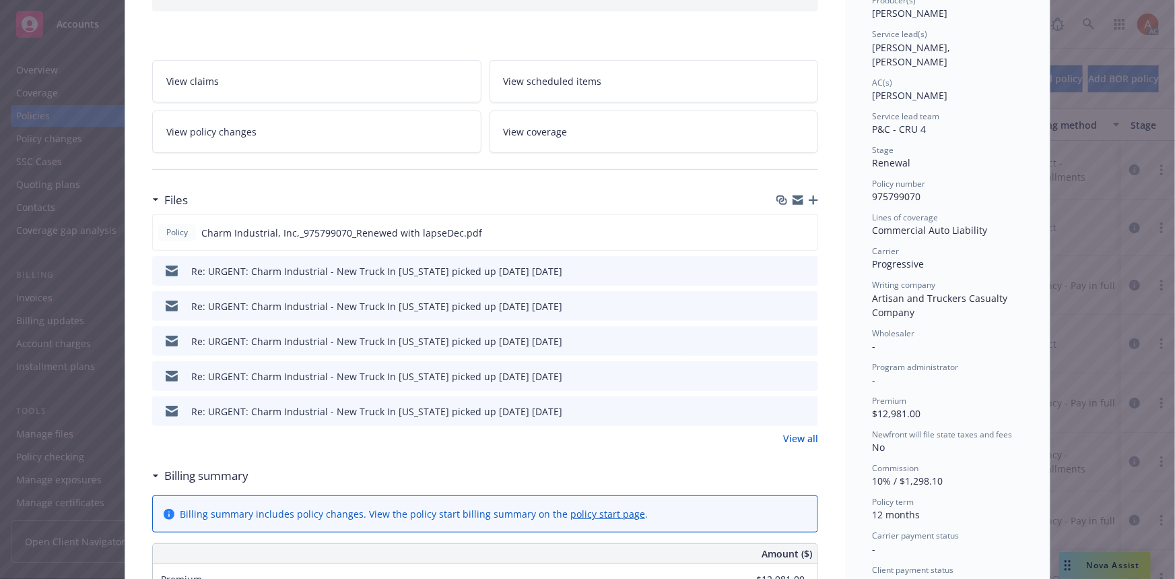
click at [788, 438] on link "View all" at bounding box center [800, 438] width 35 height 14
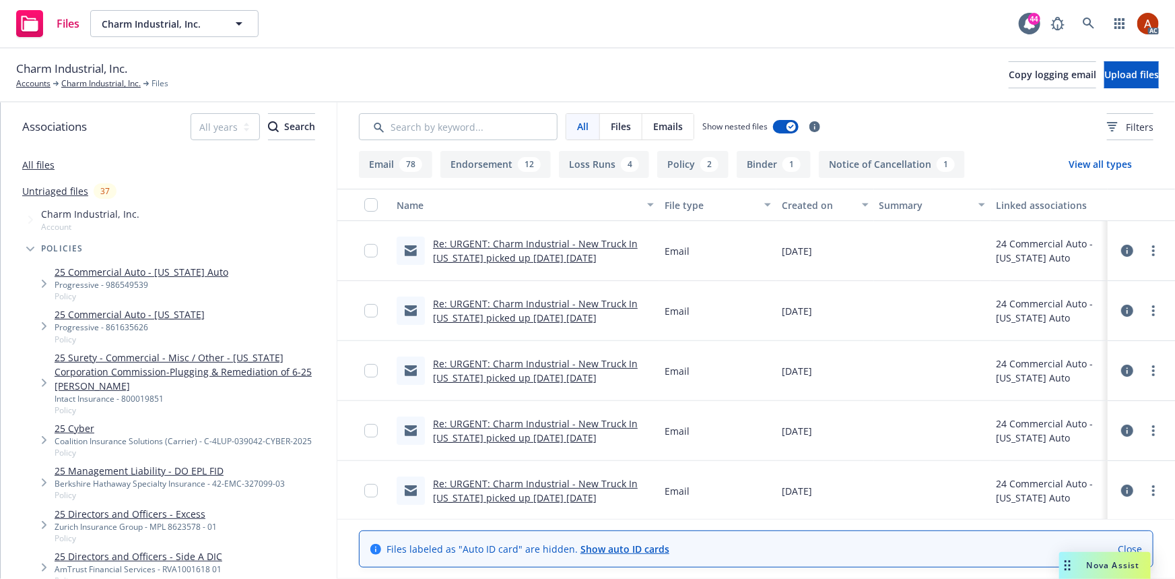
click at [509, 161] on button "Endorsement 12" at bounding box center [496, 164] width 110 height 27
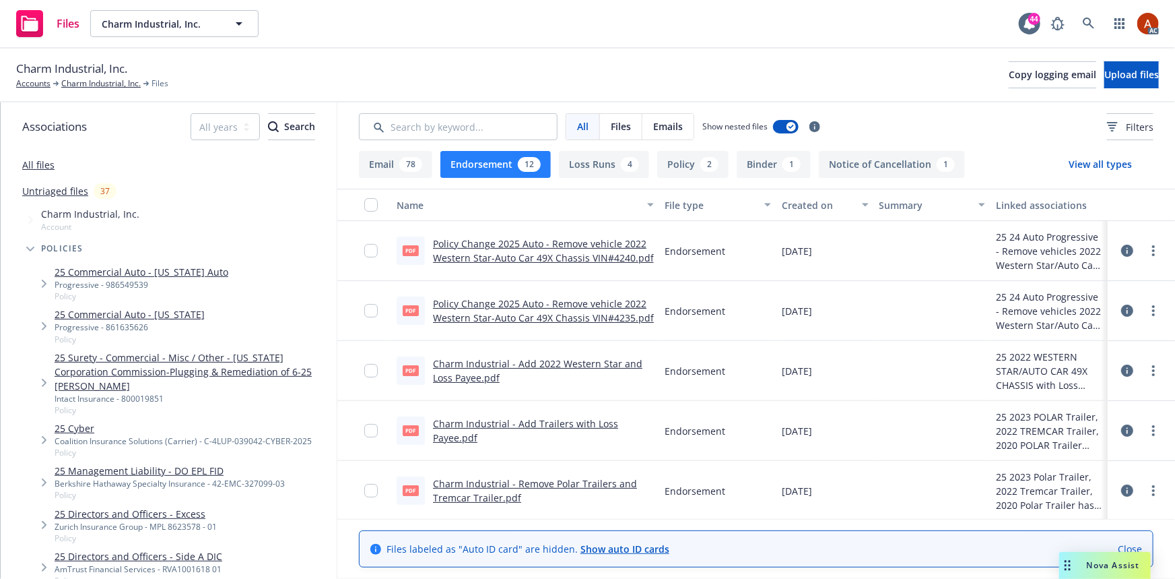
click at [538, 244] on link "Policy Change 2025 Auto - Remove vehicle 2022 Western Star-Auto Car 49X Chassis…" at bounding box center [543, 250] width 221 height 27
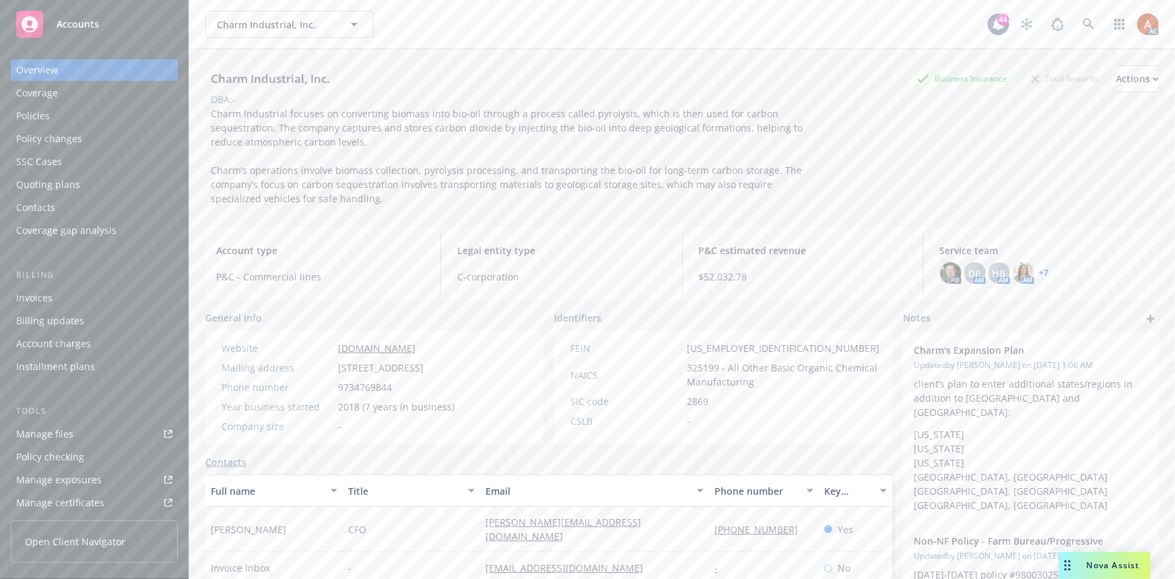
click at [36, 121] on div "Policies" at bounding box center [33, 116] width 34 height 22
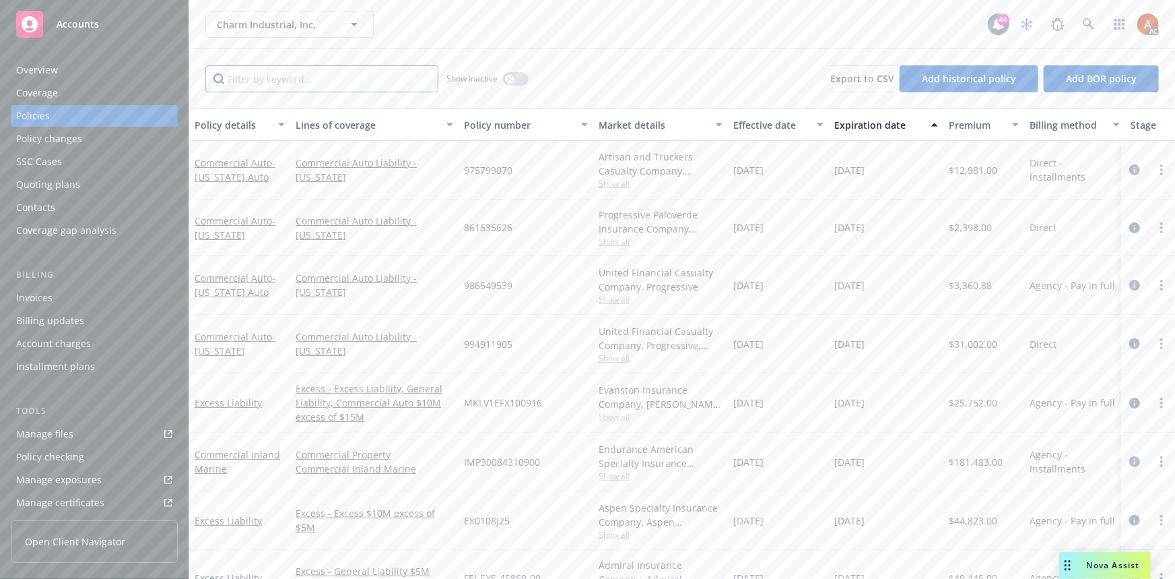
click at [329, 84] on input "Filter by keyword..." at bounding box center [321, 78] width 233 height 27
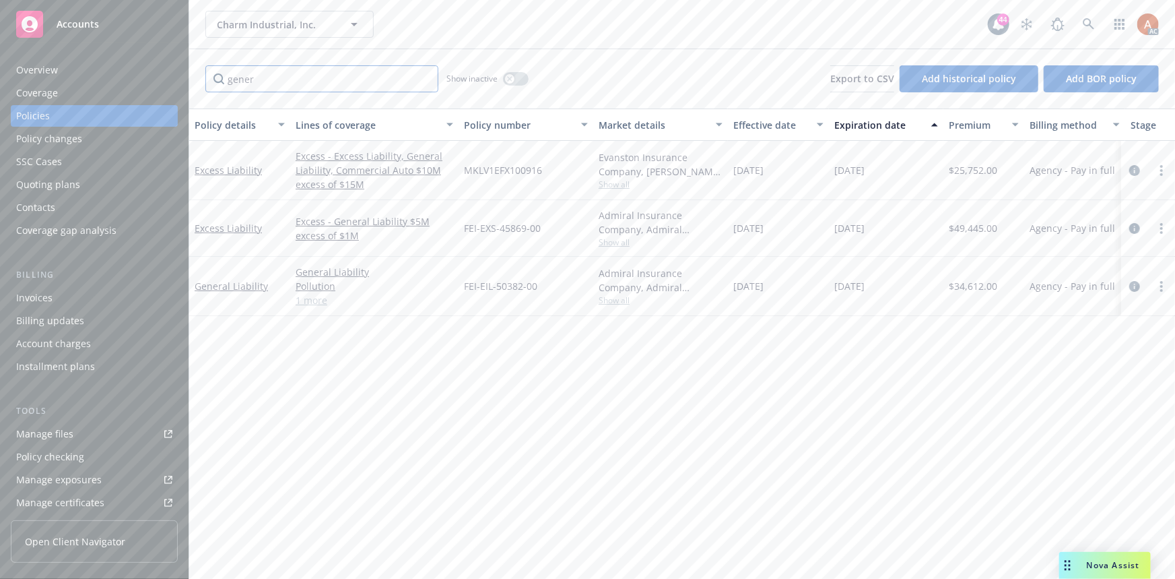
type input "gener"
click at [425, 80] on input "gener" at bounding box center [321, 78] width 233 height 27
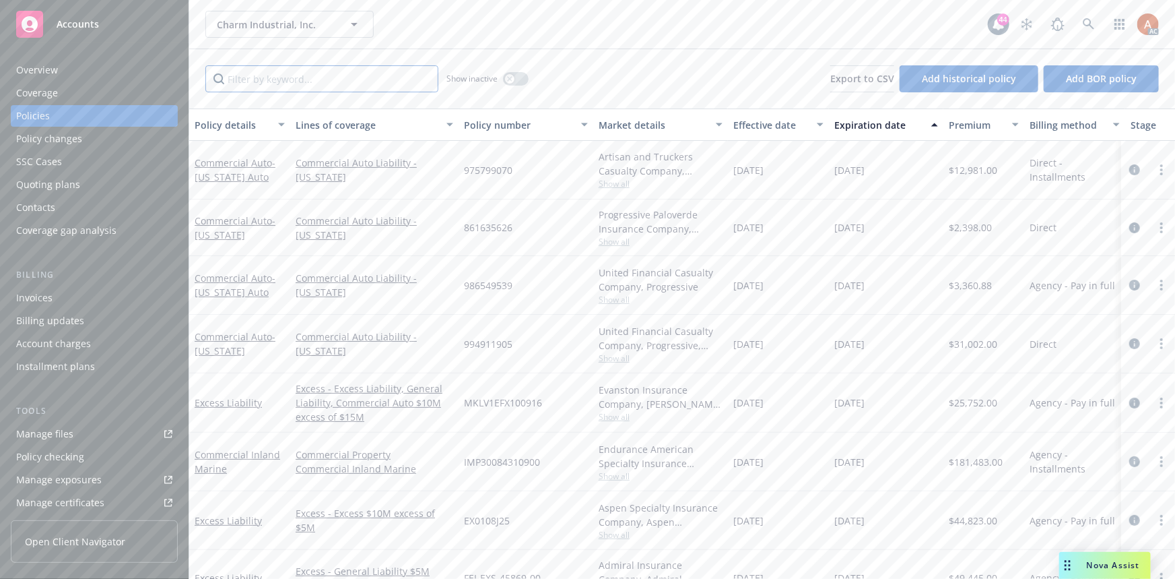
click at [375, 81] on input "Filter by keyword..." at bounding box center [321, 78] width 233 height 27
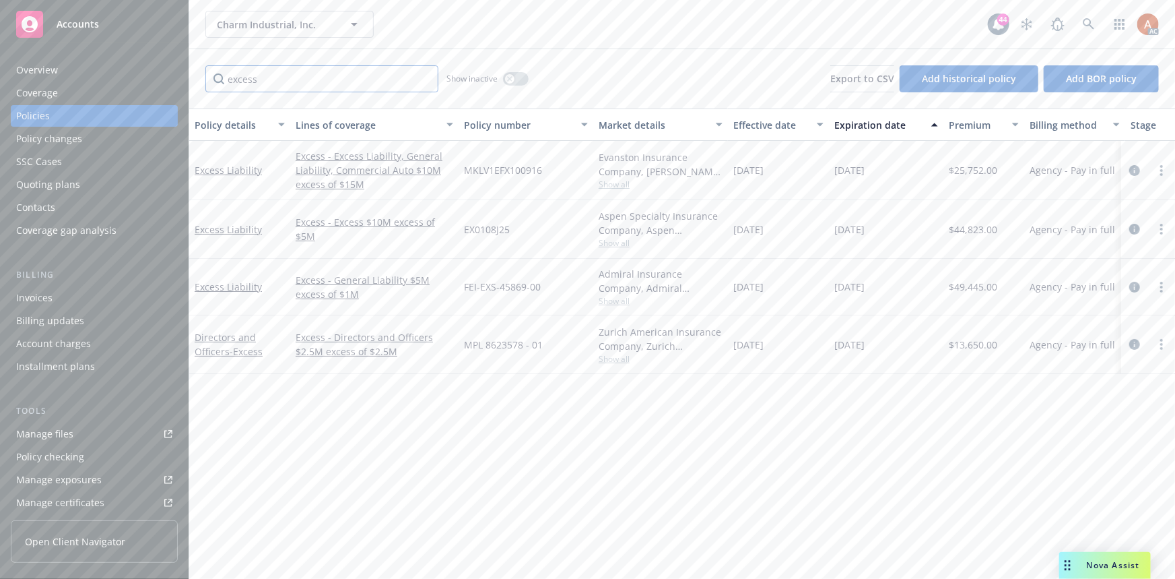
type input "excess"
